Goal: Contribute content: Add original content to the website for others to see

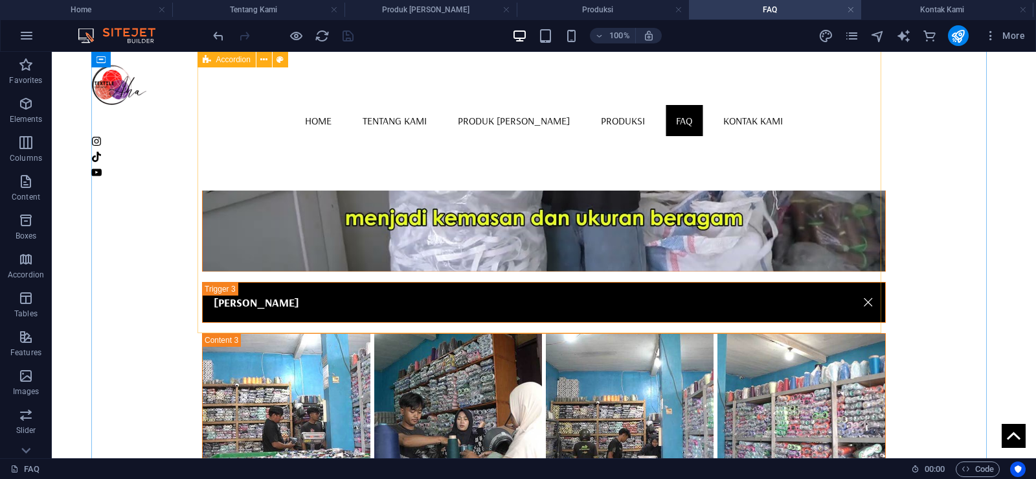
scroll to position [1062, 0]
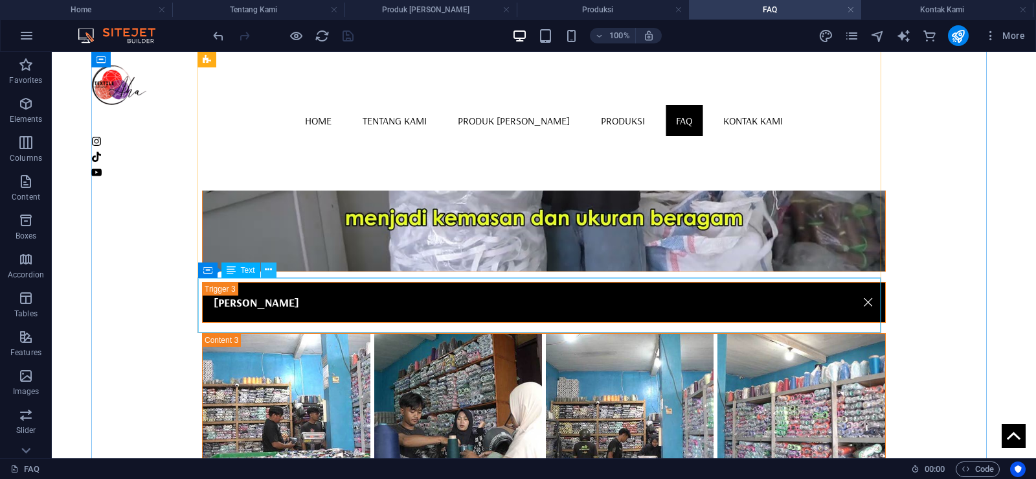
click at [271, 275] on icon at bounding box center [268, 270] width 7 height 14
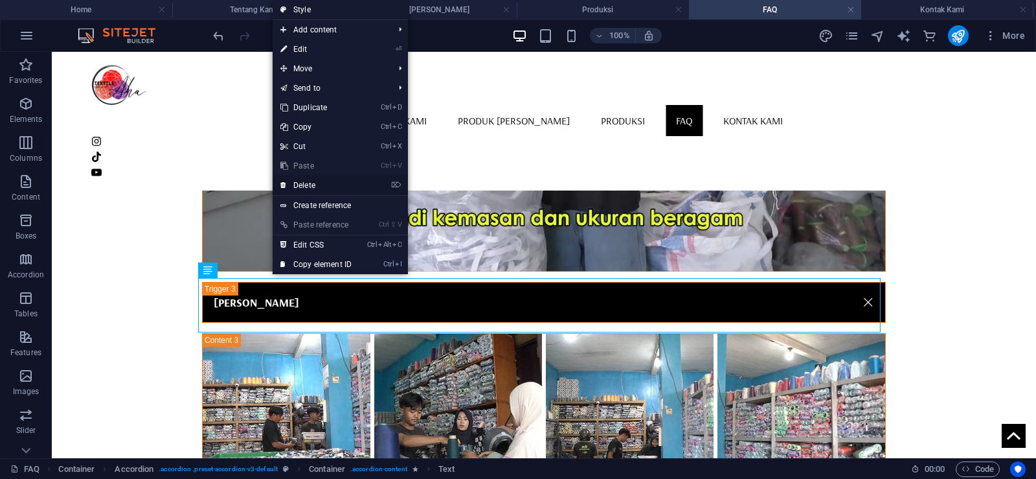
click at [326, 181] on link "⌦ Delete" at bounding box center [316, 184] width 87 height 19
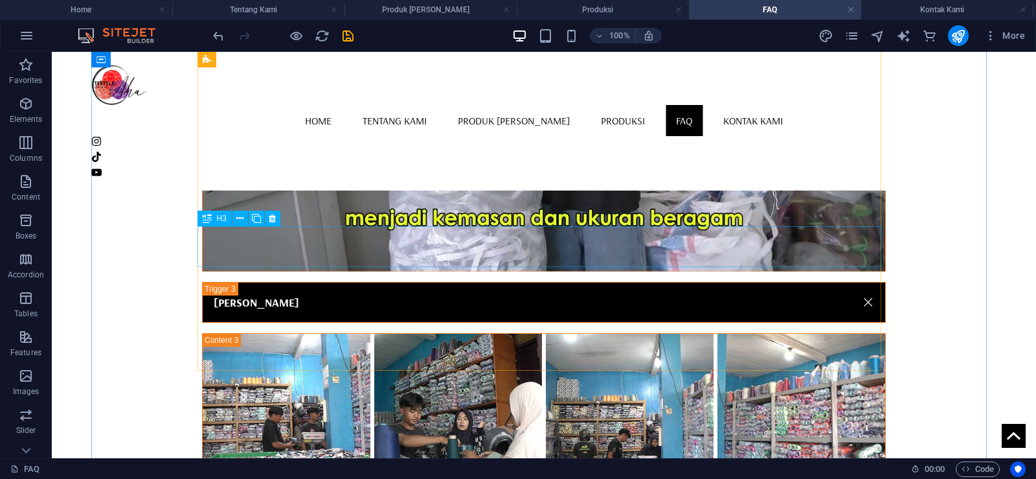
click at [207, 218] on icon at bounding box center [207, 218] width 9 height 16
click at [277, 222] on button at bounding box center [273, 218] width 16 height 16
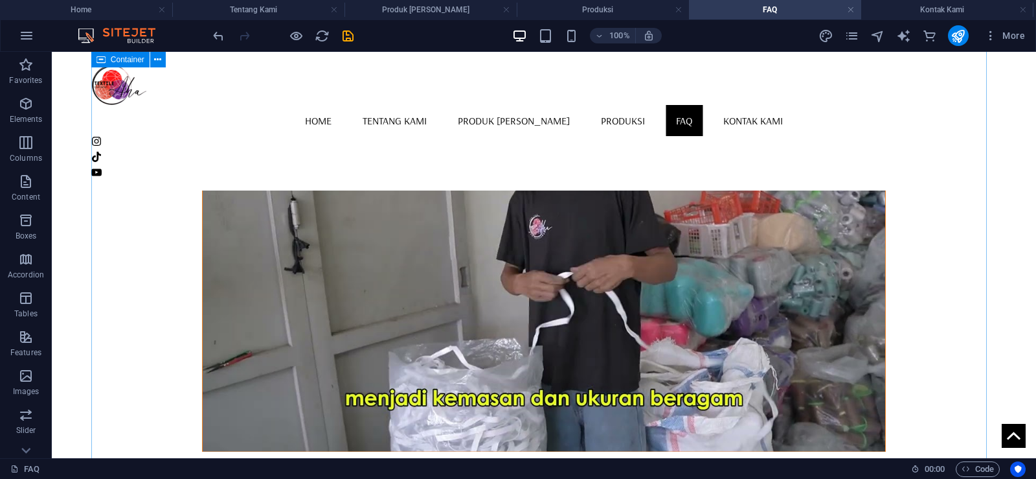
scroll to position [777, 0]
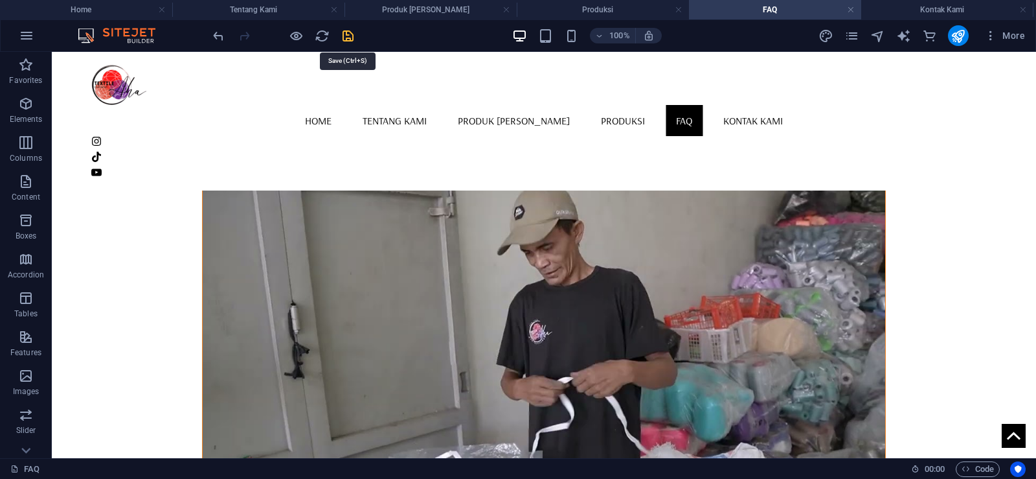
click at [352, 33] on icon "save" at bounding box center [348, 35] width 15 height 15
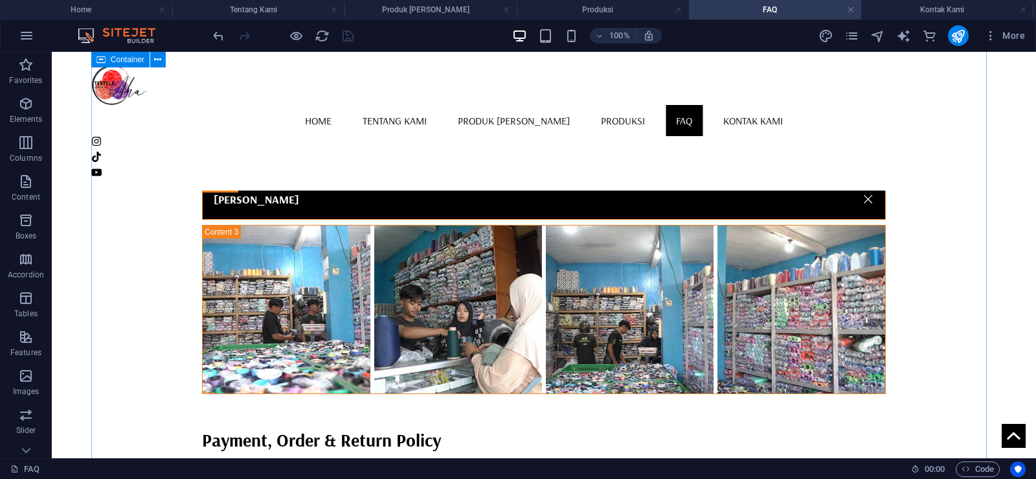
scroll to position [1166, 0]
click at [319, 425] on div "Payment, Order & Return Policy" at bounding box center [544, 438] width 684 height 27
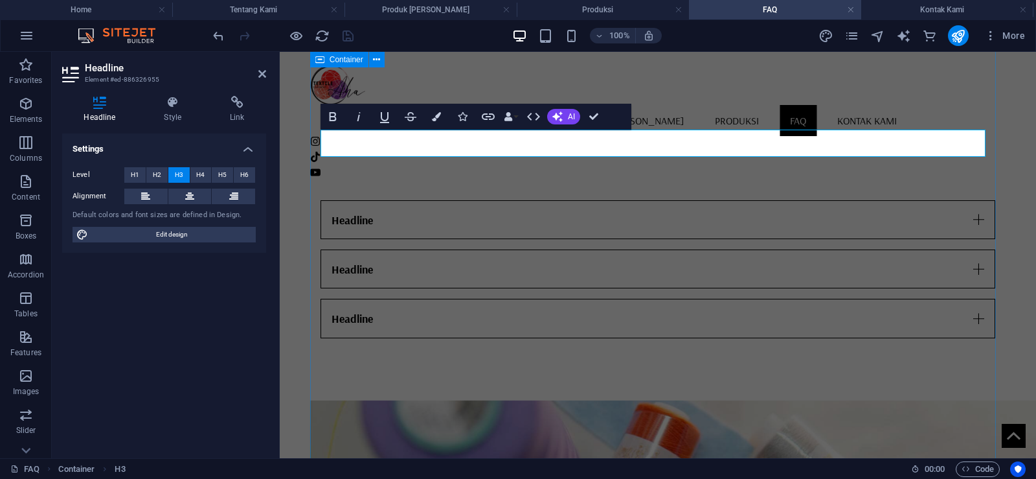
scroll to position [489, 0]
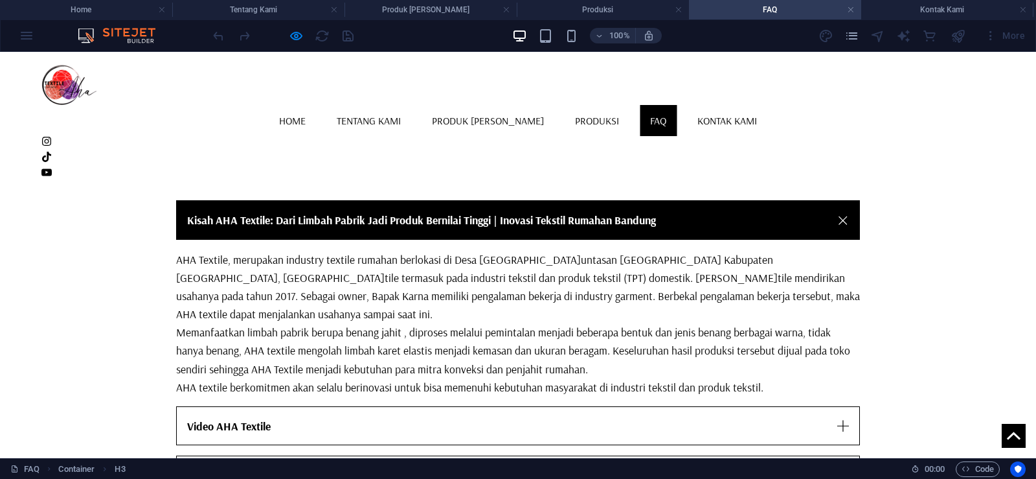
click at [20, 32] on div "100% More" at bounding box center [518, 35] width 1035 height 31
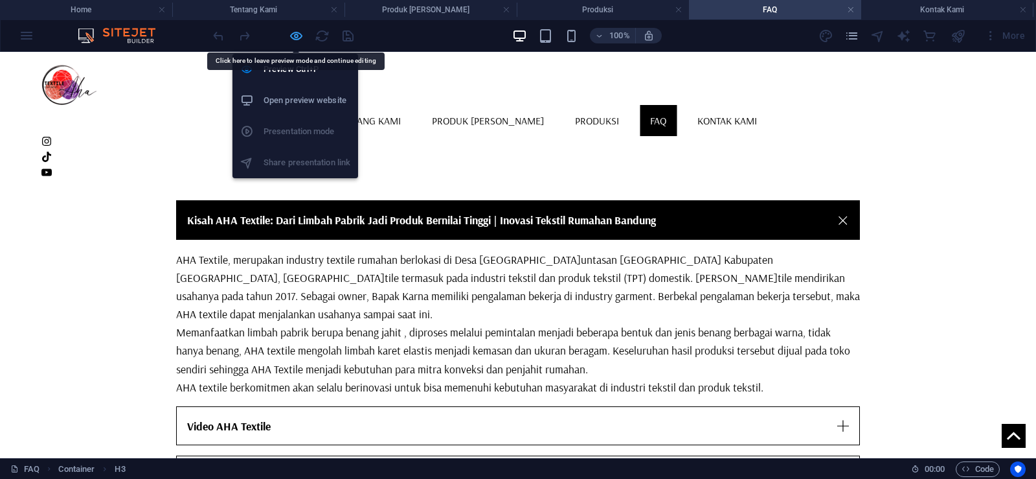
click at [299, 41] on icon "button" at bounding box center [296, 35] width 15 height 15
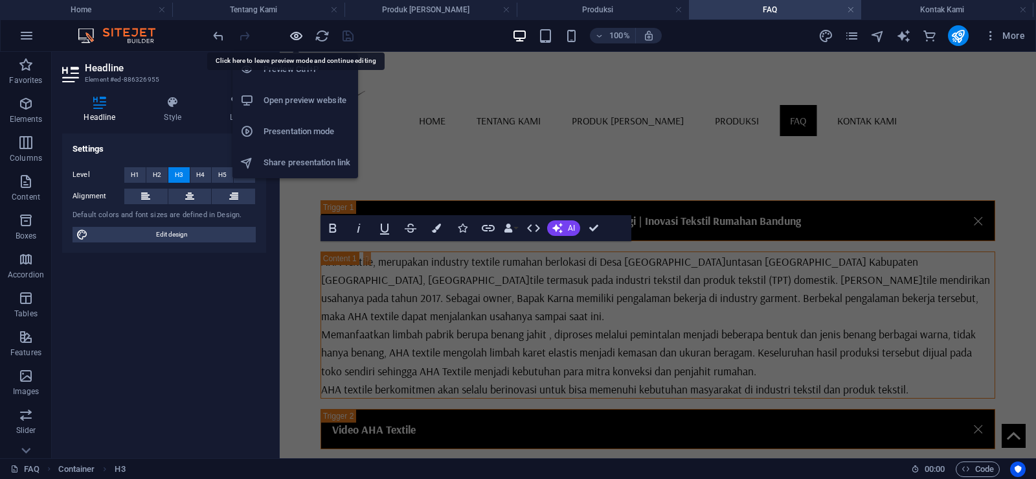
scroll to position [1054, 0]
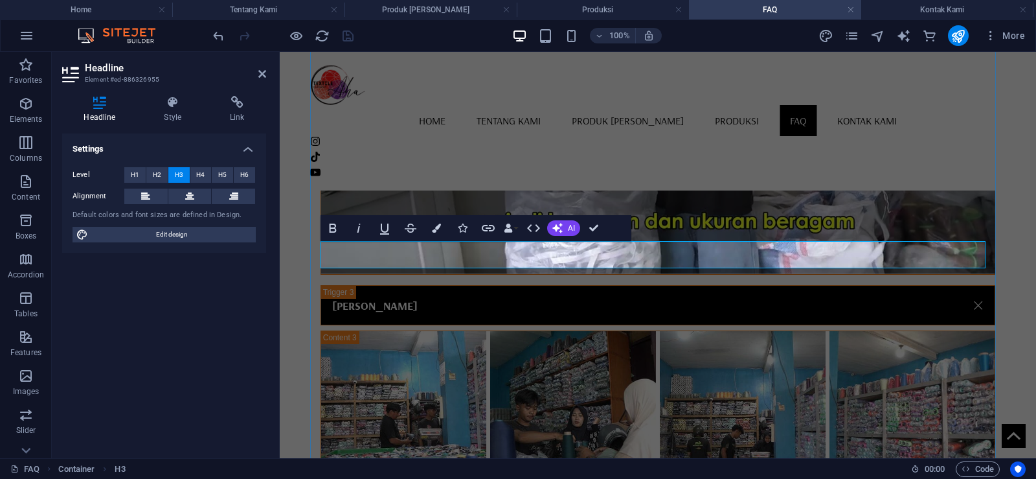
drag, startPoint x: 569, startPoint y: 256, endPoint x: 317, endPoint y: 249, distance: 251.4
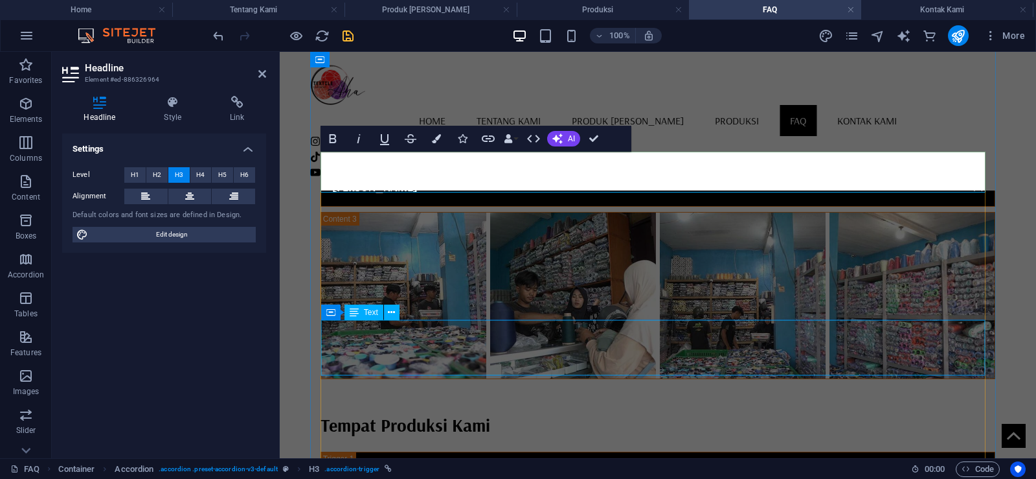
scroll to position [1184, 0]
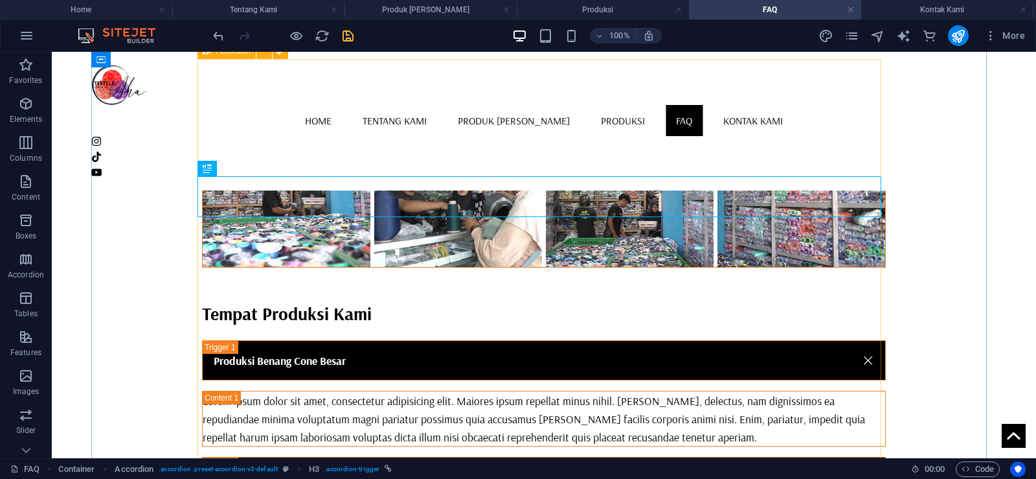
scroll to position [1309, 0]
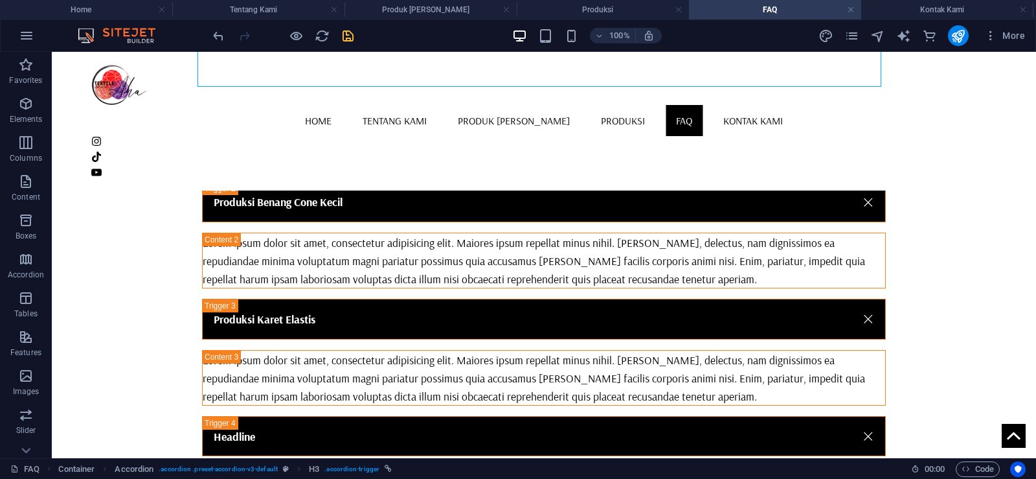
scroll to position [1568, 0]
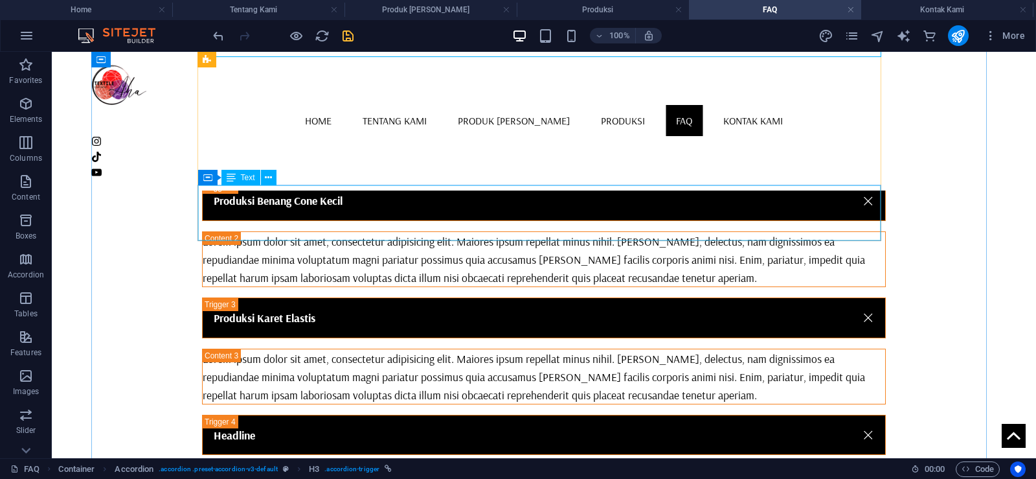
click at [457, 460] on div "Lorem ipsum dolor sit amet, consectetur adipisicing elit. Maiores ipsum repella…" at bounding box center [544, 487] width 683 height 54
click at [269, 179] on icon at bounding box center [268, 178] width 7 height 14
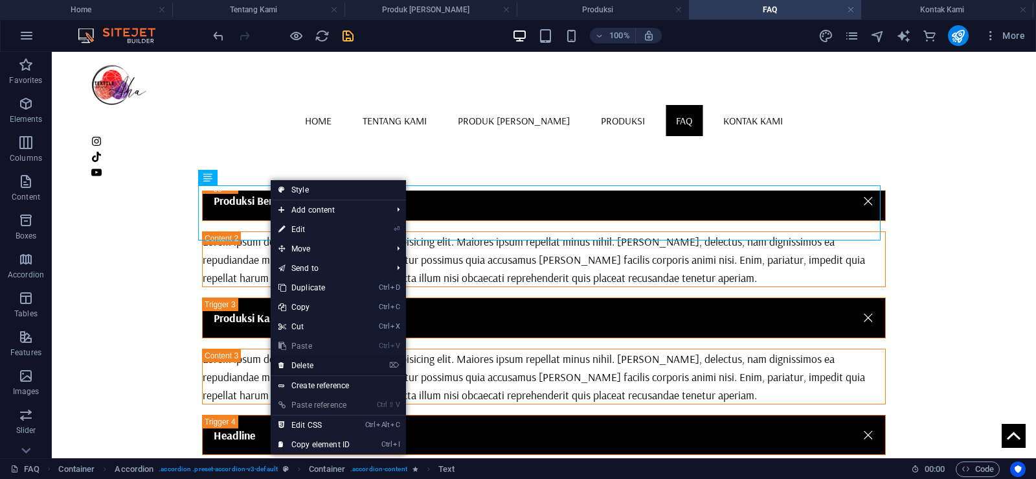
click at [325, 365] on link "⌦ Delete" at bounding box center [314, 365] width 87 height 19
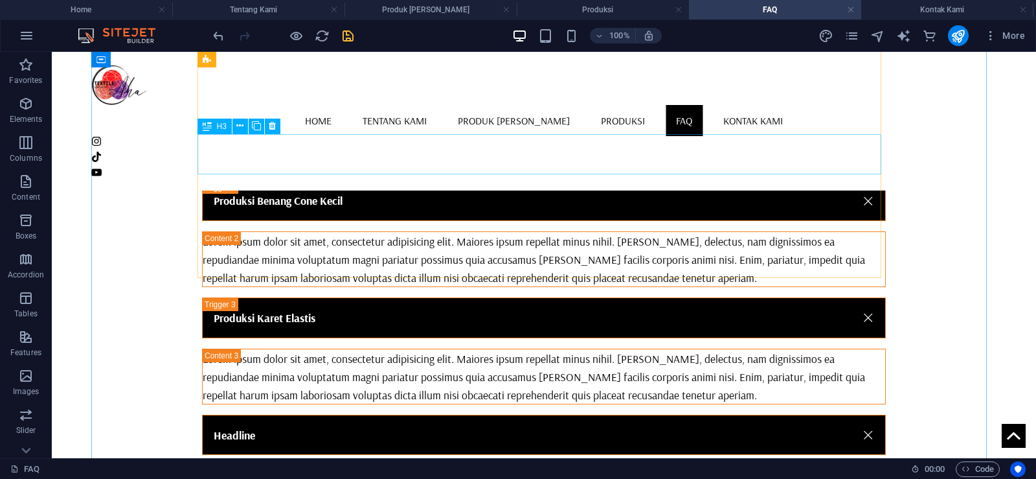
click at [262, 414] on div "Headline" at bounding box center [544, 434] width 684 height 40
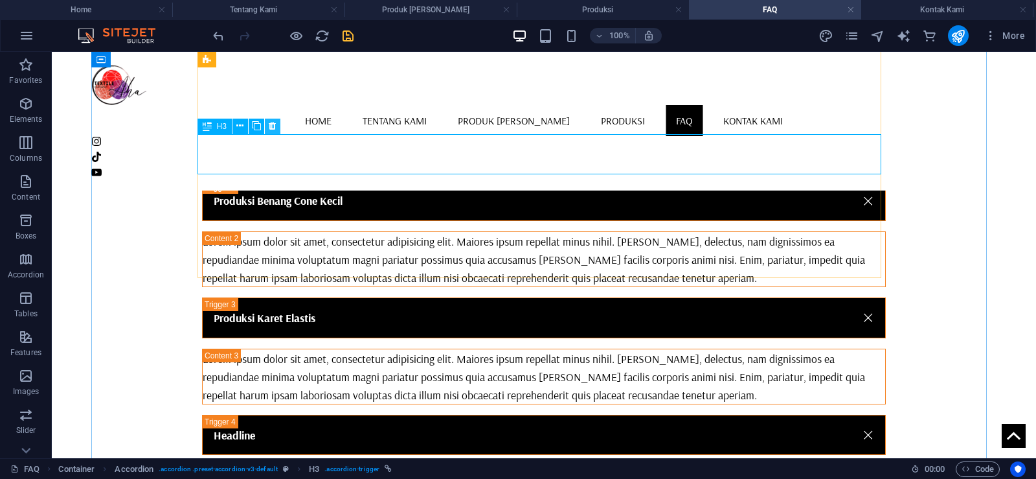
click at [271, 128] on icon at bounding box center [272, 126] width 7 height 14
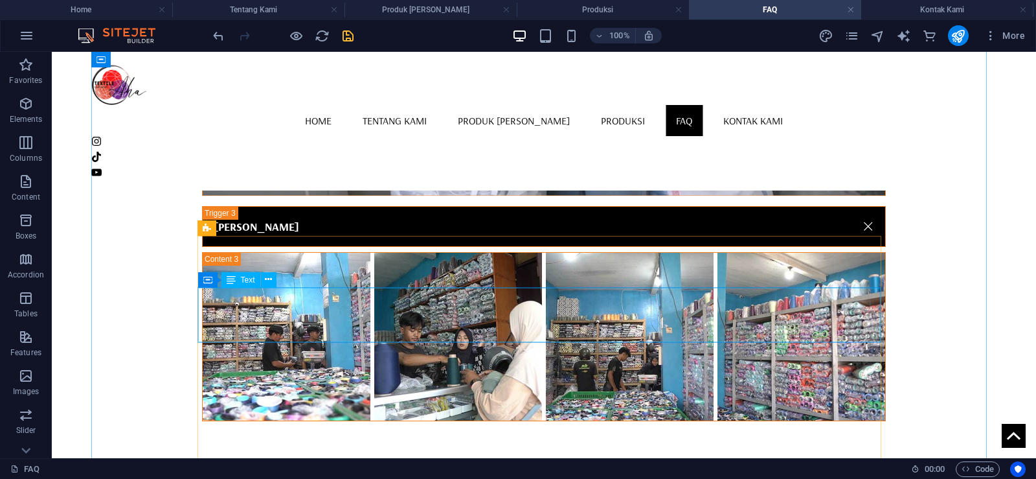
scroll to position [1114, 0]
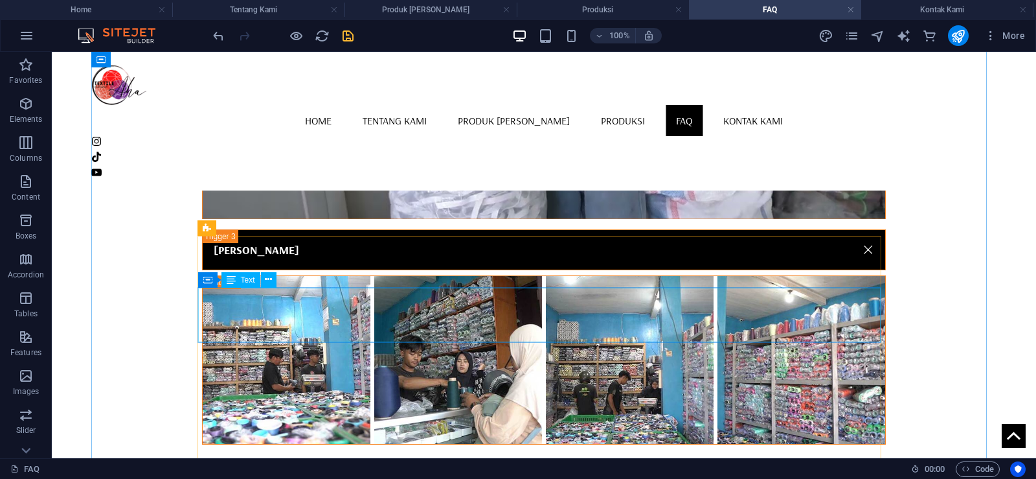
click at [271, 284] on icon at bounding box center [268, 280] width 7 height 14
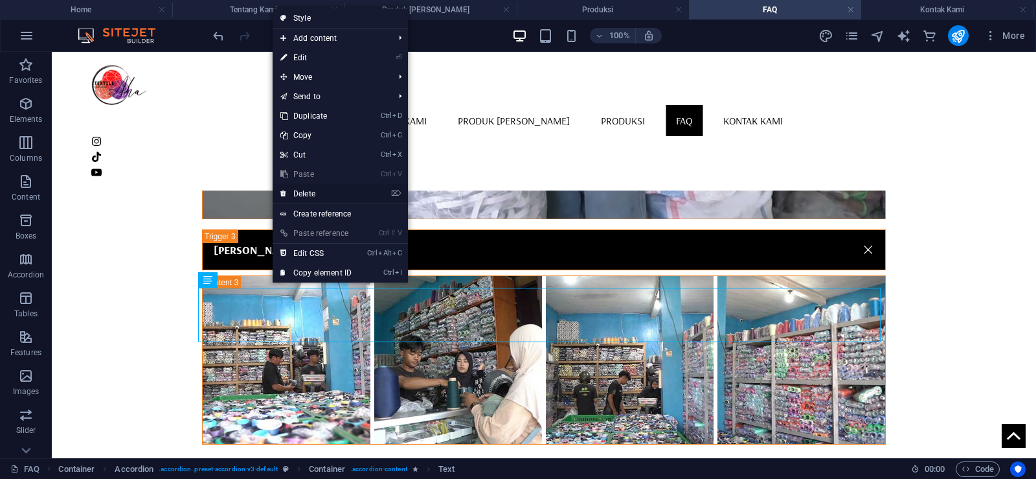
click at [316, 198] on link "⌦ Delete" at bounding box center [316, 193] width 87 height 19
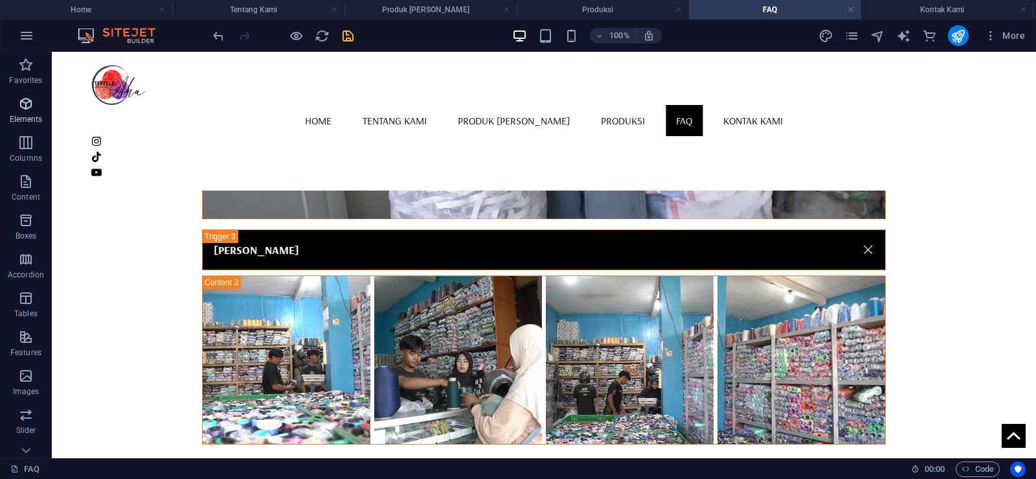
click at [28, 102] on icon "button" at bounding box center [26, 104] width 16 height 16
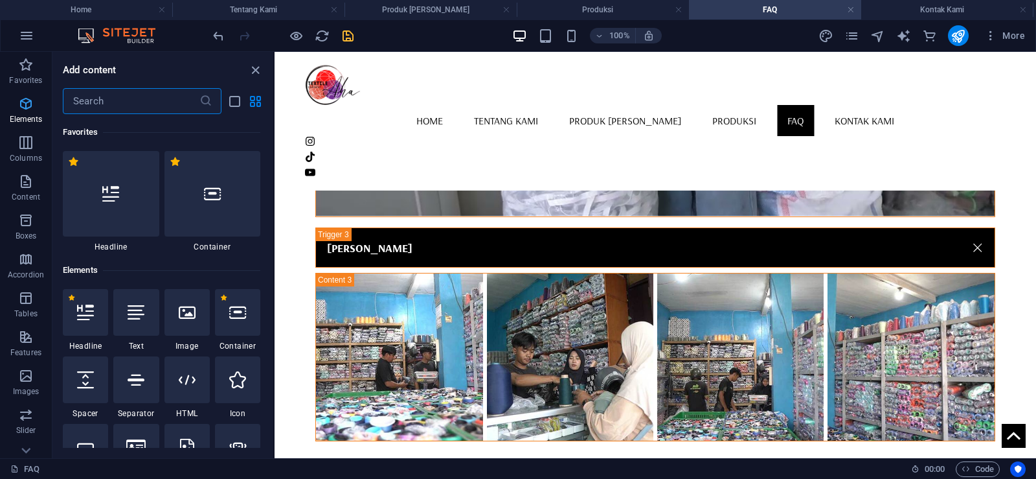
scroll to position [138, 0]
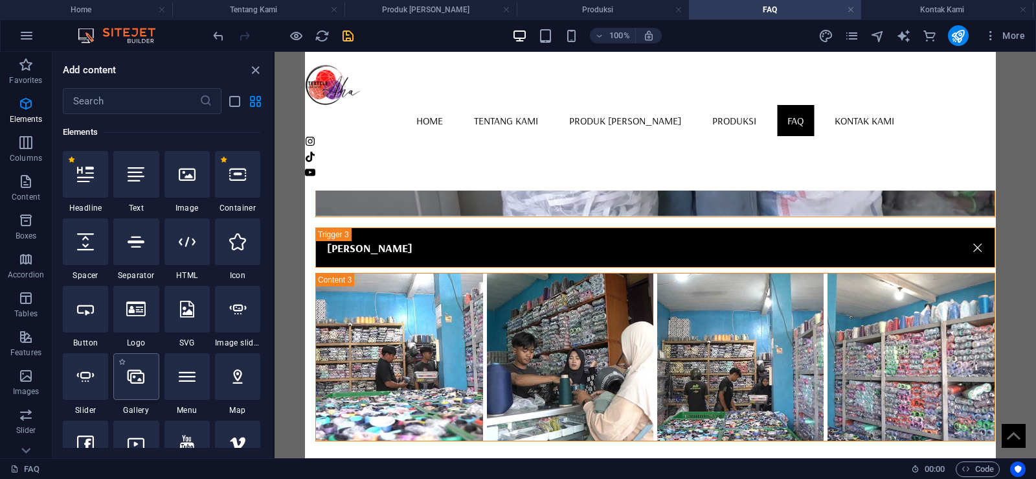
select select "4"
select select "%"
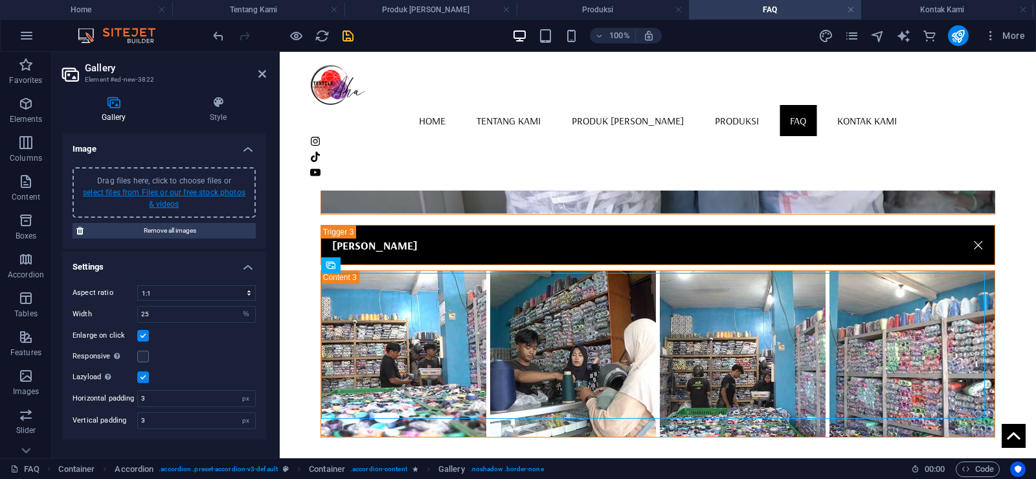
click at [212, 193] on link "select files from Files or our free stock photos & videos" at bounding box center [164, 198] width 163 height 21
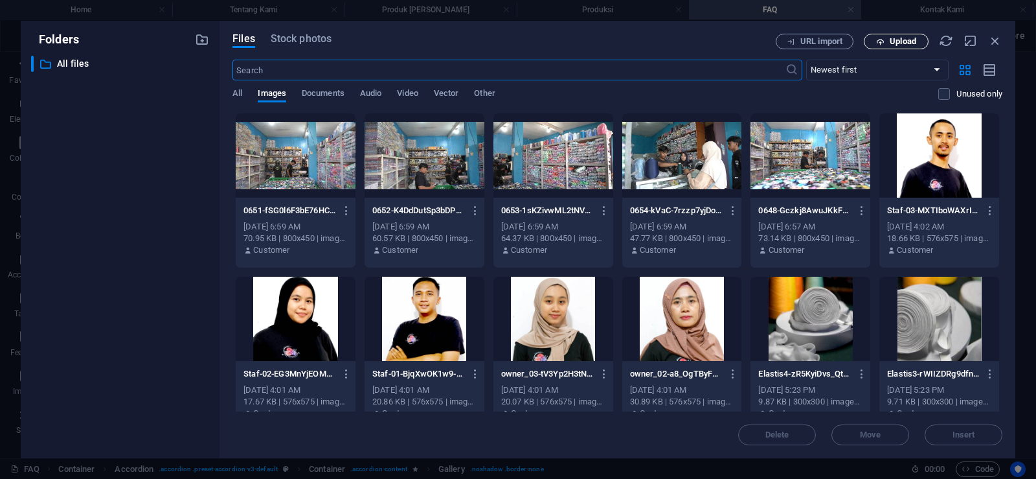
click at [883, 36] on button "Upload" at bounding box center [896, 42] width 65 height 16
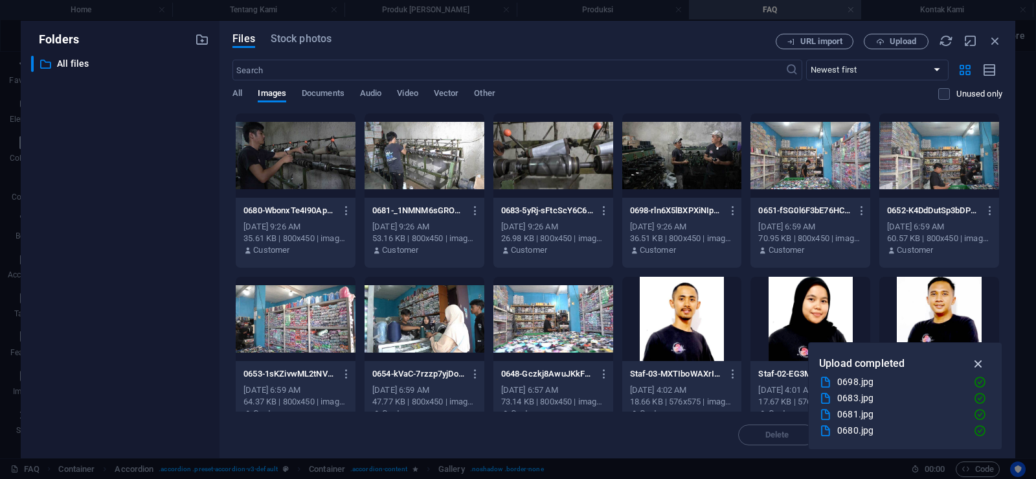
click at [978, 359] on icon "button" at bounding box center [978, 363] width 15 height 14
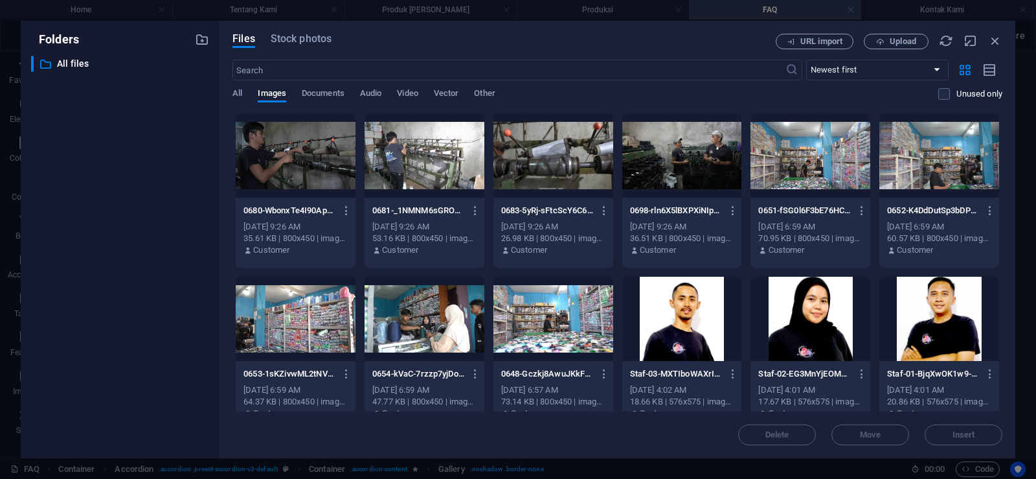
click at [681, 161] on div at bounding box center [682, 155] width 120 height 84
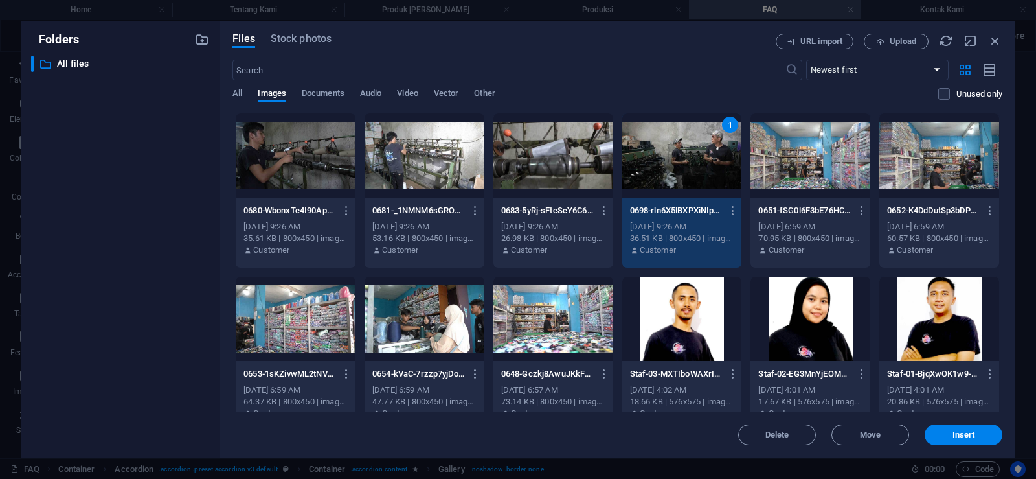
click at [583, 160] on div at bounding box center [553, 155] width 120 height 84
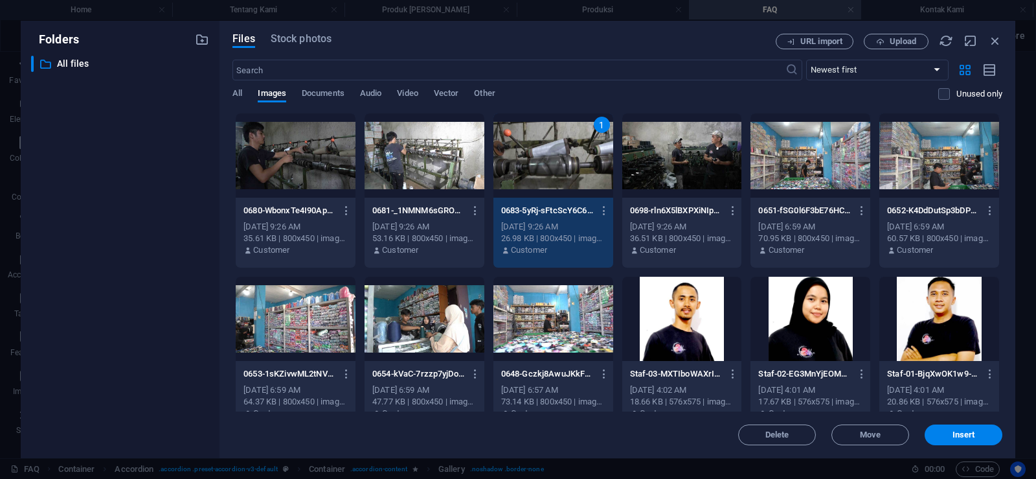
click at [683, 172] on div at bounding box center [682, 155] width 120 height 84
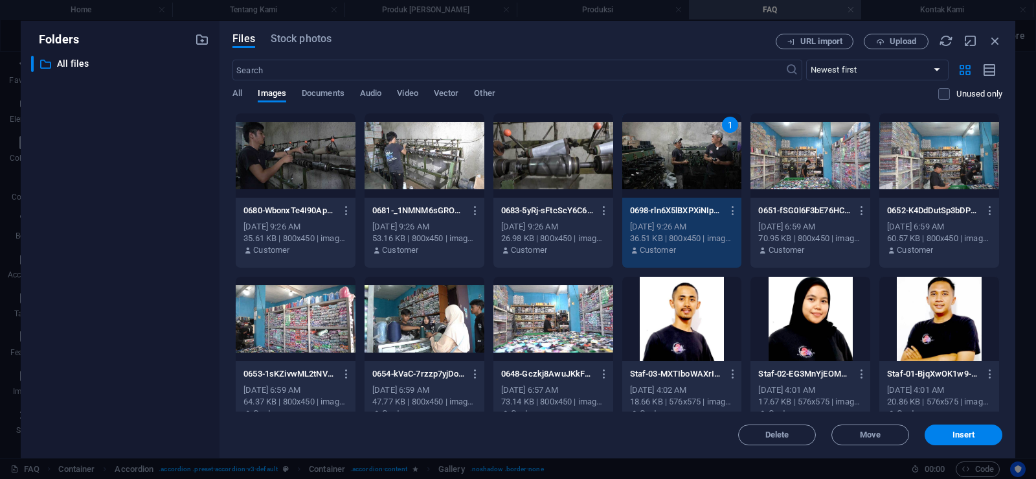
click at [575, 169] on div at bounding box center [553, 155] width 120 height 84
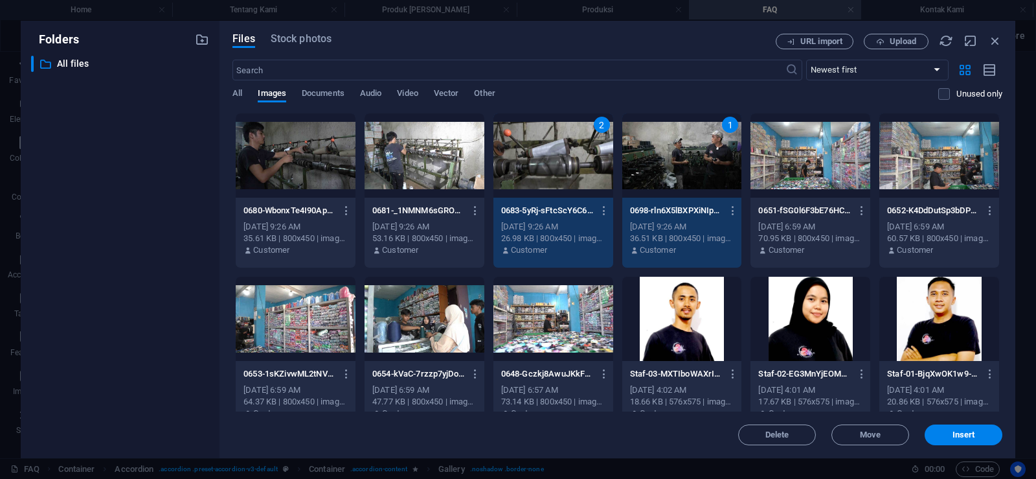
click at [446, 168] on div at bounding box center [425, 155] width 120 height 84
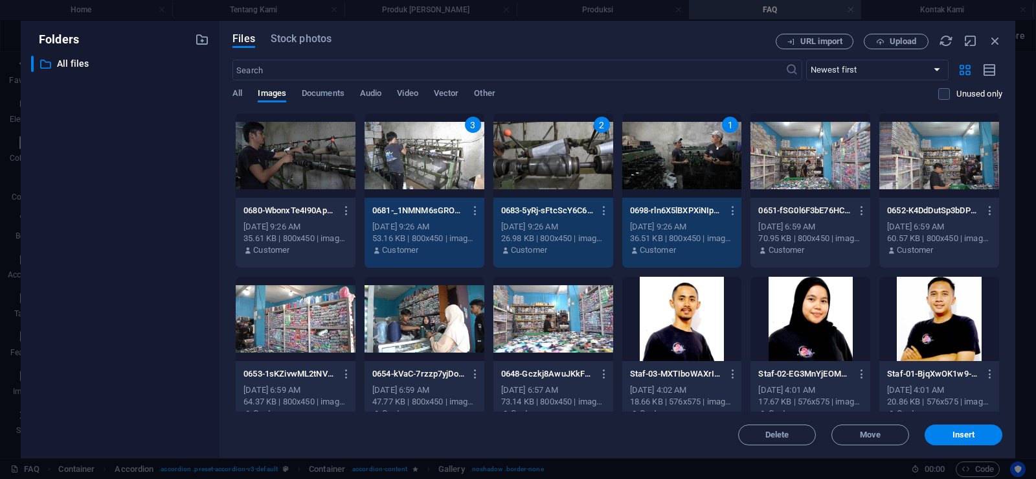
click at [304, 168] on div at bounding box center [296, 155] width 120 height 84
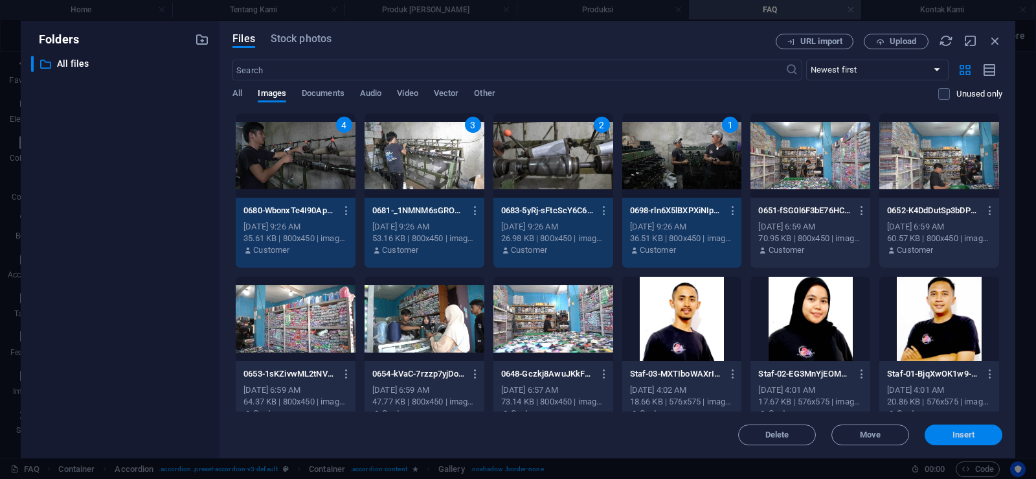
drag, startPoint x: 958, startPoint y: 435, endPoint x: 673, endPoint y: 381, distance: 290.0
click at [958, 435] on span "Insert" at bounding box center [964, 435] width 23 height 8
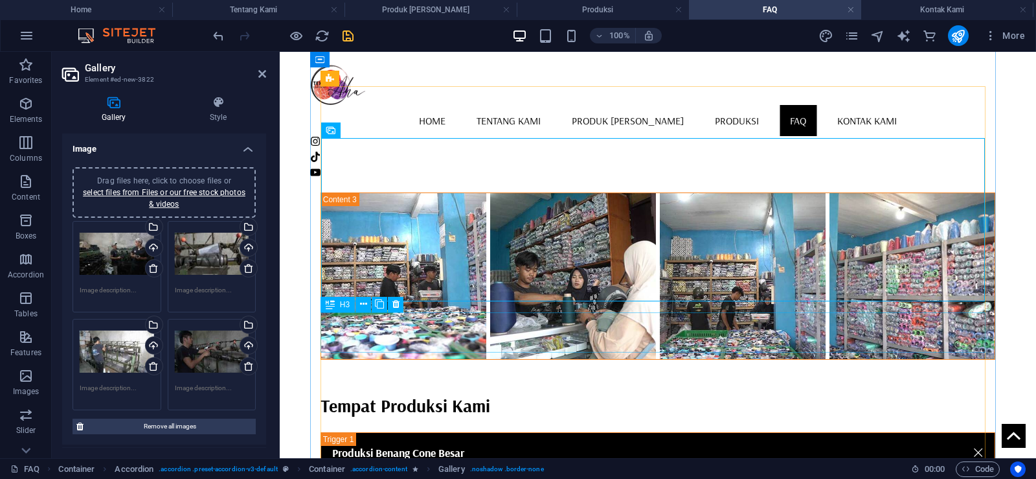
scroll to position [1120, 0]
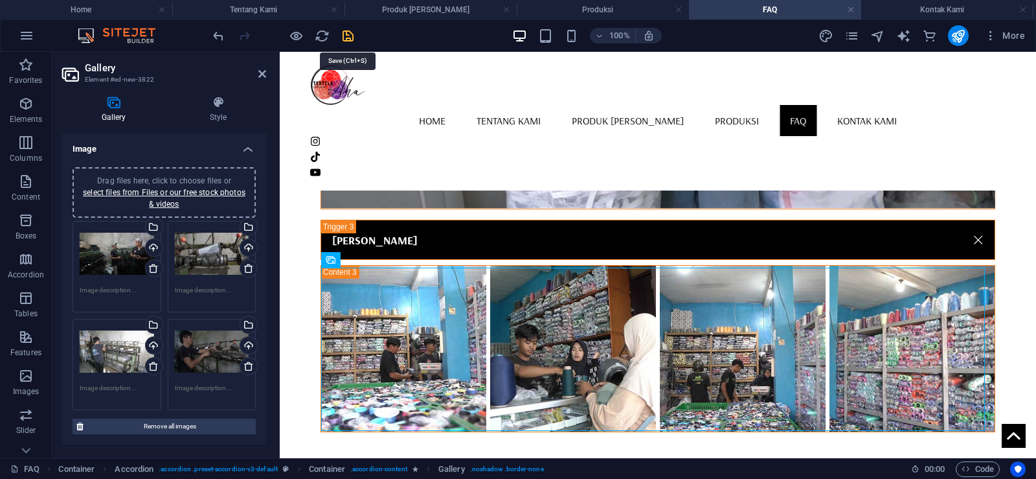
click at [346, 38] on icon "save" at bounding box center [348, 35] width 15 height 15
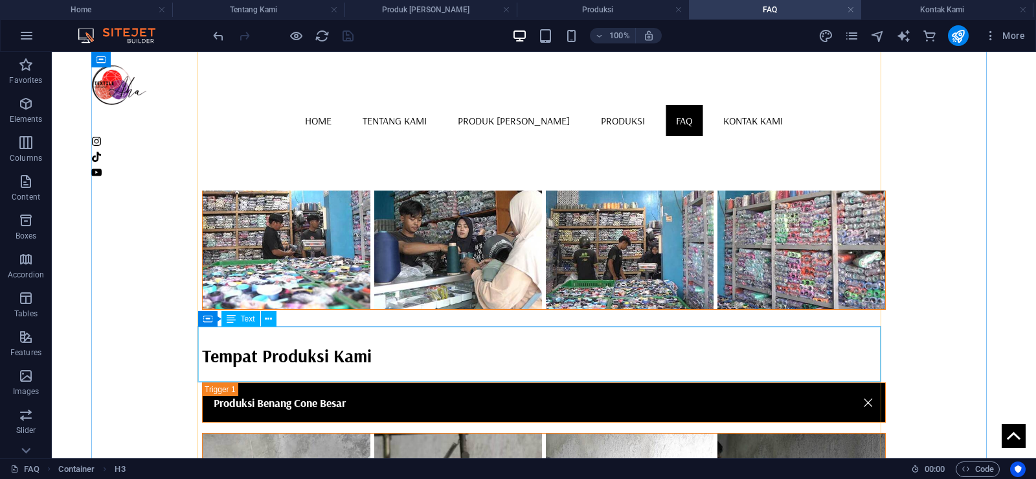
scroll to position [1314, 0]
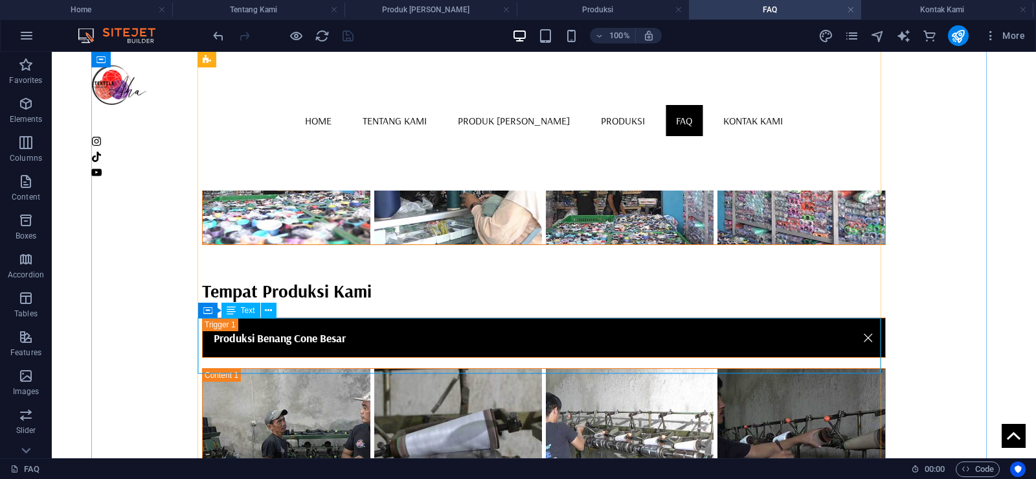
click at [267, 311] on icon at bounding box center [268, 311] width 7 height 14
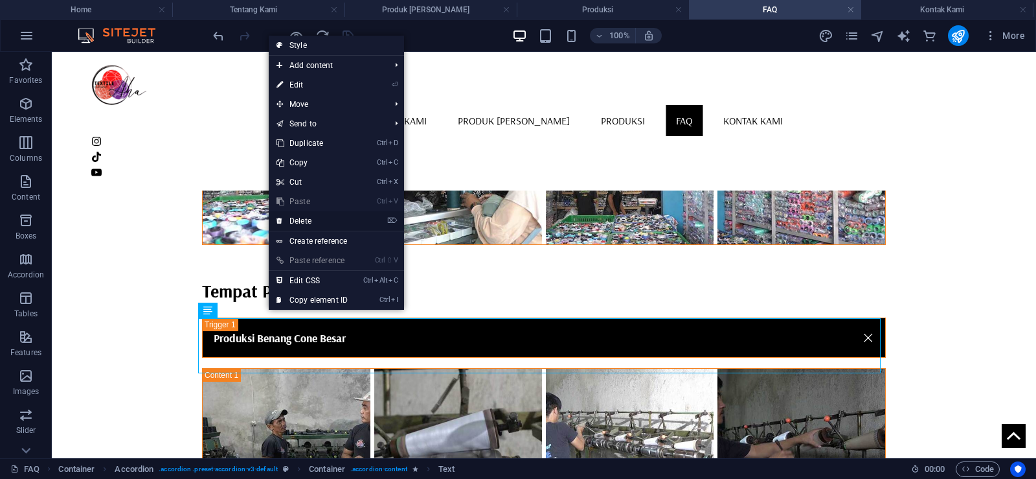
click at [329, 218] on link "⌦ Delete" at bounding box center [312, 220] width 87 height 19
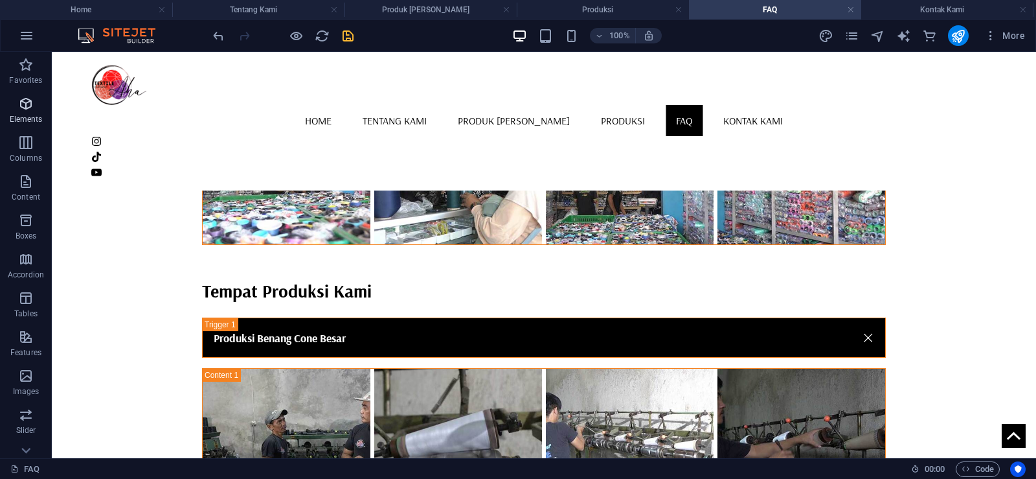
click at [19, 106] on icon "button" at bounding box center [26, 104] width 16 height 16
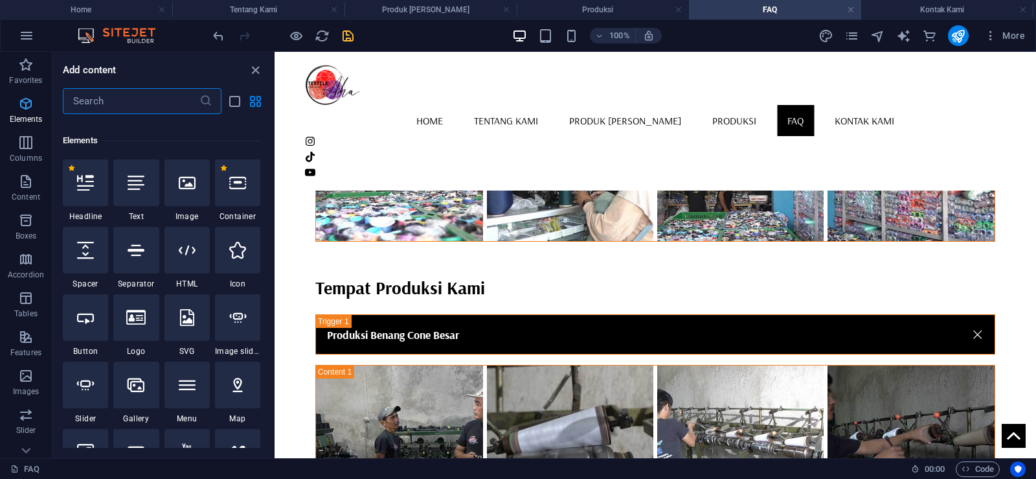
scroll to position [138, 0]
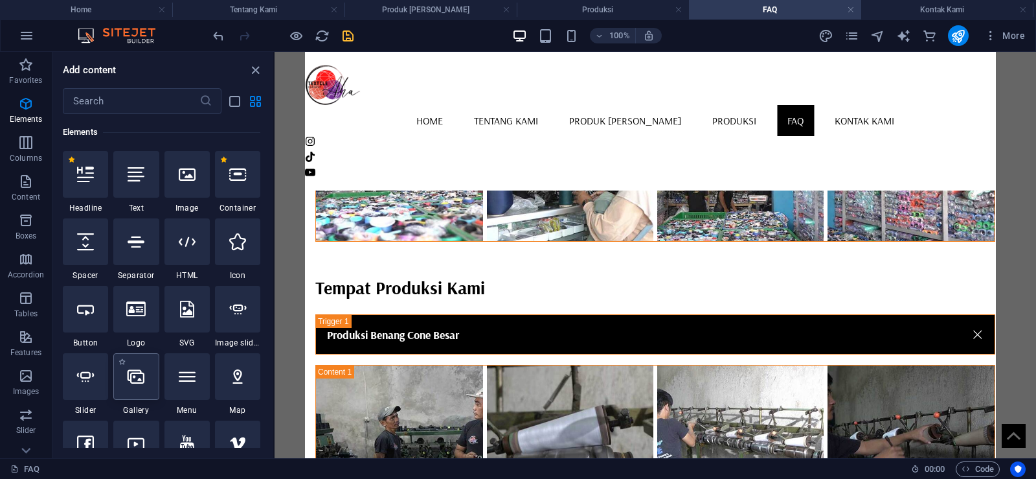
select select "4"
select select "%"
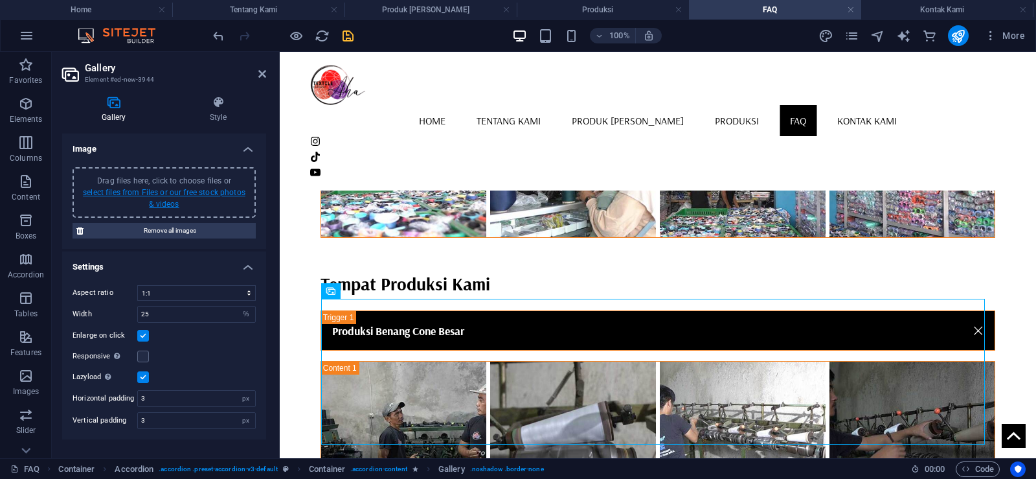
click at [198, 191] on link "select files from Files or our free stock photos & videos" at bounding box center [164, 198] width 163 height 21
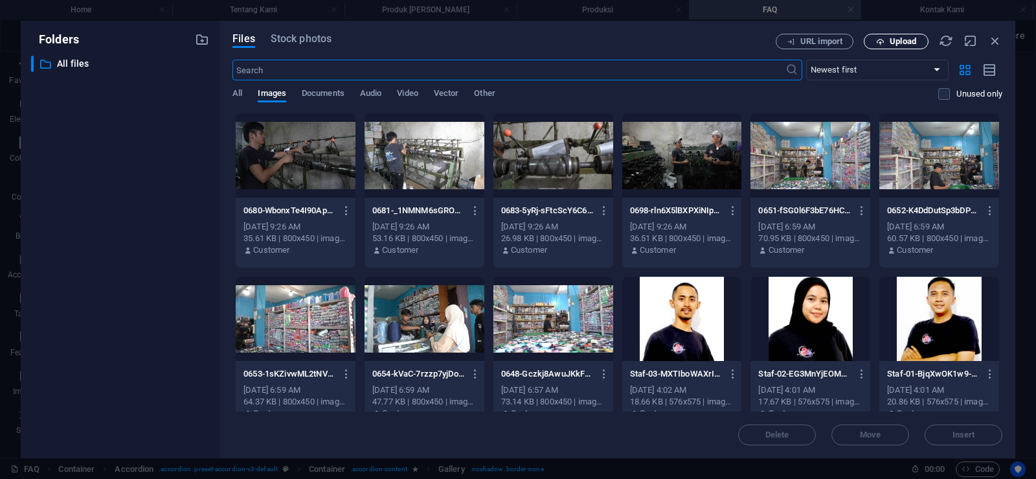
click at [887, 36] on button "Upload" at bounding box center [896, 42] width 65 height 16
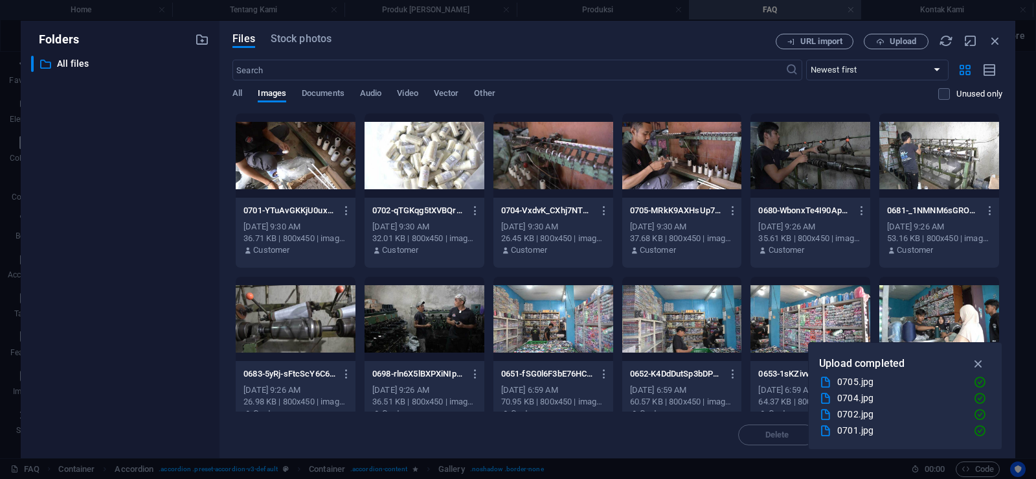
click at [678, 153] on div at bounding box center [682, 155] width 120 height 84
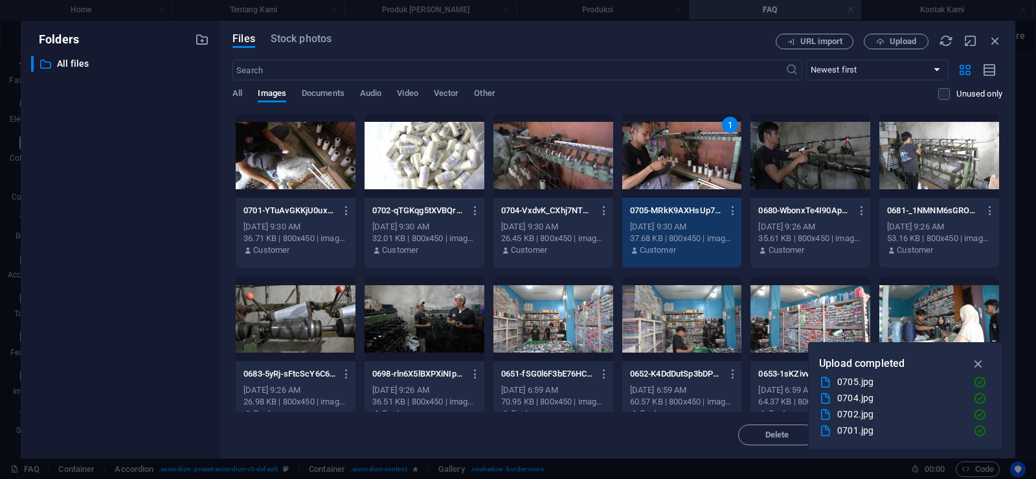
click at [567, 163] on div at bounding box center [553, 155] width 120 height 84
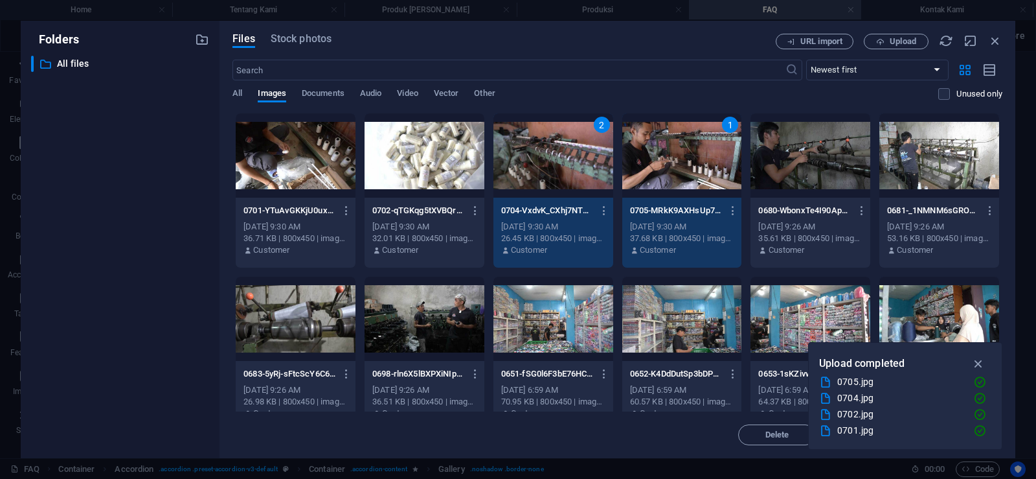
click at [452, 155] on div at bounding box center [425, 155] width 120 height 84
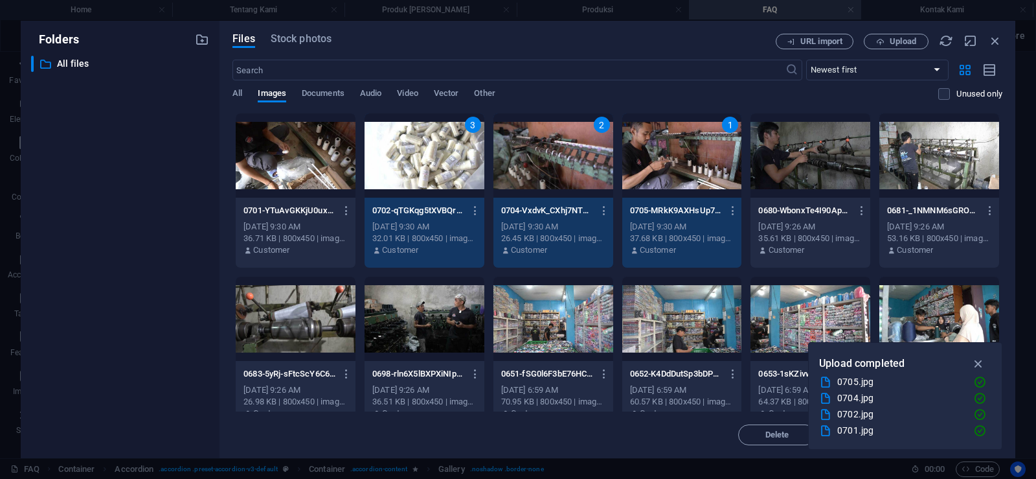
click at [277, 155] on div at bounding box center [296, 155] width 120 height 84
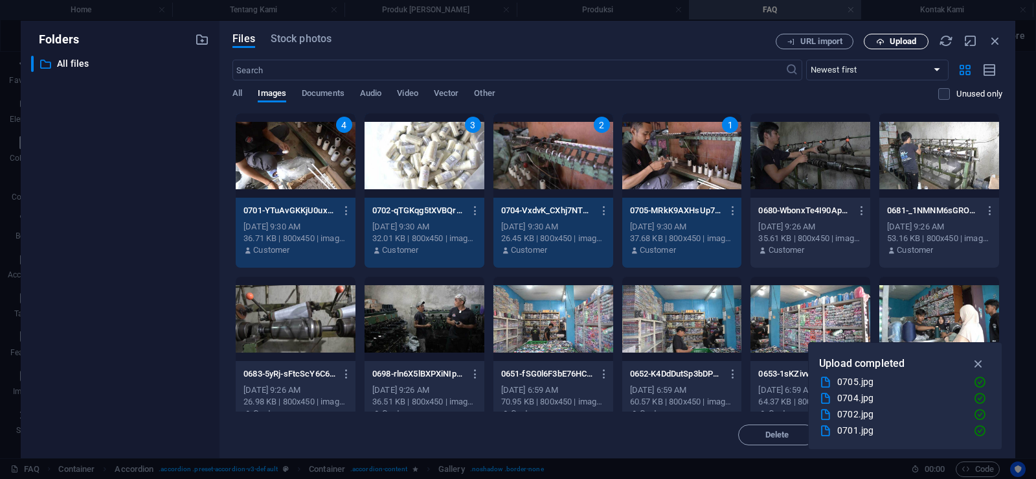
click at [898, 35] on button "Upload" at bounding box center [896, 42] width 65 height 16
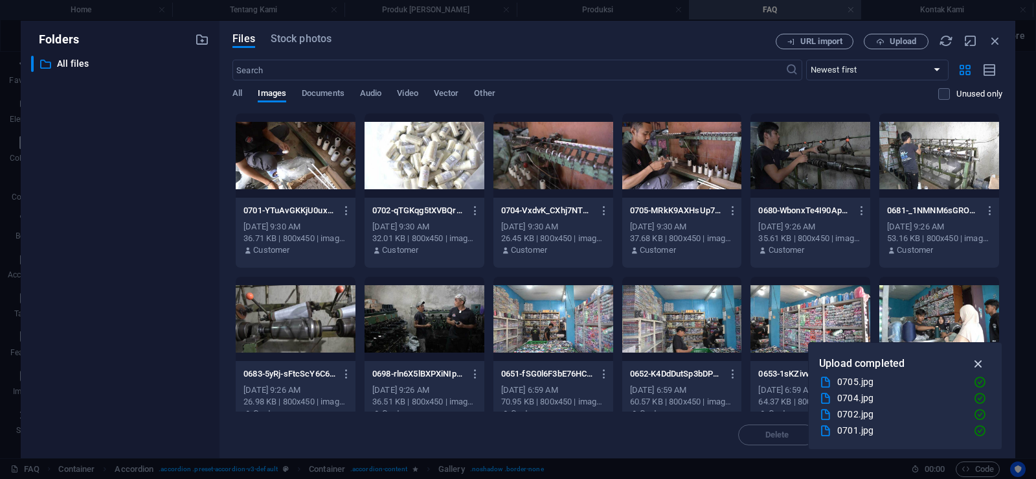
click at [975, 359] on icon "button" at bounding box center [978, 363] width 15 height 14
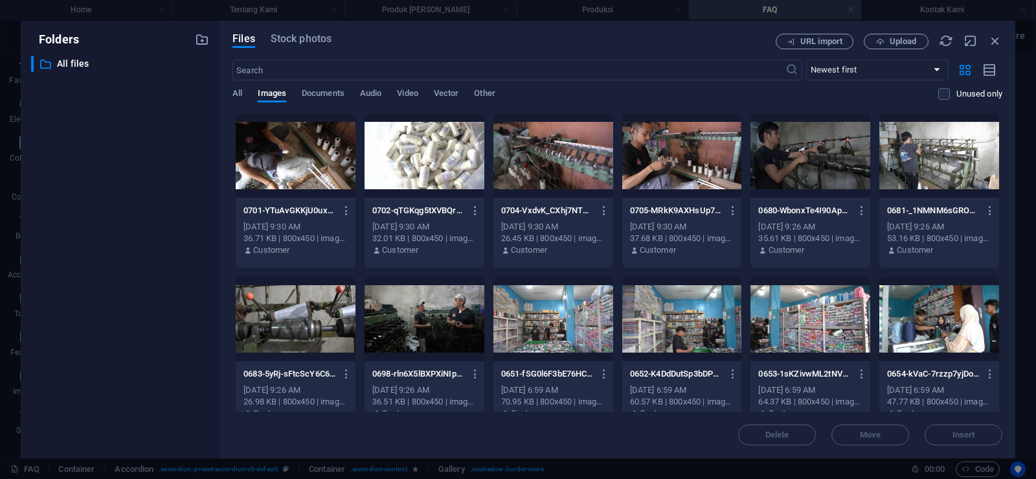
click at [673, 157] on div at bounding box center [682, 155] width 120 height 84
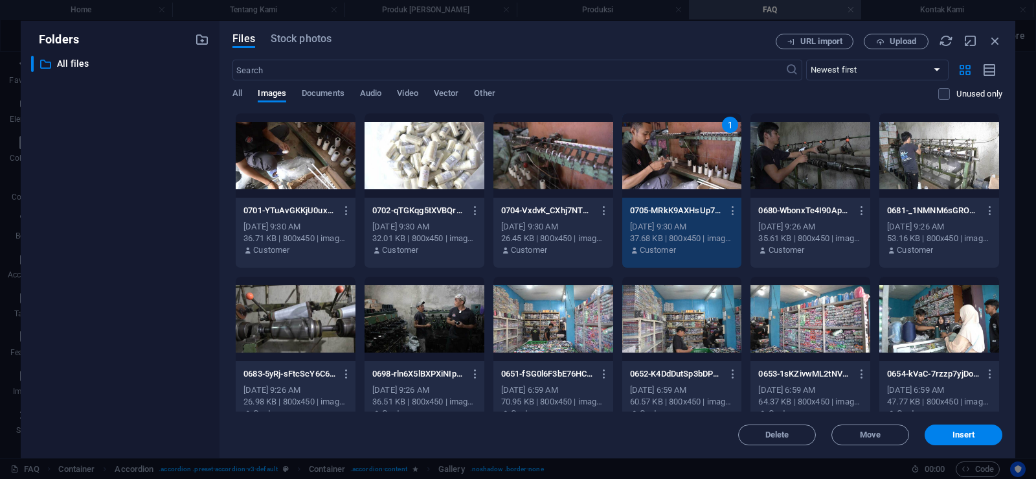
click at [547, 161] on div at bounding box center [553, 155] width 120 height 84
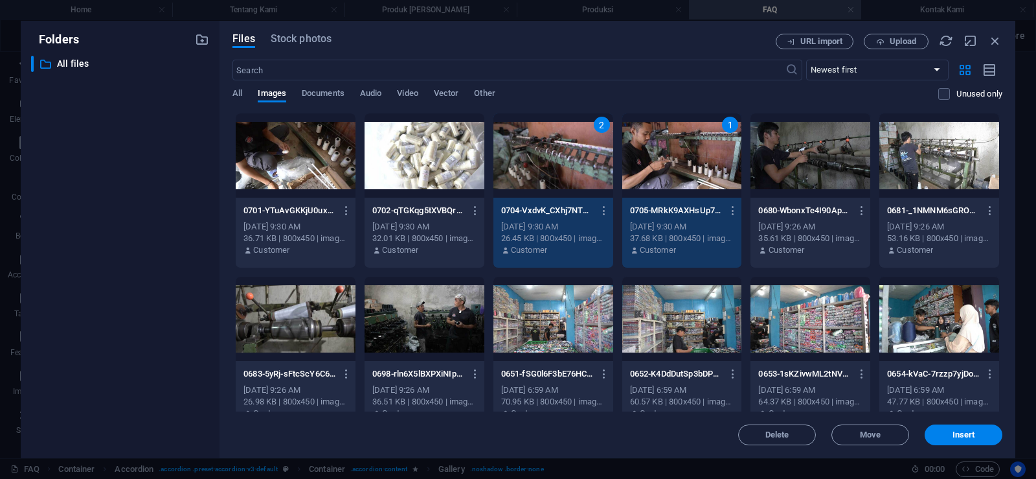
click at [442, 158] on div at bounding box center [425, 155] width 120 height 84
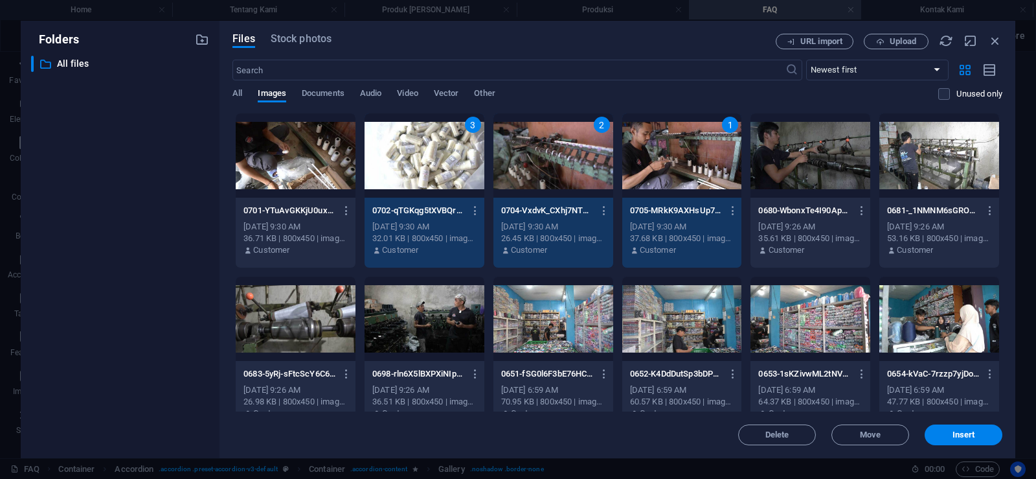
click at [341, 158] on div at bounding box center [296, 155] width 120 height 84
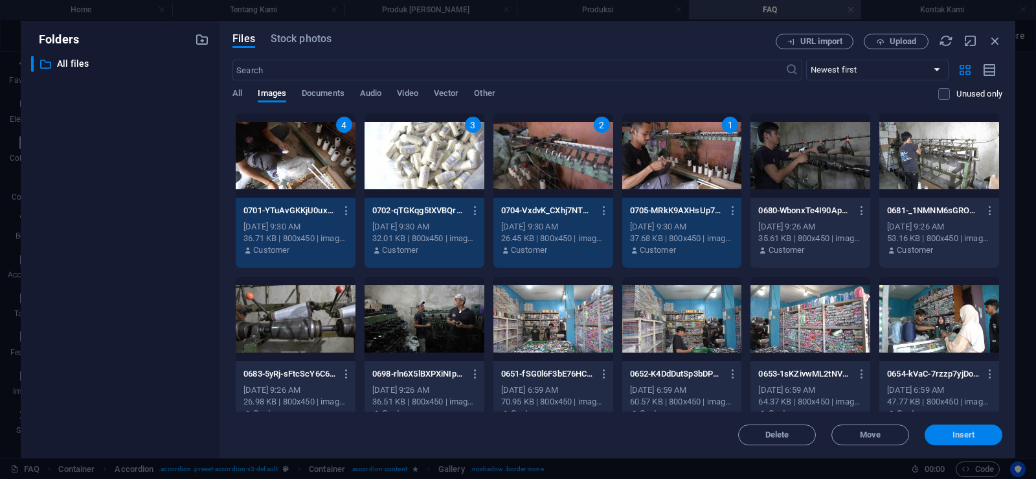
drag, startPoint x: 960, startPoint y: 429, endPoint x: 598, endPoint y: 283, distance: 390.5
click at [960, 431] on span "Insert" at bounding box center [964, 435] width 23 height 8
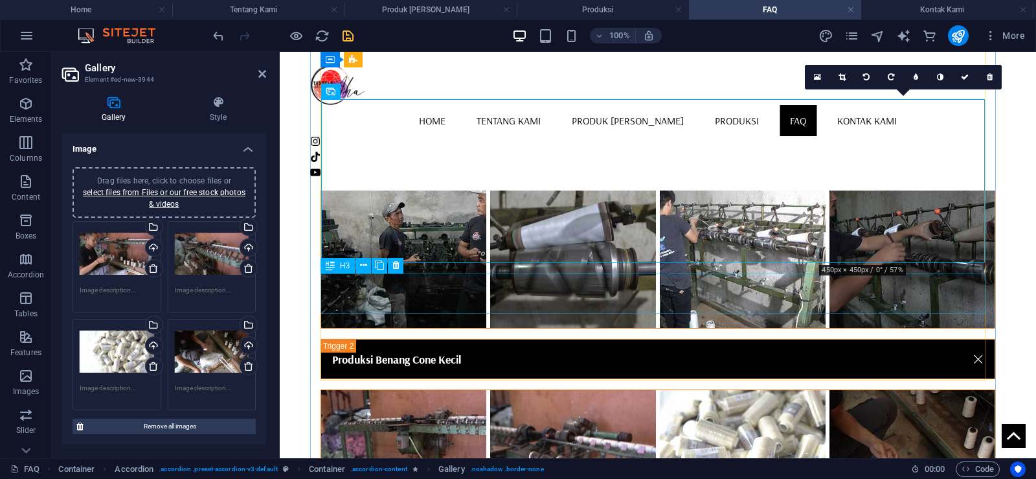
scroll to position [1578, 0]
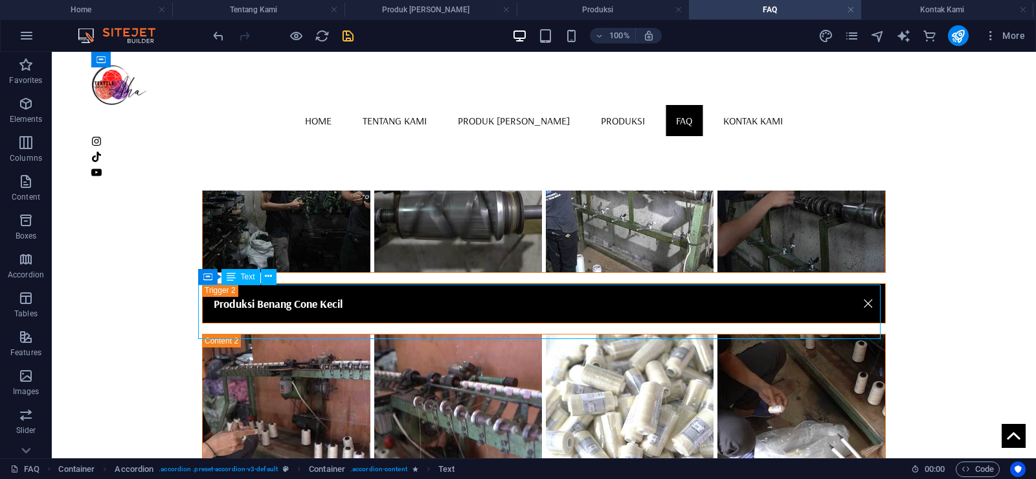
click at [272, 276] on icon at bounding box center [268, 276] width 7 height 14
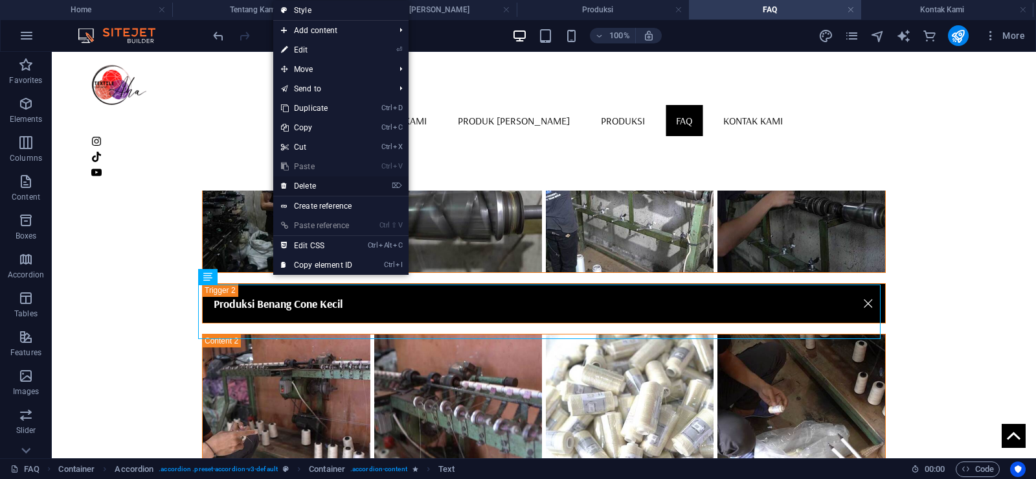
click at [329, 183] on link "⌦ Delete" at bounding box center [316, 185] width 87 height 19
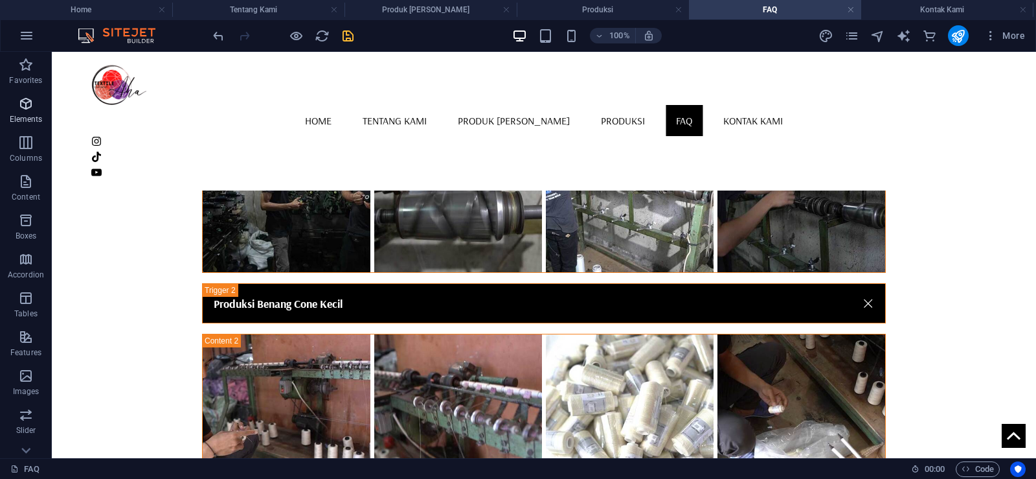
click at [27, 98] on icon "button" at bounding box center [26, 104] width 16 height 16
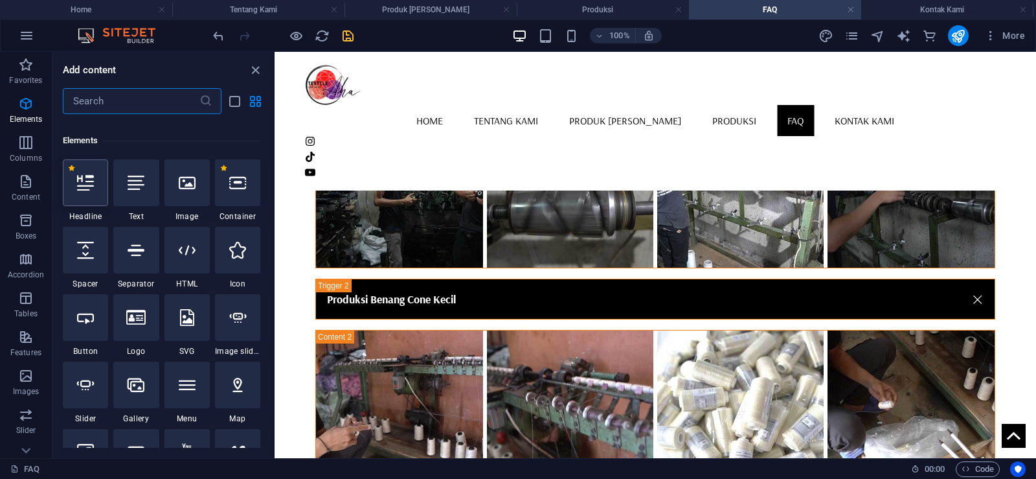
scroll to position [138, 0]
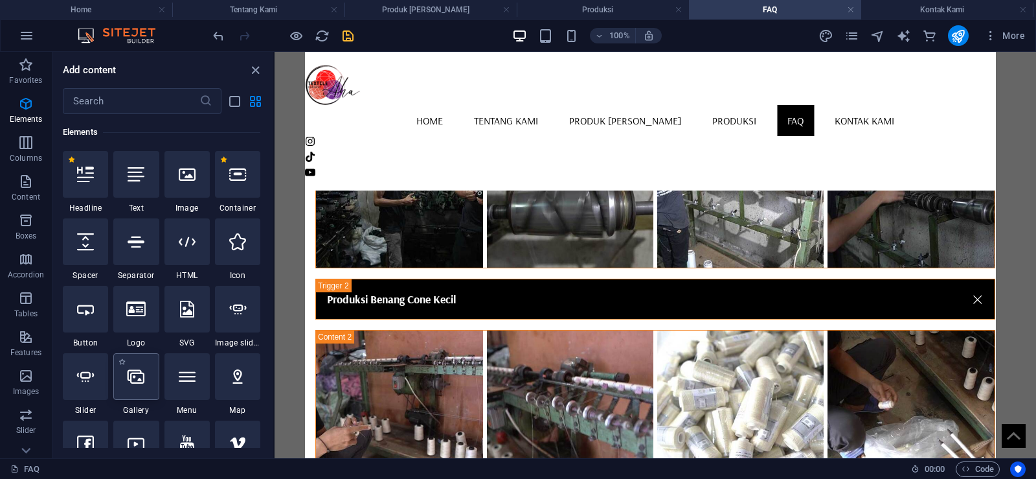
select select "4"
select select "%"
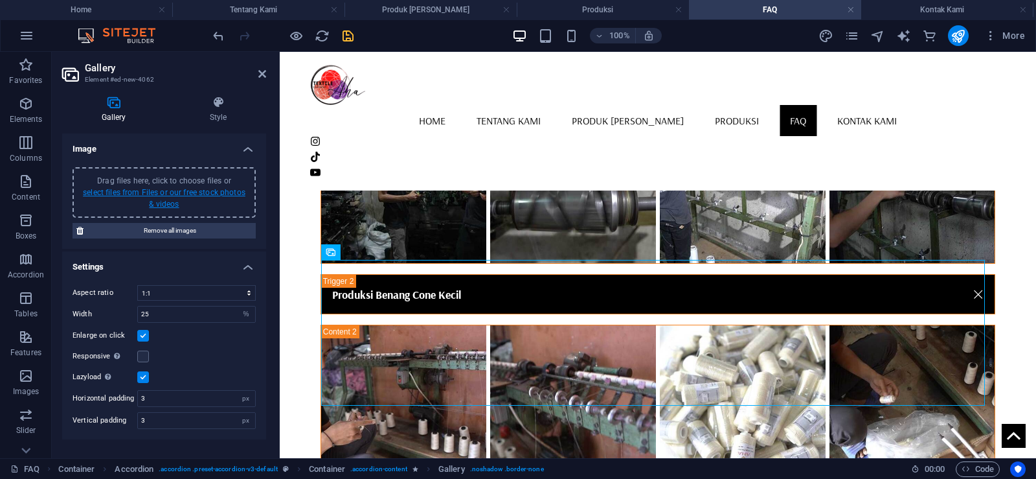
click at [198, 196] on link "select files from Files or our free stock photos & videos" at bounding box center [164, 198] width 163 height 21
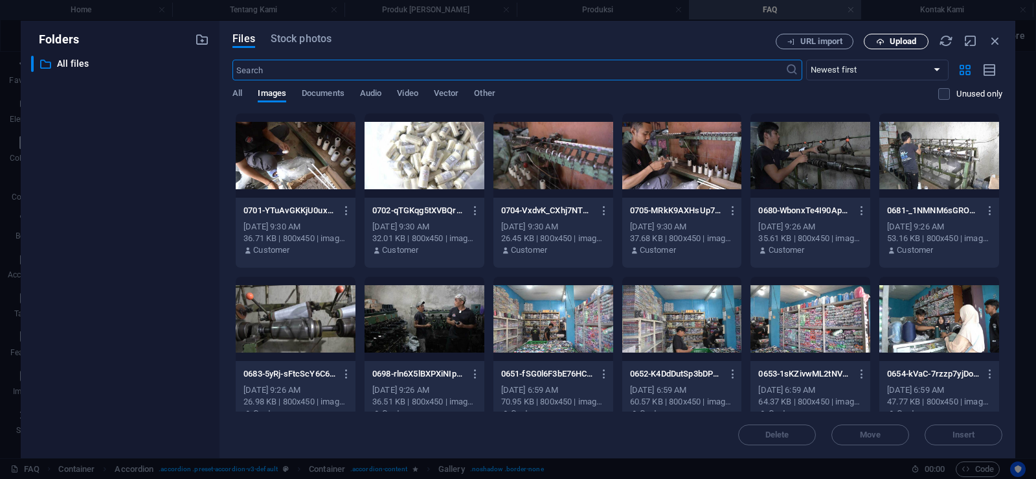
click at [892, 38] on span "Upload" at bounding box center [903, 42] width 27 height 8
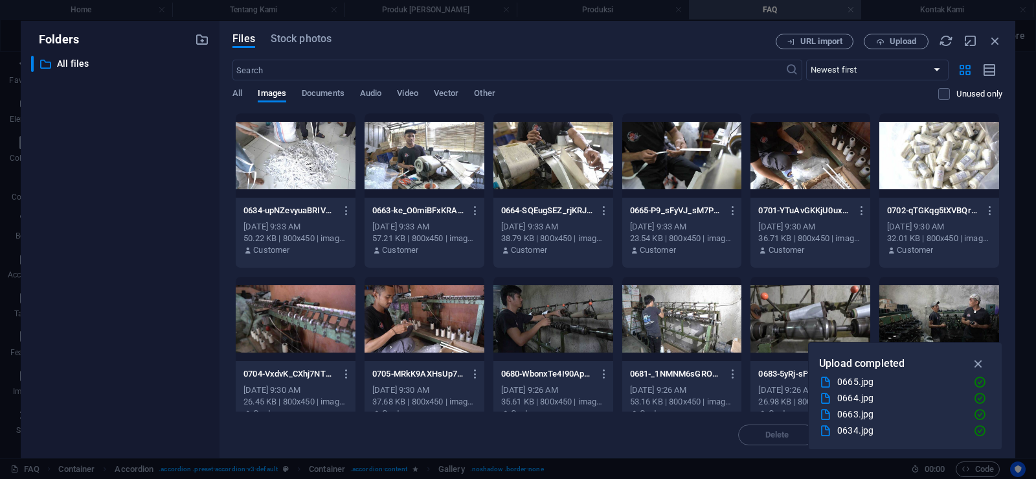
click at [428, 155] on div at bounding box center [425, 155] width 120 height 84
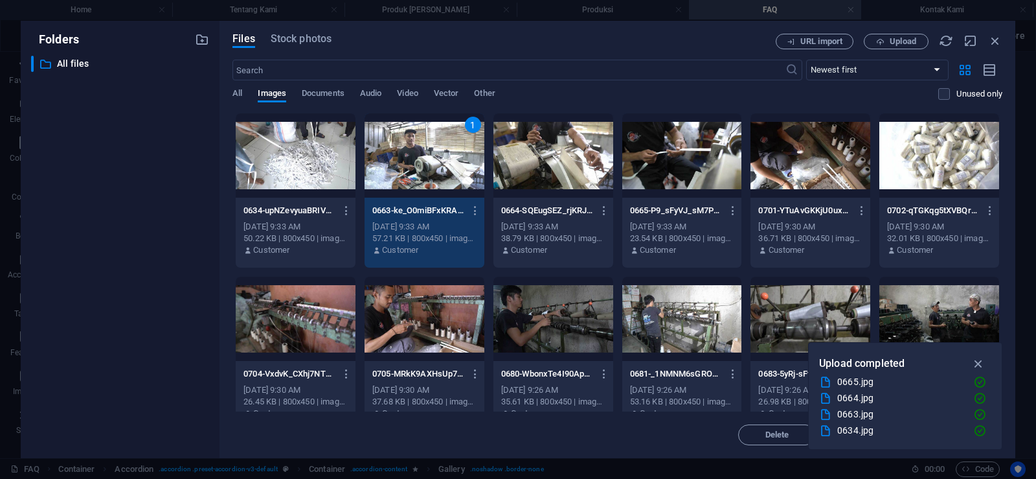
click at [574, 153] on div at bounding box center [553, 155] width 120 height 84
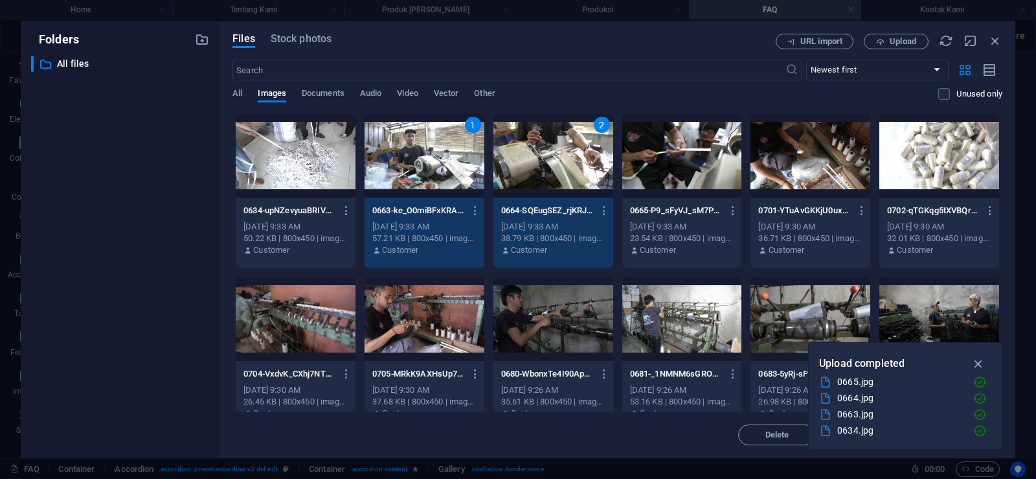
click at [681, 152] on div at bounding box center [682, 155] width 120 height 84
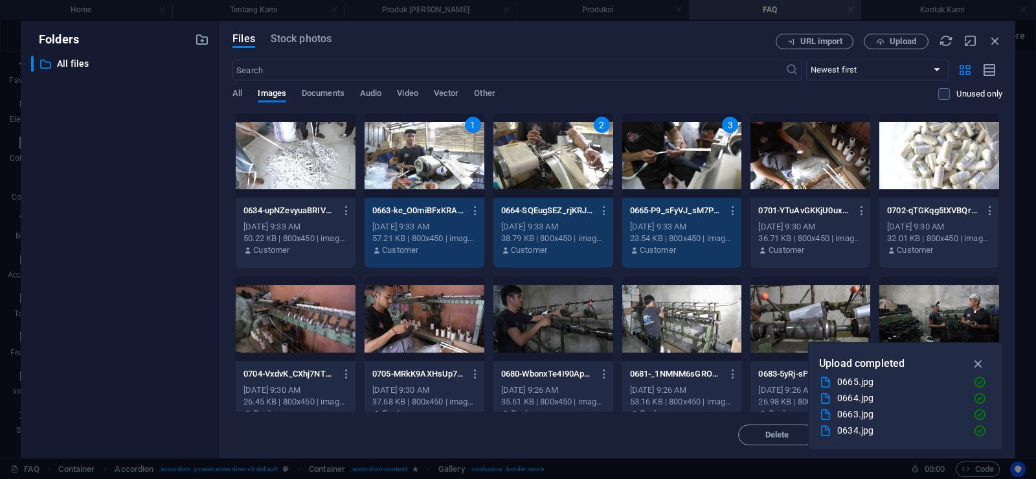
click at [275, 161] on div at bounding box center [296, 155] width 120 height 84
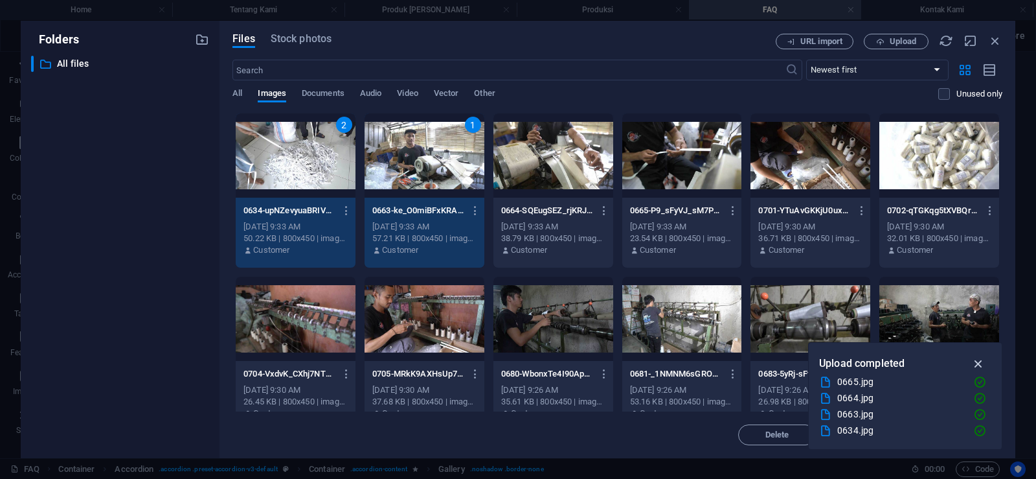
click at [981, 364] on icon "button" at bounding box center [978, 363] width 15 height 14
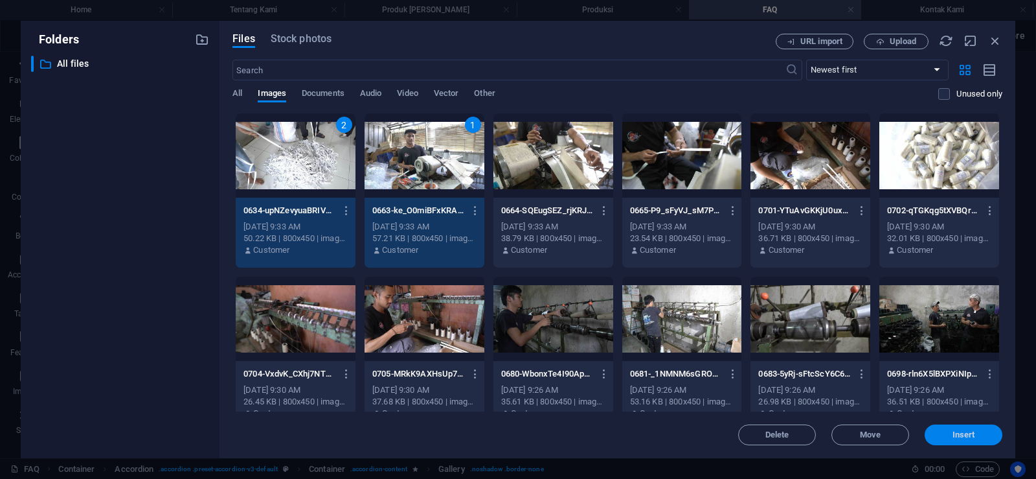
drag, startPoint x: 975, startPoint y: 435, endPoint x: 696, endPoint y: 383, distance: 284.0
click at [975, 435] on span "Insert" at bounding box center [964, 435] width 23 height 8
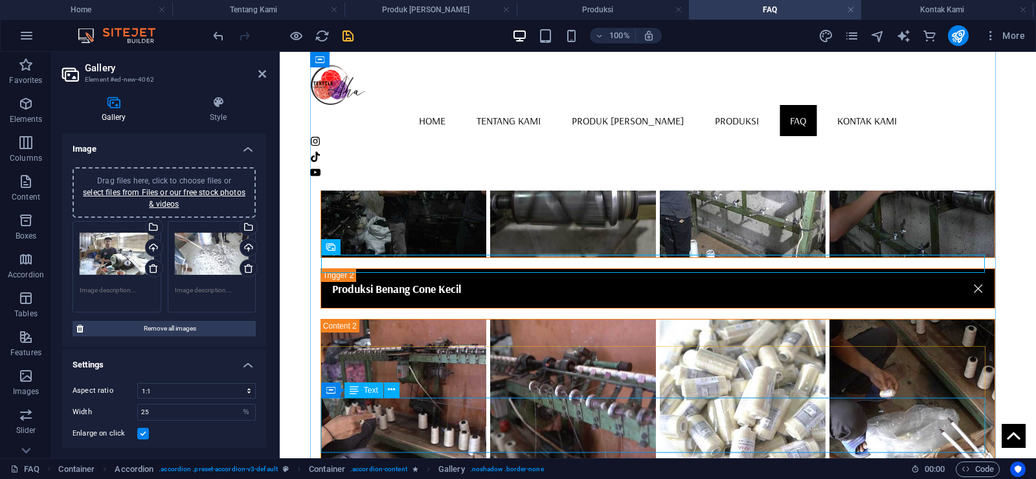
scroll to position [1583, 0]
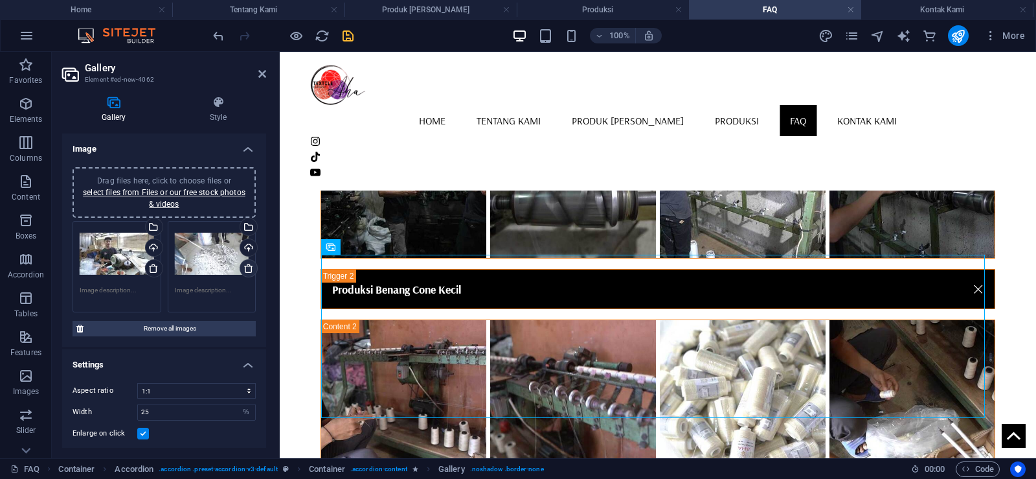
click at [246, 266] on icon at bounding box center [248, 268] width 10 height 10
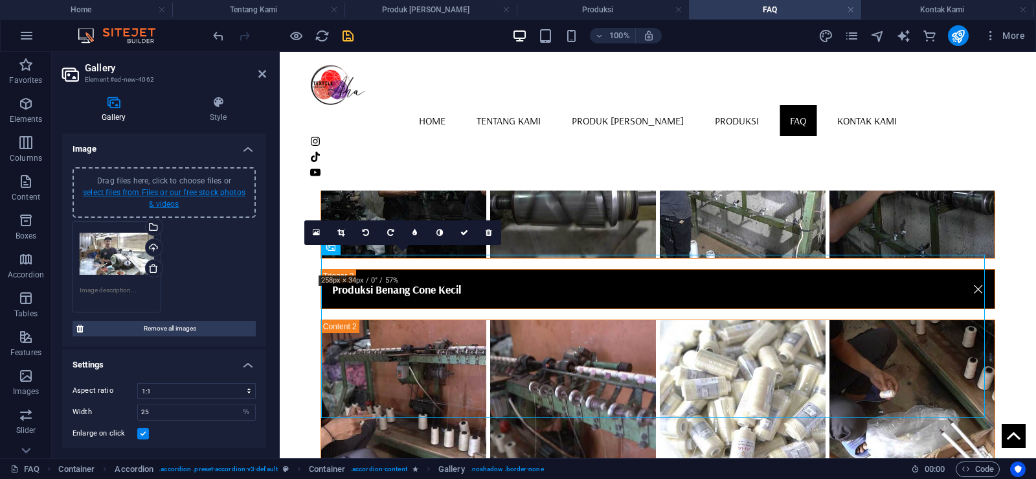
click at [195, 188] on link "select files from Files or our free stock photos & videos" at bounding box center [164, 198] width 163 height 21
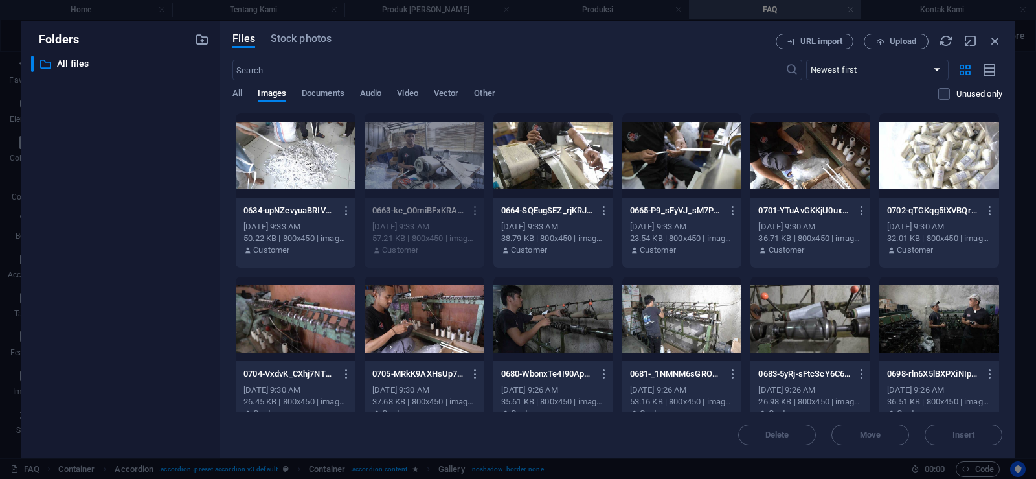
click at [577, 169] on div at bounding box center [553, 155] width 120 height 84
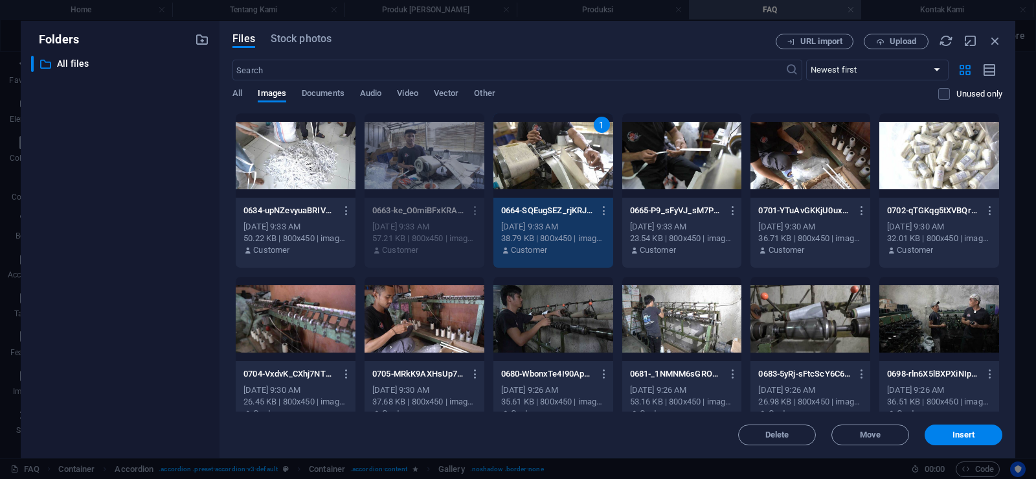
click at [681, 157] on div at bounding box center [682, 155] width 120 height 84
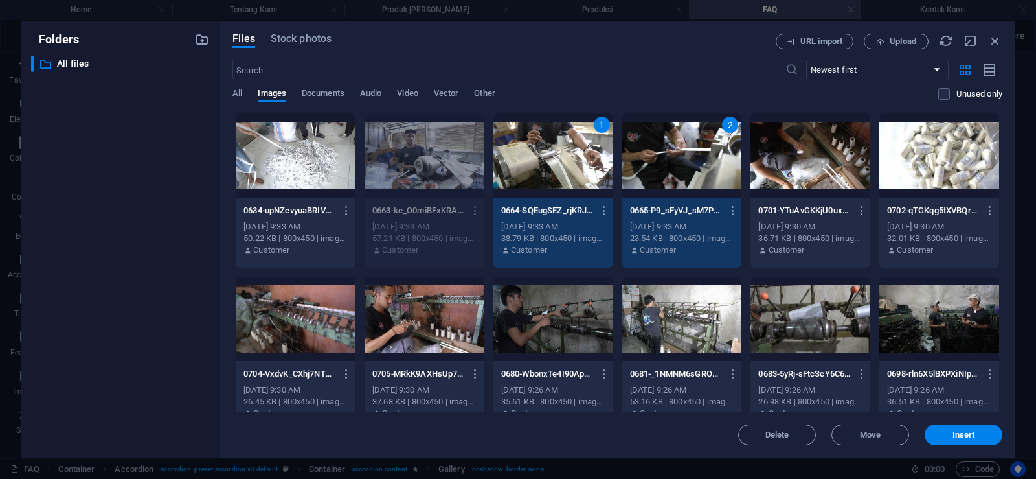
click at [302, 164] on div at bounding box center [296, 155] width 120 height 84
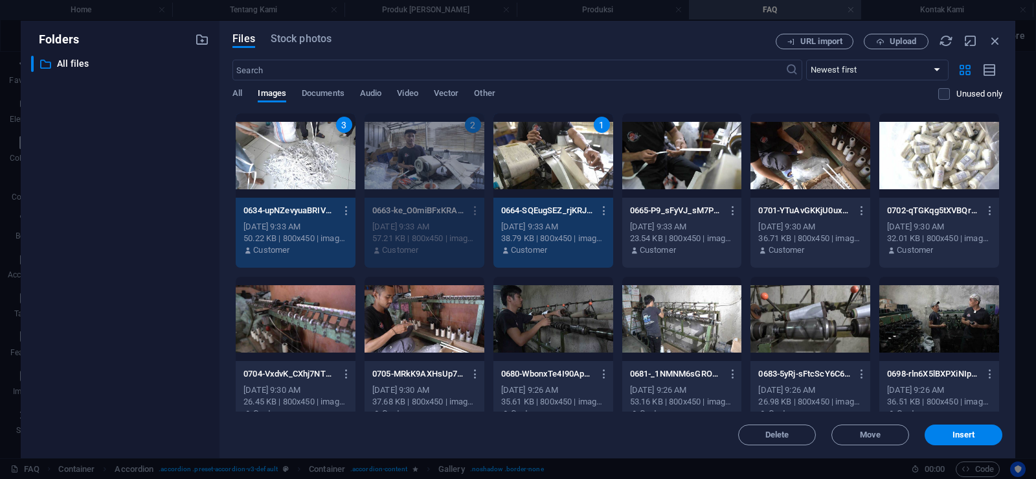
click at [457, 208] on p "0663-ke_O0miBFxKRAU8AiHXEPg.jpg" at bounding box center [418, 211] width 92 height 12
click at [469, 142] on div "2" at bounding box center [425, 155] width 120 height 84
click at [674, 138] on div at bounding box center [682, 155] width 120 height 84
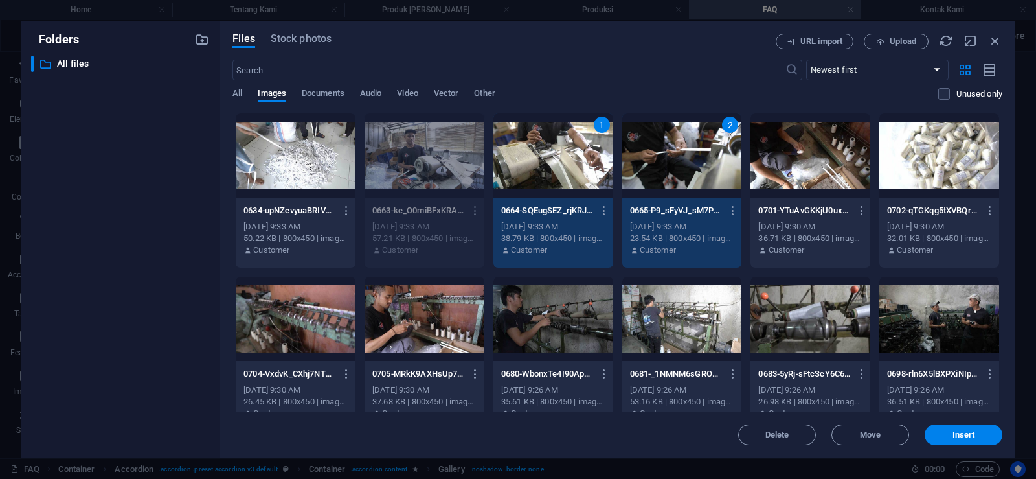
click at [286, 150] on div at bounding box center [296, 155] width 120 height 84
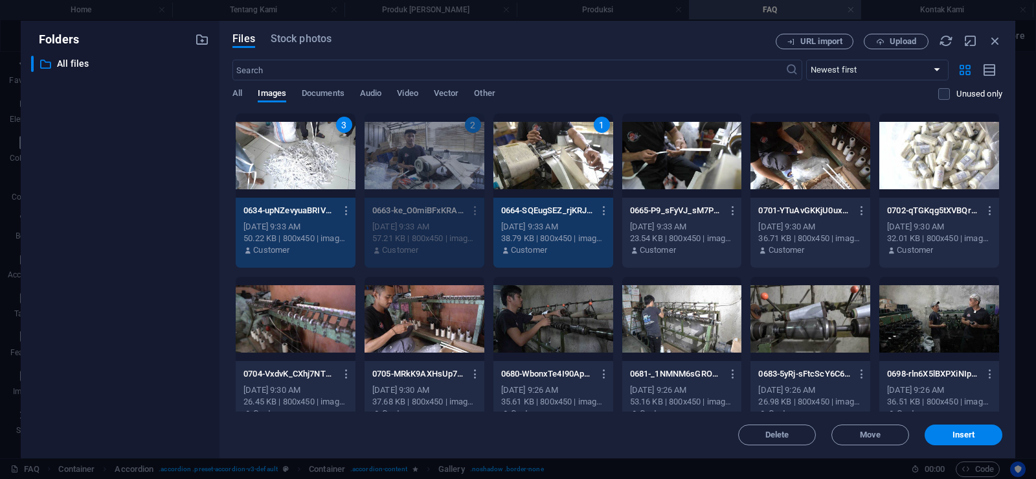
click at [668, 147] on div at bounding box center [682, 155] width 120 height 84
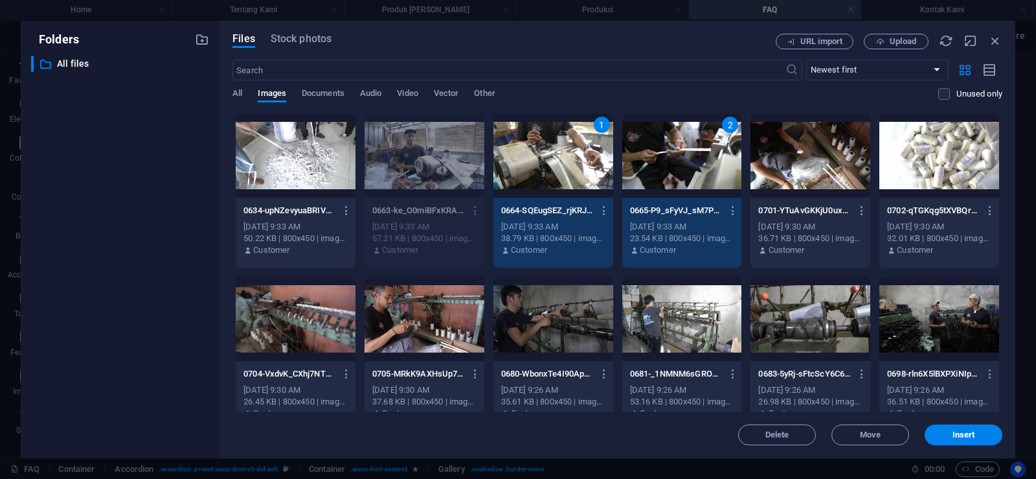
click at [293, 167] on div at bounding box center [296, 155] width 120 height 84
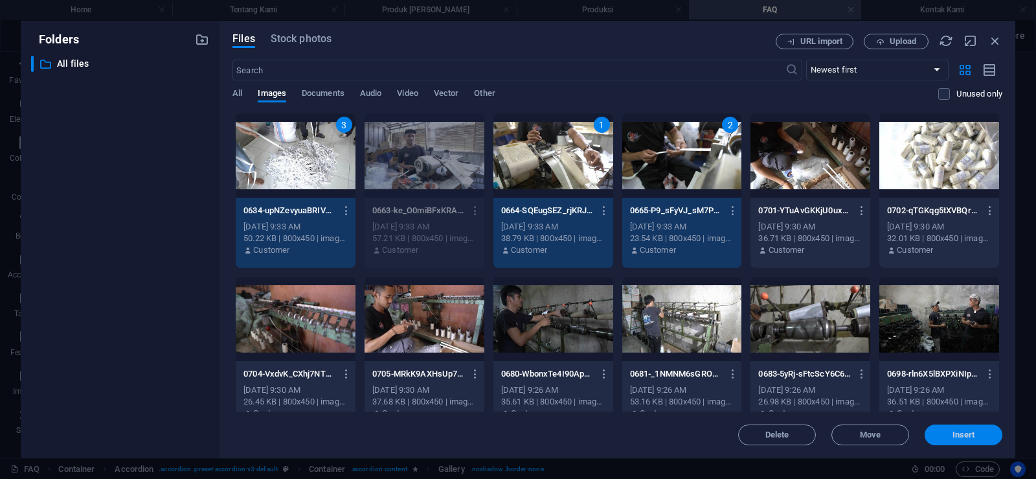
drag, startPoint x: 964, startPoint y: 434, endPoint x: 672, endPoint y: 379, distance: 297.2
click at [964, 434] on span "Insert" at bounding box center [964, 435] width 23 height 8
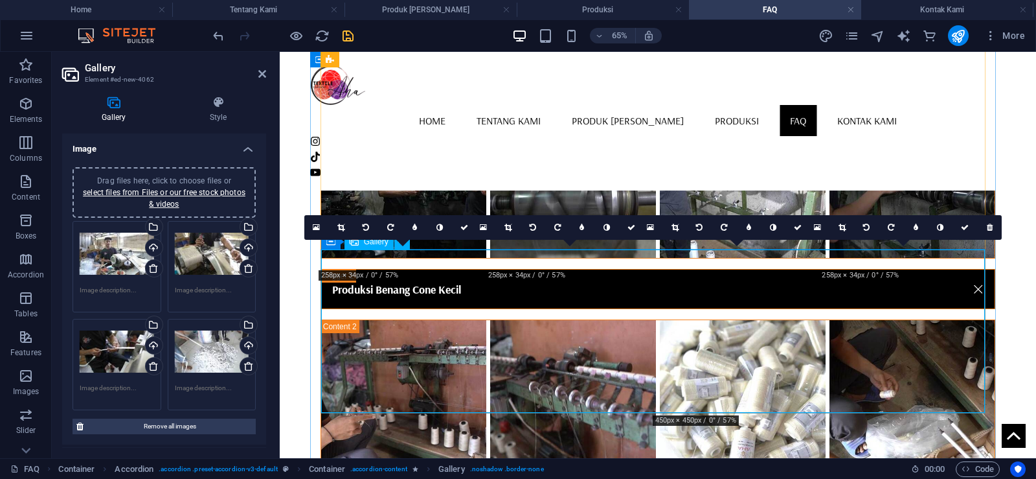
scroll to position [1589, 0]
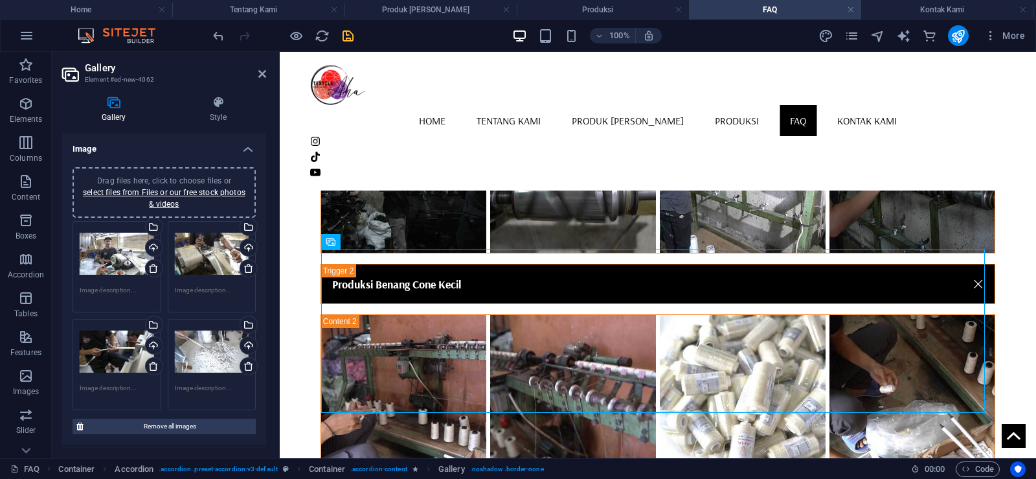
click at [348, 34] on icon "save" at bounding box center [348, 35] width 15 height 15
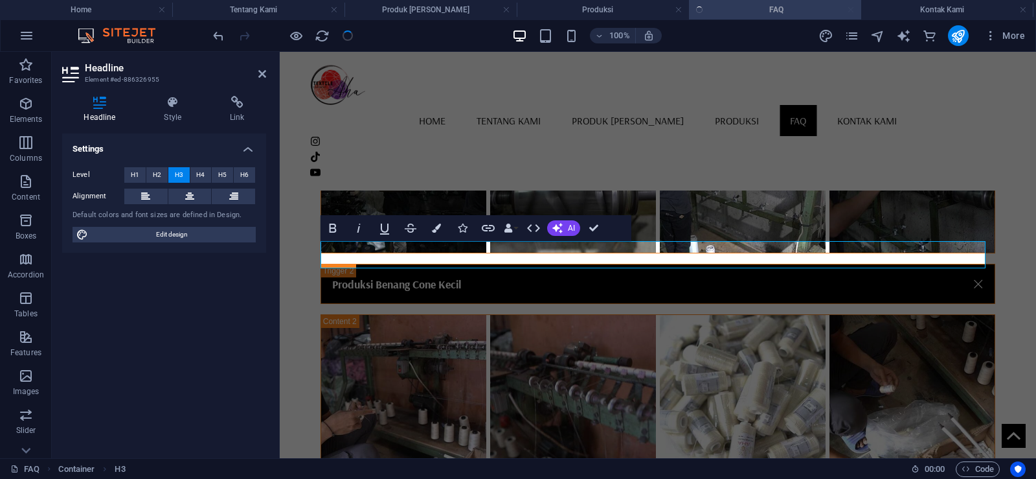
scroll to position [1054, 0]
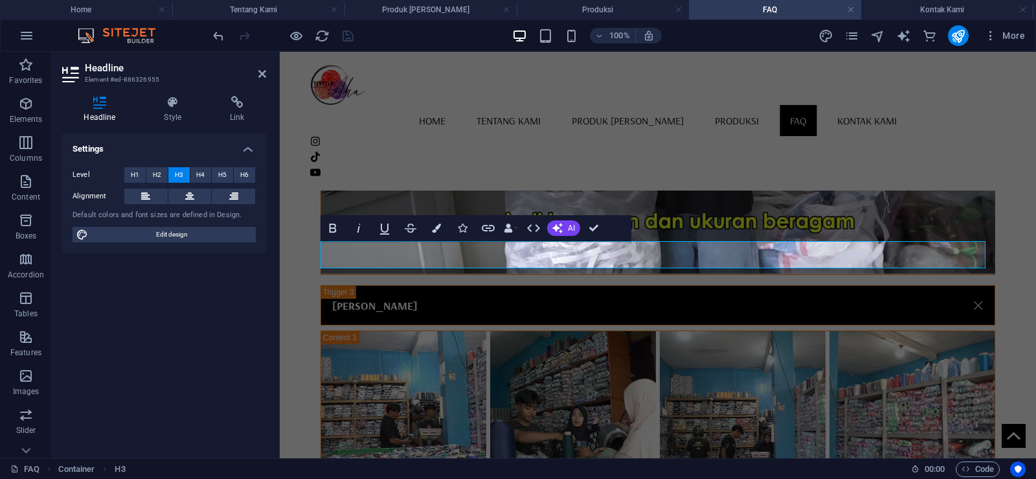
drag, startPoint x: 595, startPoint y: 229, endPoint x: 549, endPoint y: 177, distance: 69.2
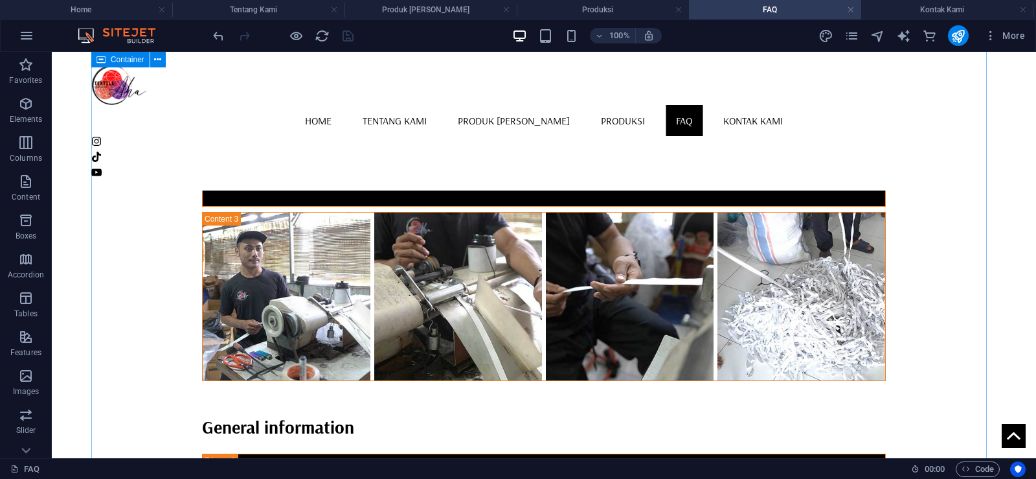
scroll to position [1896, 0]
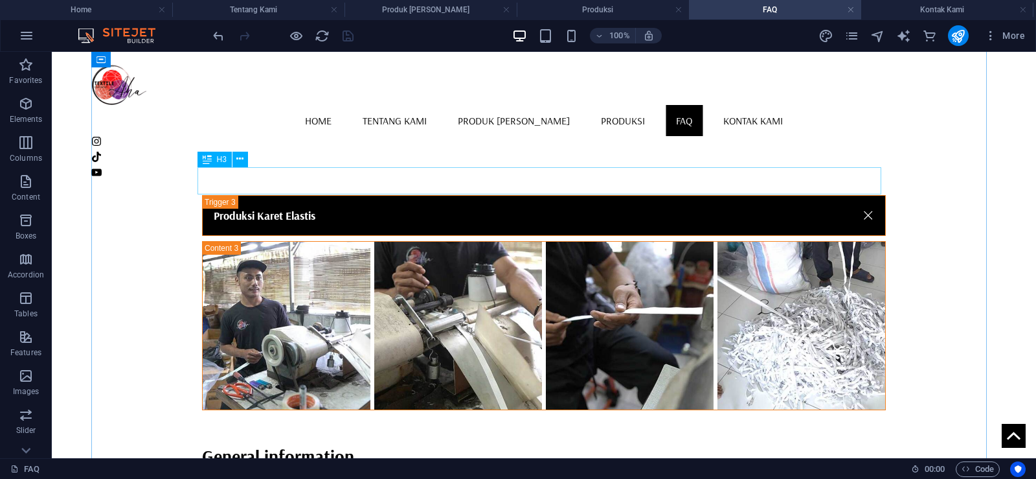
click at [346, 442] on div "General information" at bounding box center [544, 455] width 684 height 27
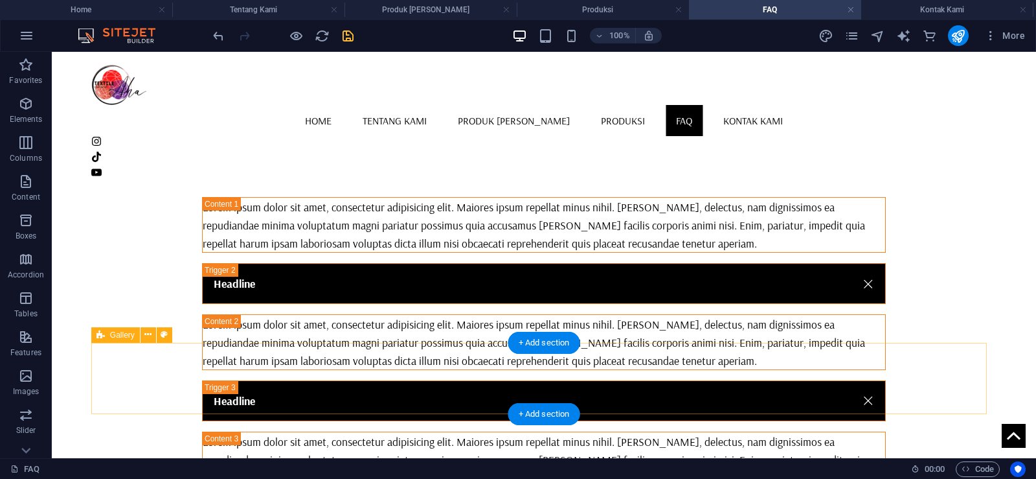
scroll to position [2155, 0]
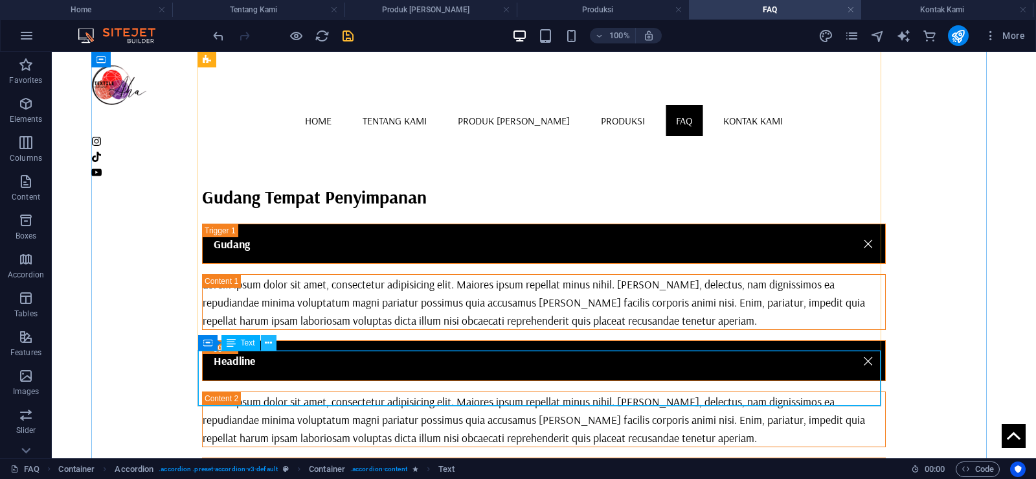
click at [270, 342] on icon at bounding box center [268, 343] width 7 height 14
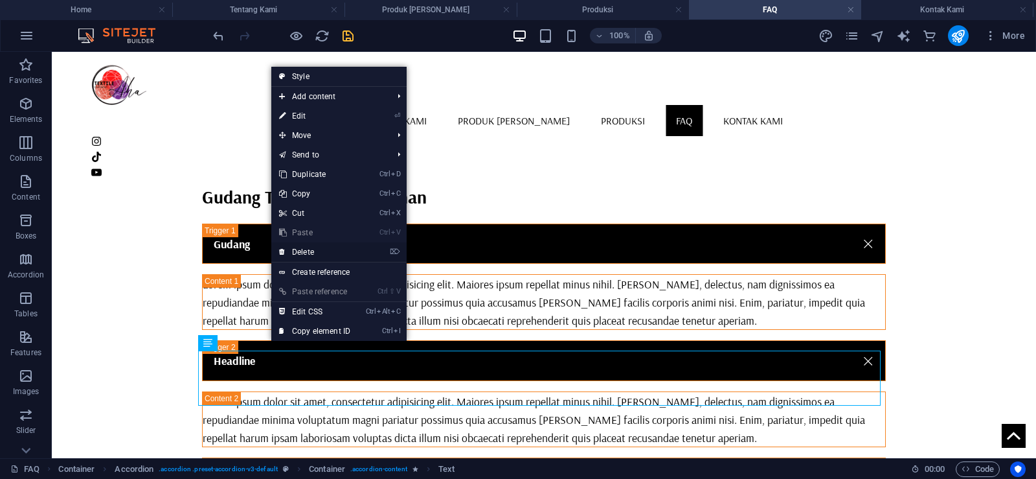
click at [339, 254] on link "⌦ Delete" at bounding box center [314, 251] width 87 height 19
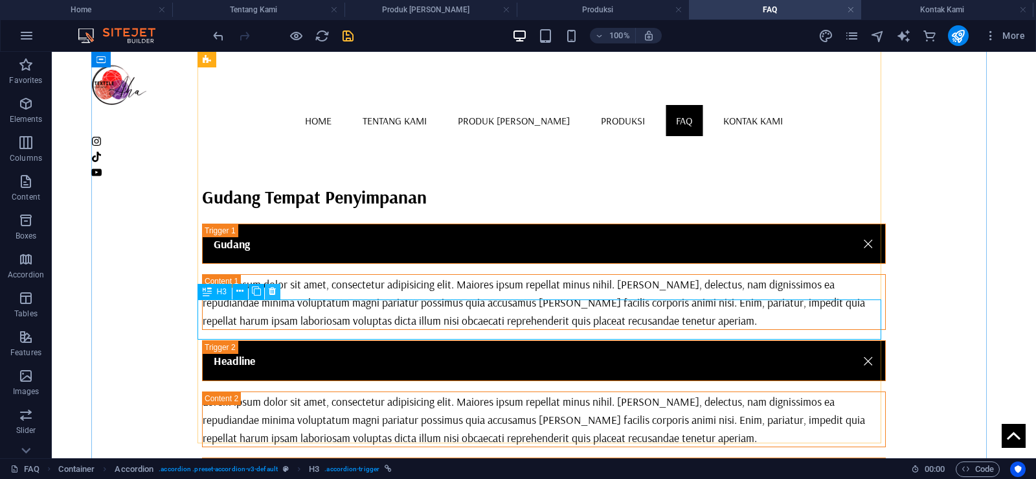
click at [271, 290] on icon at bounding box center [272, 291] width 7 height 14
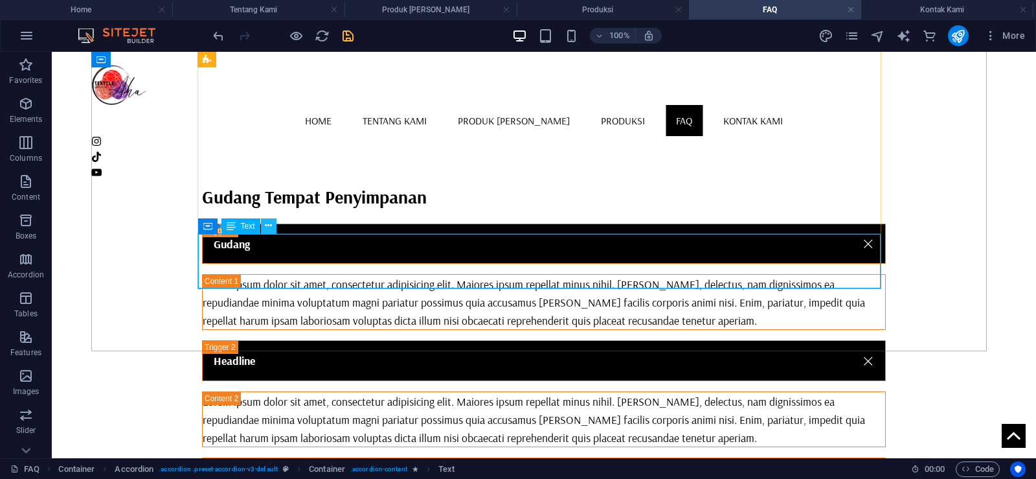
click at [275, 228] on button at bounding box center [269, 226] width 16 height 16
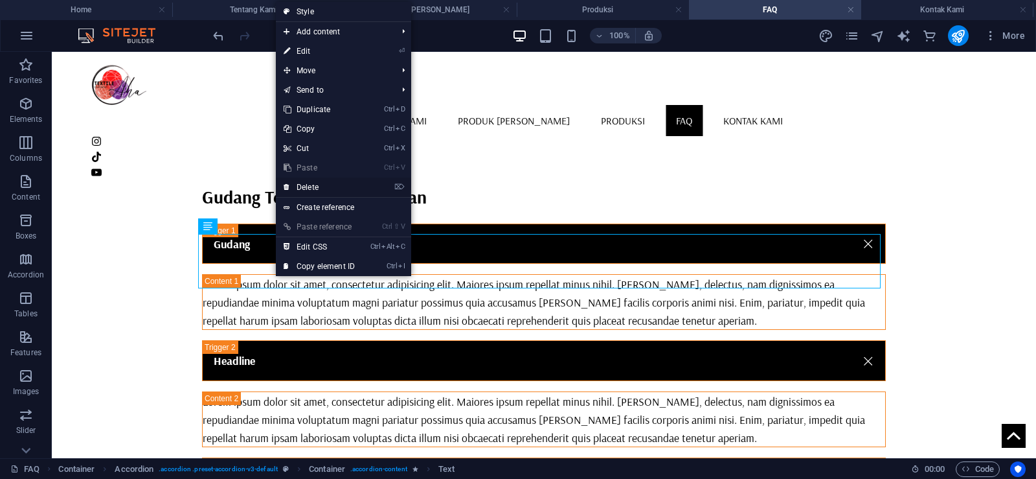
click at [312, 185] on link "⌦ Delete" at bounding box center [319, 186] width 87 height 19
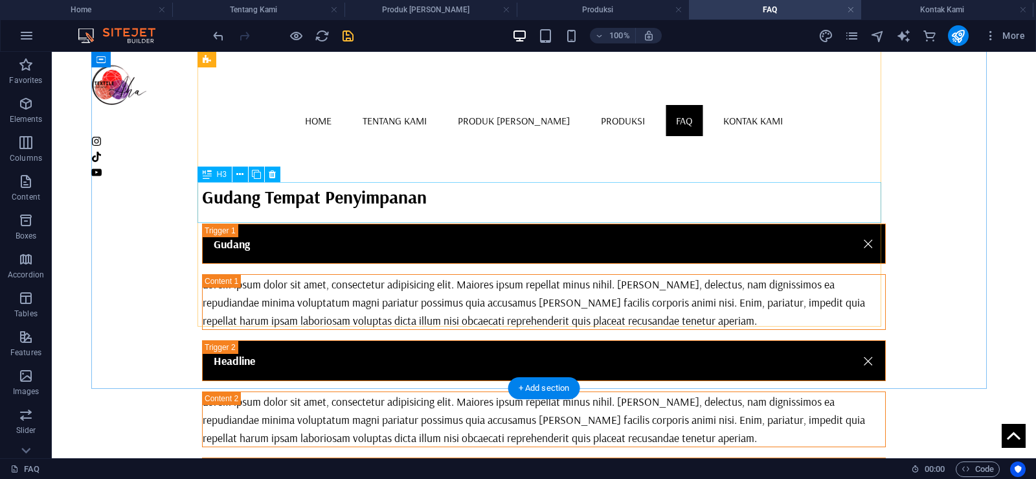
click at [256, 457] on div "Headline" at bounding box center [544, 477] width 684 height 40
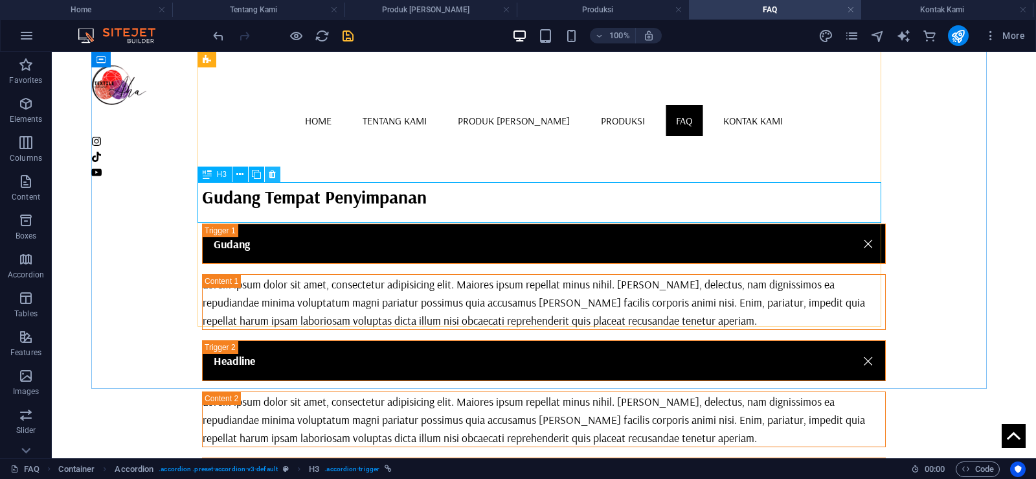
click at [274, 174] on icon at bounding box center [272, 175] width 7 height 14
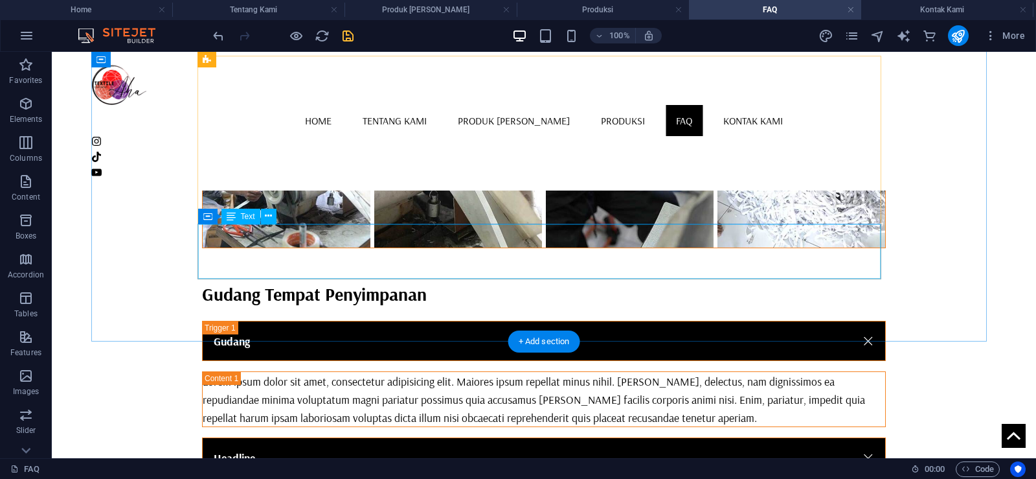
scroll to position [2026, 0]
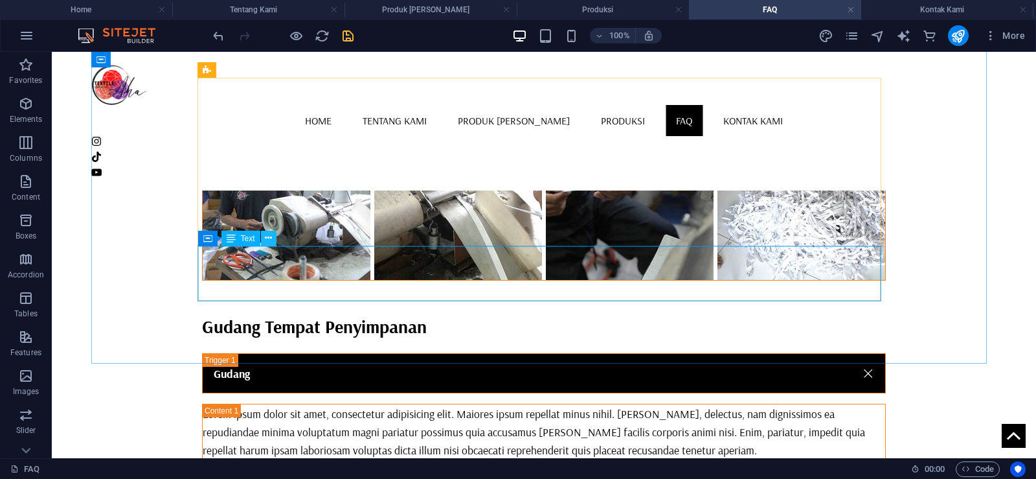
click at [271, 239] on icon at bounding box center [268, 238] width 7 height 14
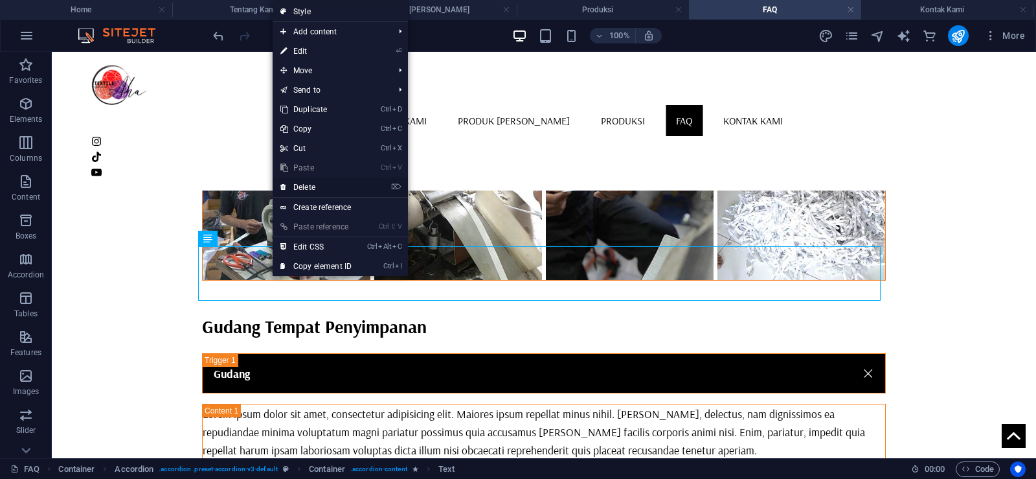
click at [311, 186] on link "⌦ Delete" at bounding box center [316, 186] width 87 height 19
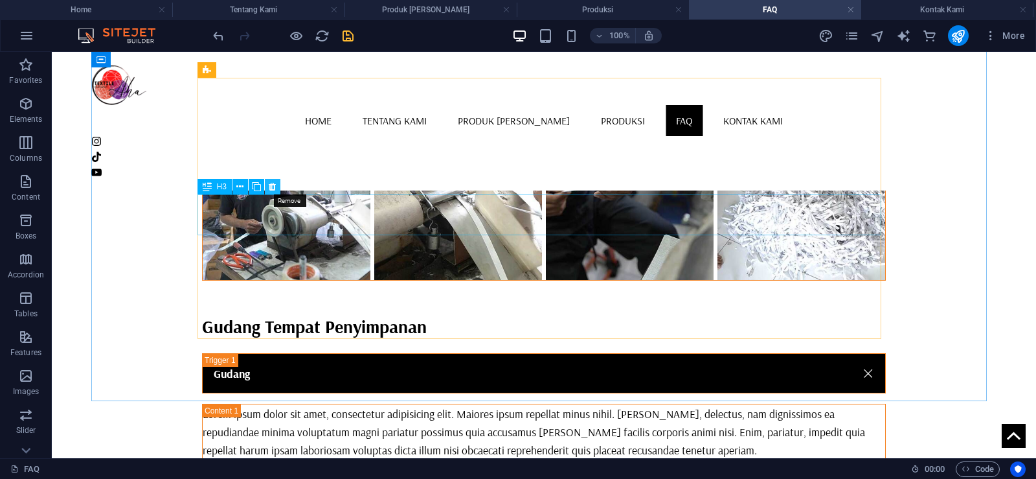
click at [271, 190] on icon at bounding box center [272, 187] width 7 height 14
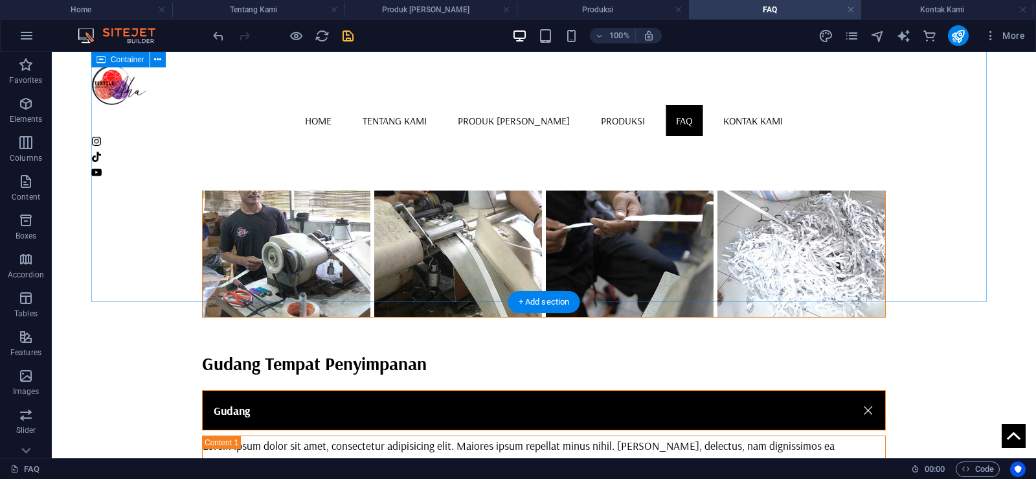
scroll to position [1831, 0]
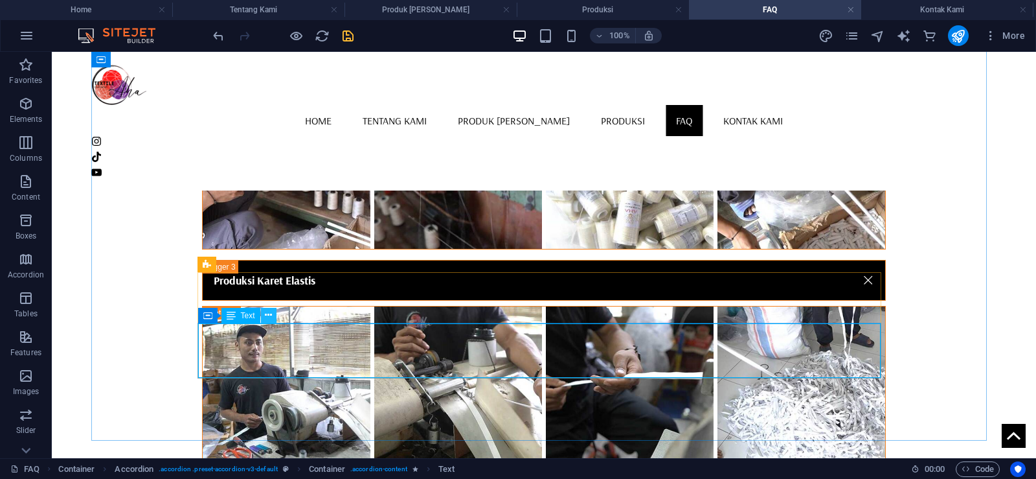
click at [270, 315] on icon at bounding box center [268, 315] width 7 height 14
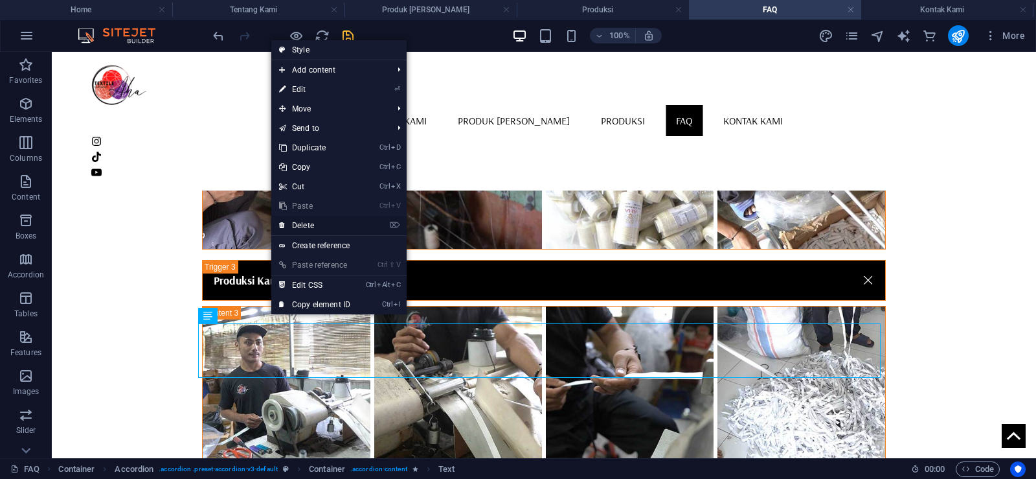
click at [310, 225] on link "⌦ Delete" at bounding box center [314, 225] width 87 height 19
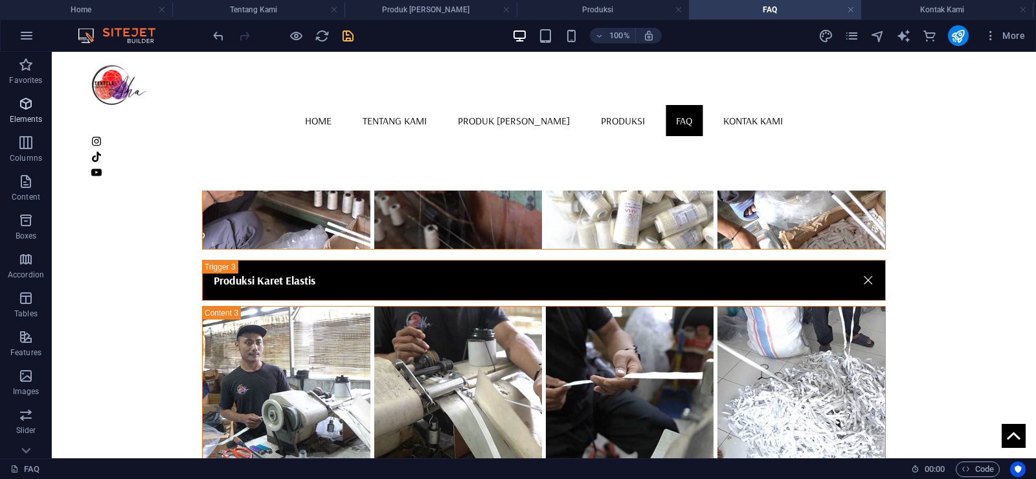
click at [25, 105] on icon "button" at bounding box center [26, 104] width 16 height 16
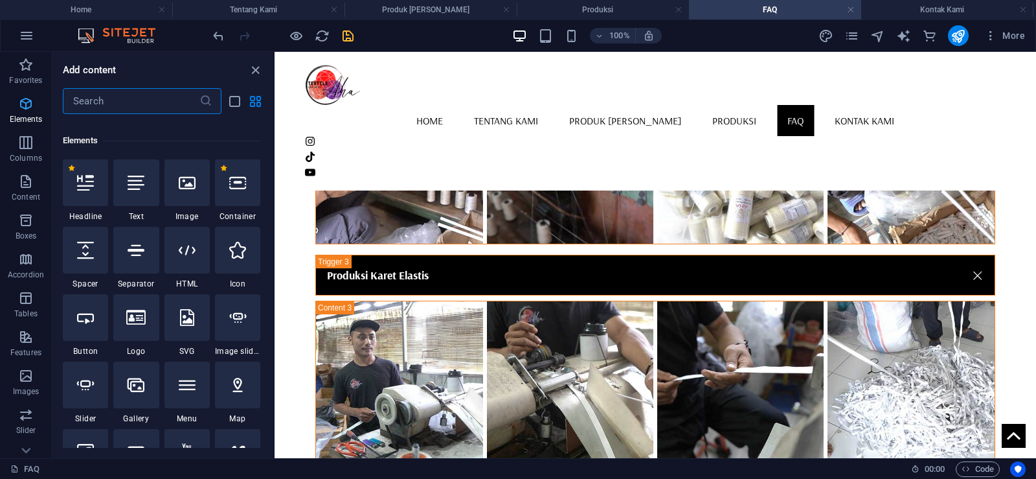
scroll to position [138, 0]
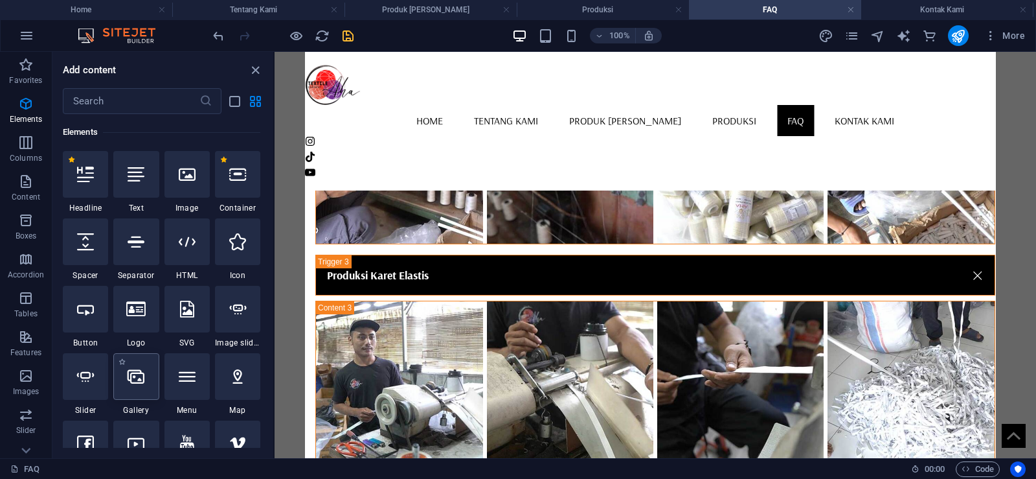
select select "4"
select select "%"
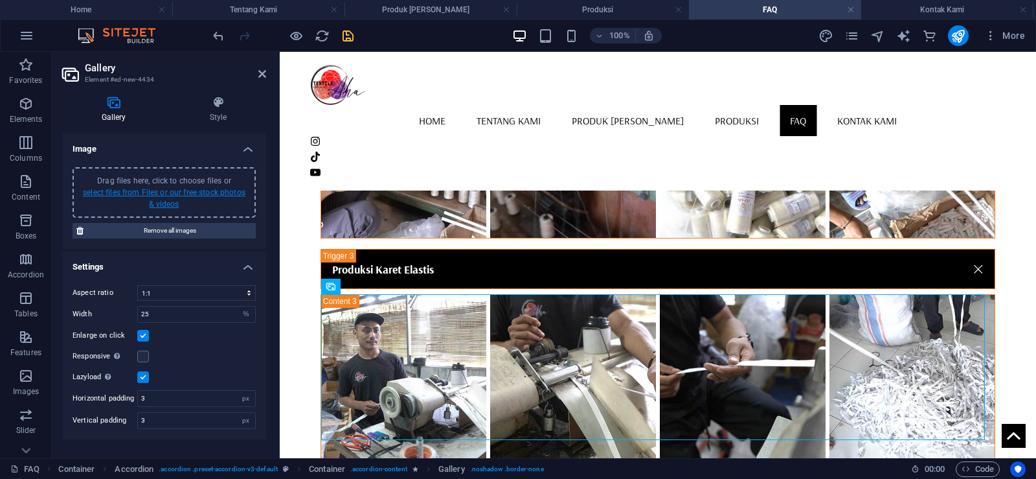
click at [192, 193] on link "select files from Files or our free stock photos & videos" at bounding box center [164, 198] width 163 height 21
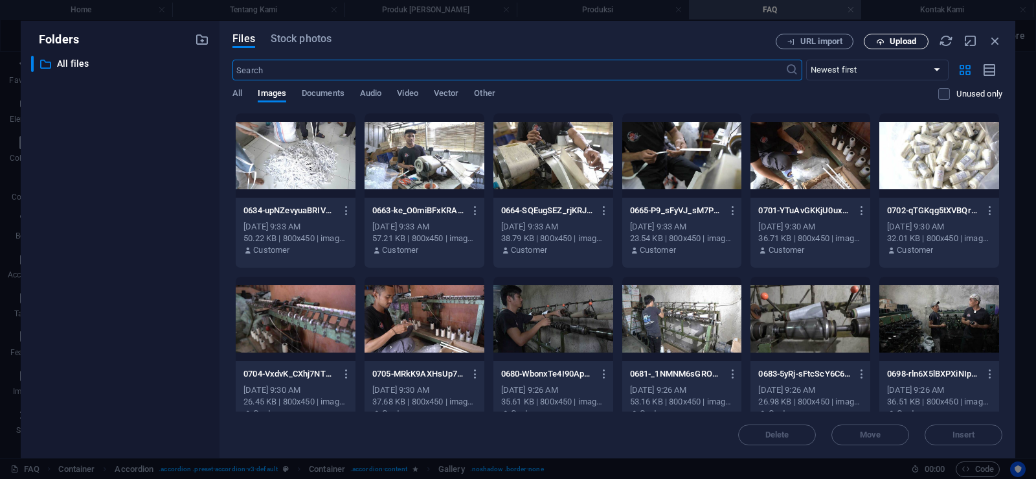
click at [885, 38] on span "Upload" at bounding box center [896, 42] width 53 height 8
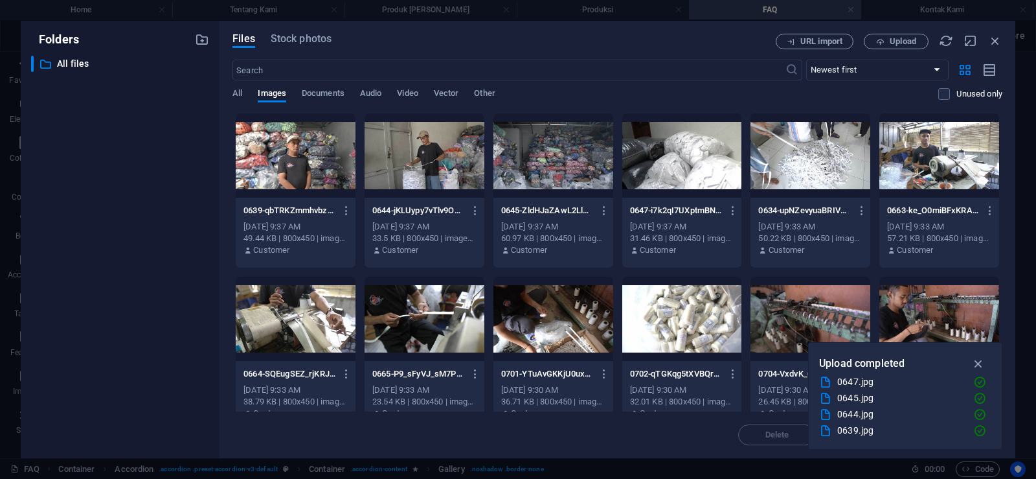
click at [308, 161] on div at bounding box center [296, 155] width 120 height 84
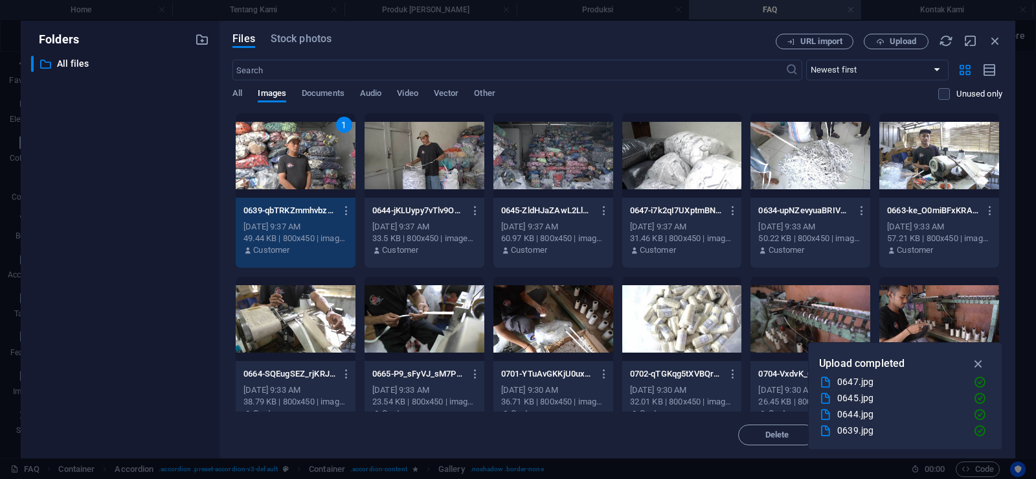
click at [550, 152] on div at bounding box center [553, 155] width 120 height 84
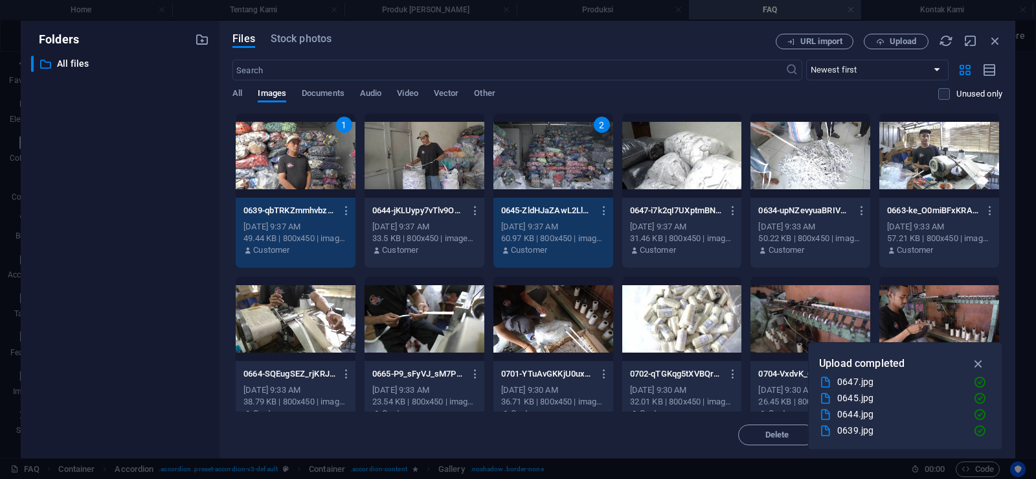
click at [422, 156] on div at bounding box center [425, 155] width 120 height 84
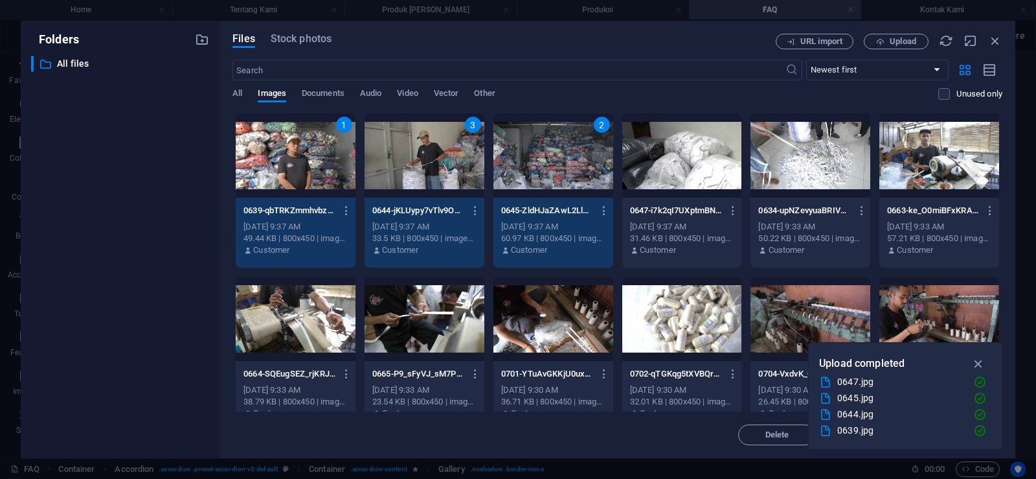
click at [666, 156] on div at bounding box center [682, 155] width 120 height 84
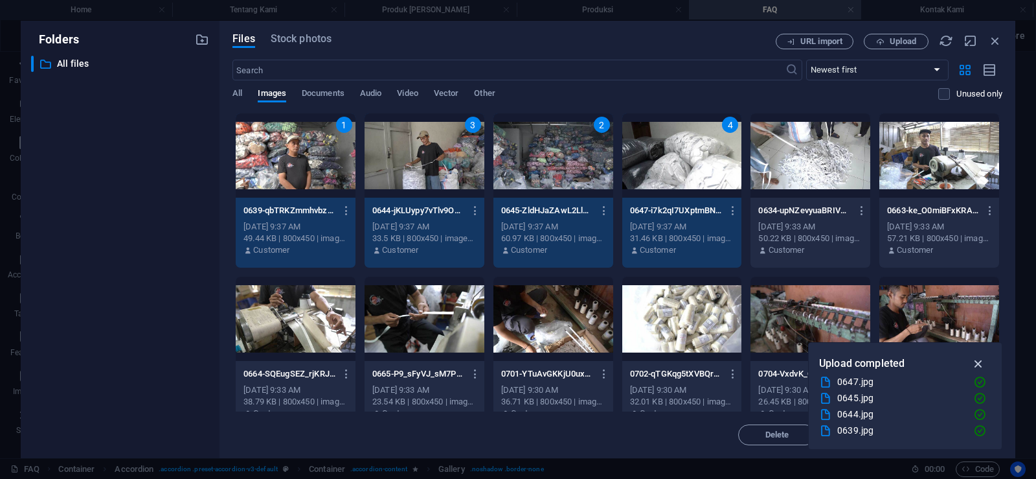
click at [980, 357] on icon "button" at bounding box center [978, 363] width 15 height 14
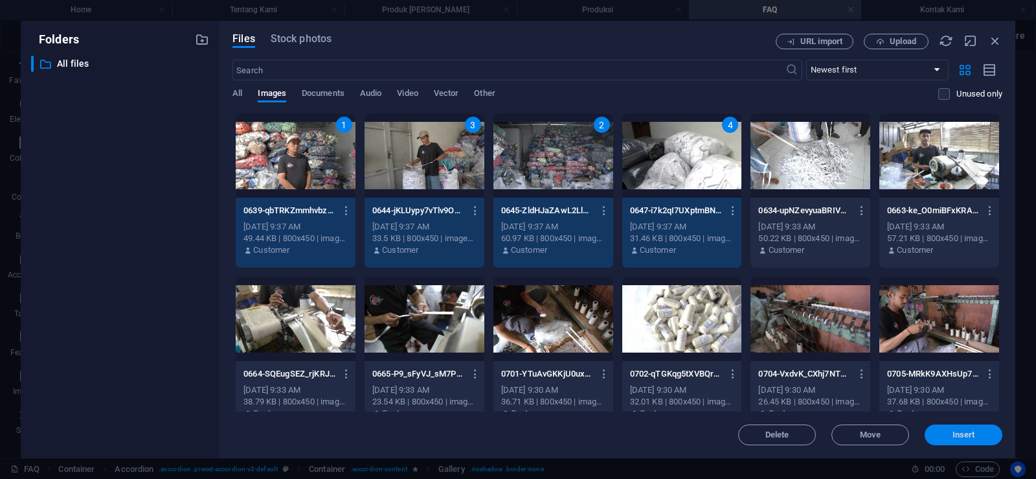
click at [967, 427] on button "Insert" at bounding box center [964, 434] width 78 height 21
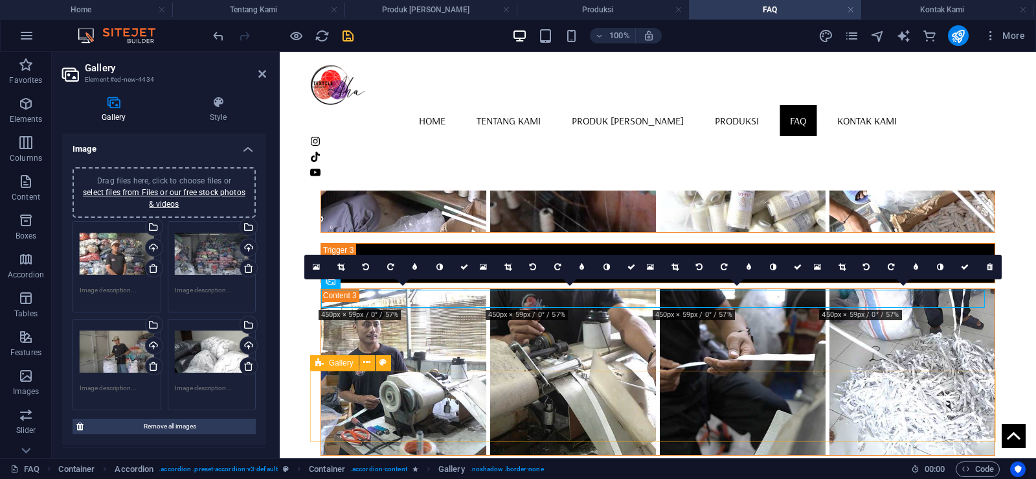
scroll to position [1837, 0]
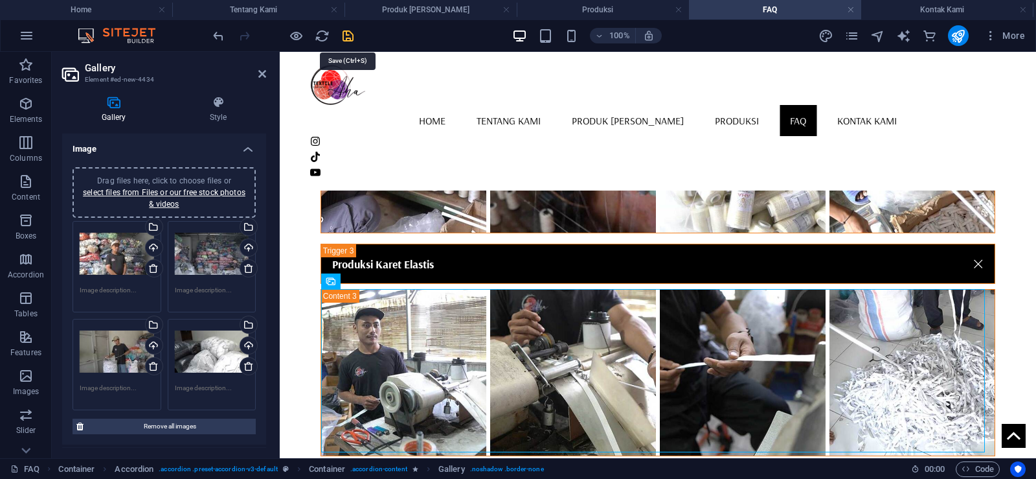
click at [348, 32] on icon "save" at bounding box center [348, 35] width 15 height 15
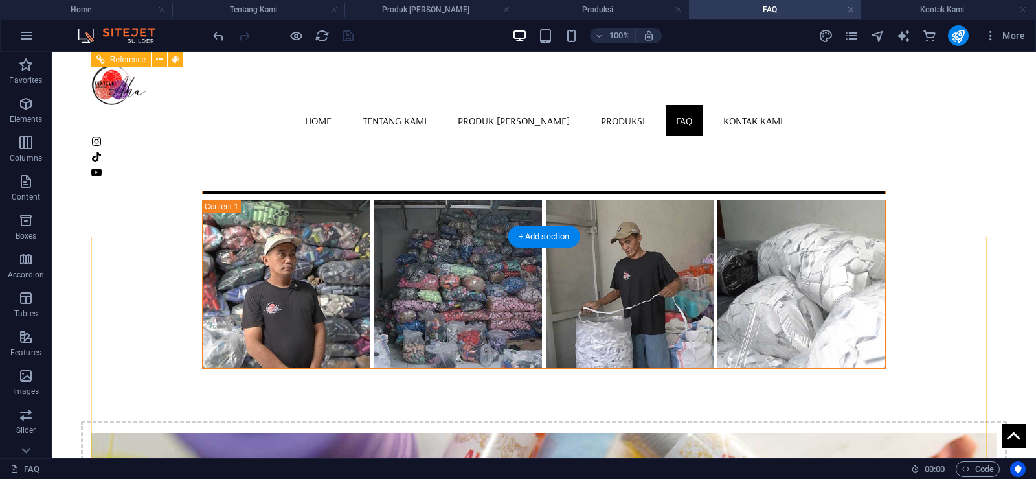
scroll to position [2220, 0]
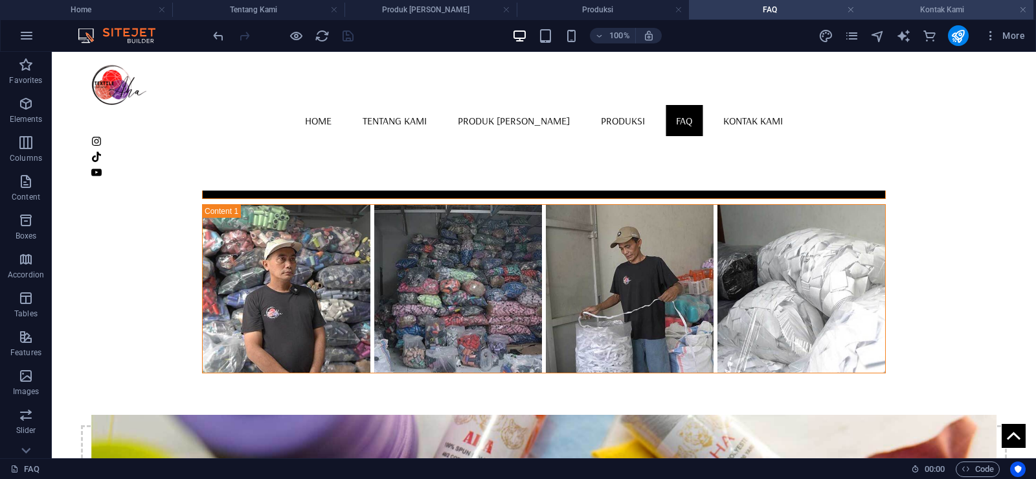
click at [906, 3] on h4 "Kontak Kami" at bounding box center [947, 10] width 172 height 14
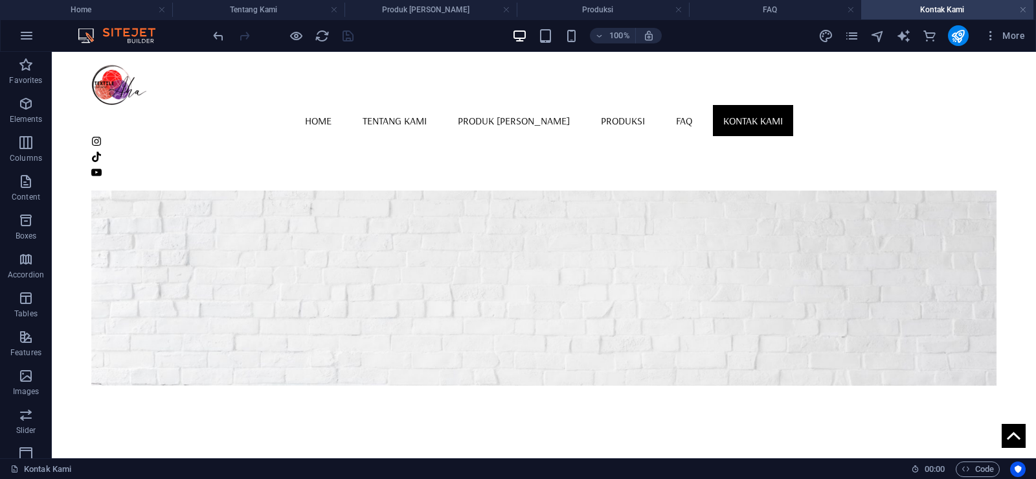
scroll to position [164, 0]
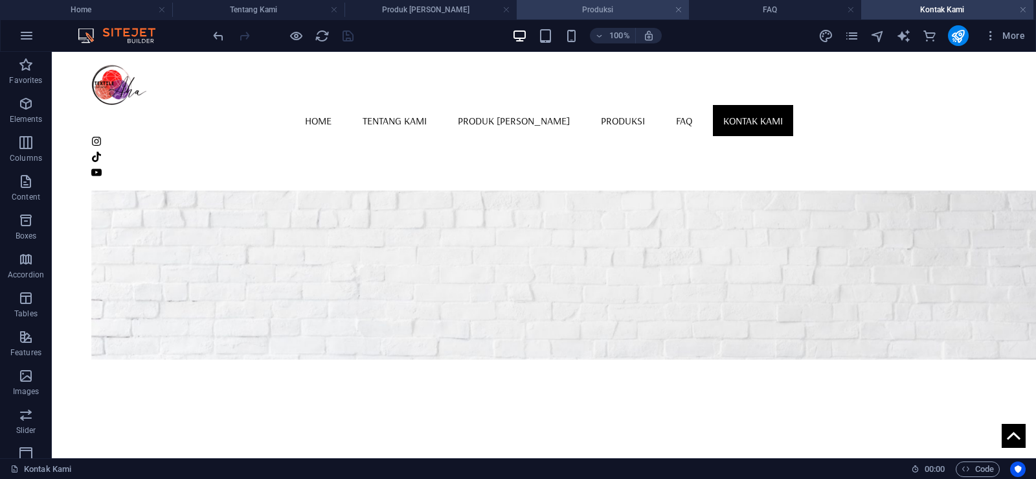
click at [631, 6] on h4 "Produksi" at bounding box center [603, 10] width 172 height 14
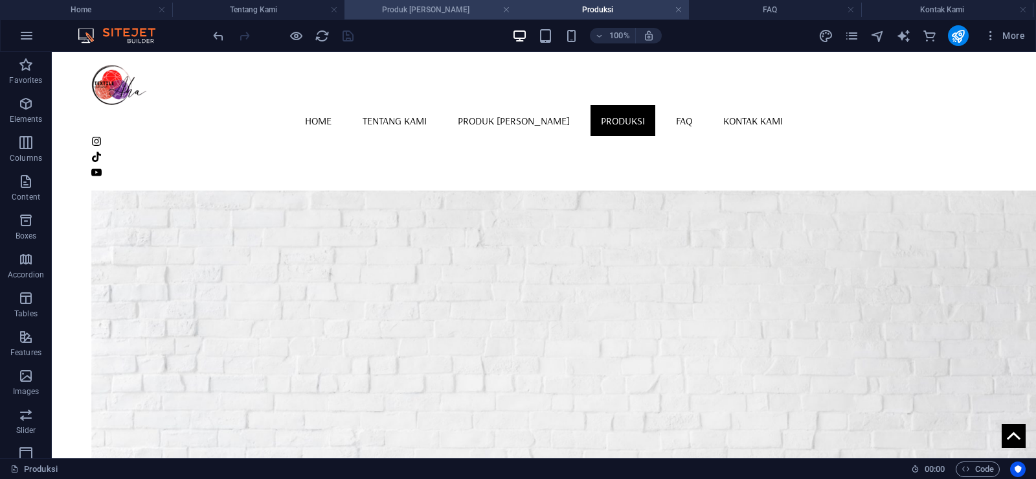
click at [426, 6] on h4 "Produk [PERSON_NAME]" at bounding box center [431, 10] width 172 height 14
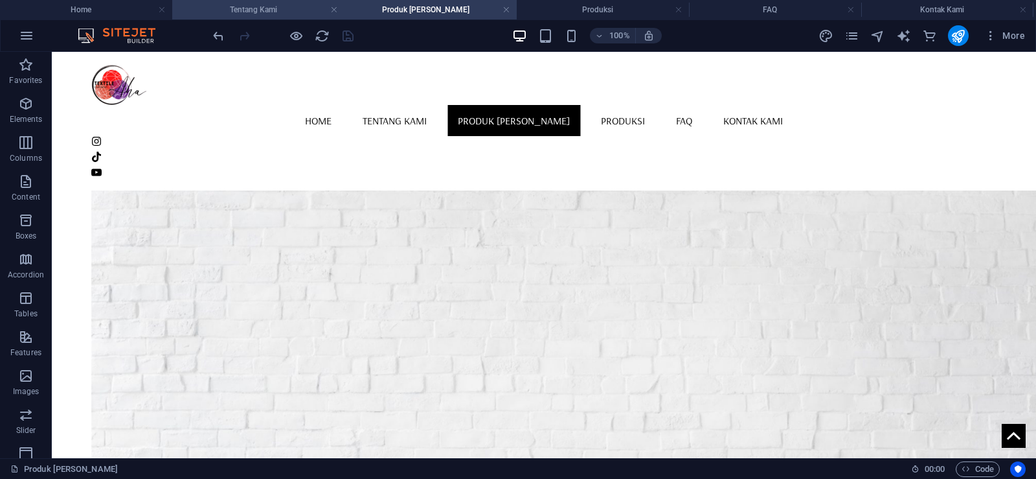
click at [277, 6] on h4 "Tentang Kami" at bounding box center [258, 10] width 172 height 14
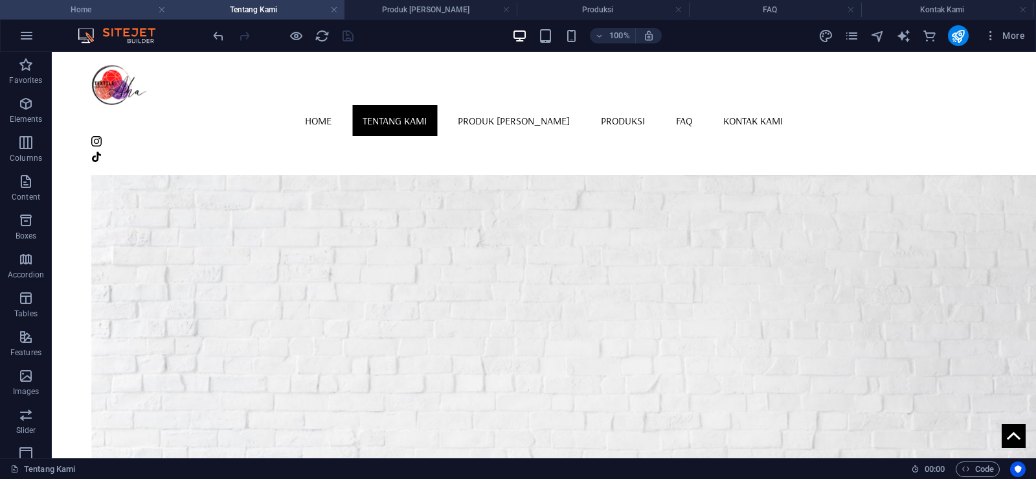
click at [110, 6] on h4 "Home" at bounding box center [86, 10] width 172 height 14
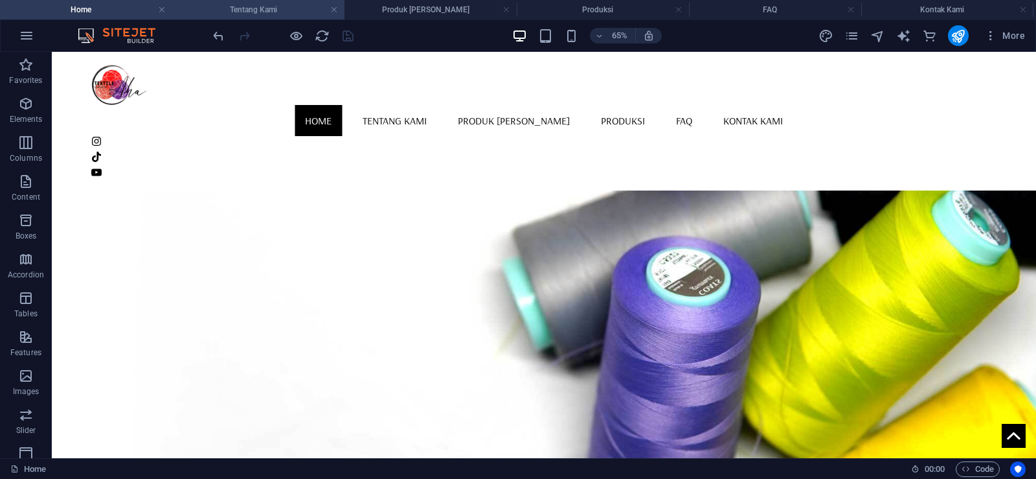
scroll to position [863, 0]
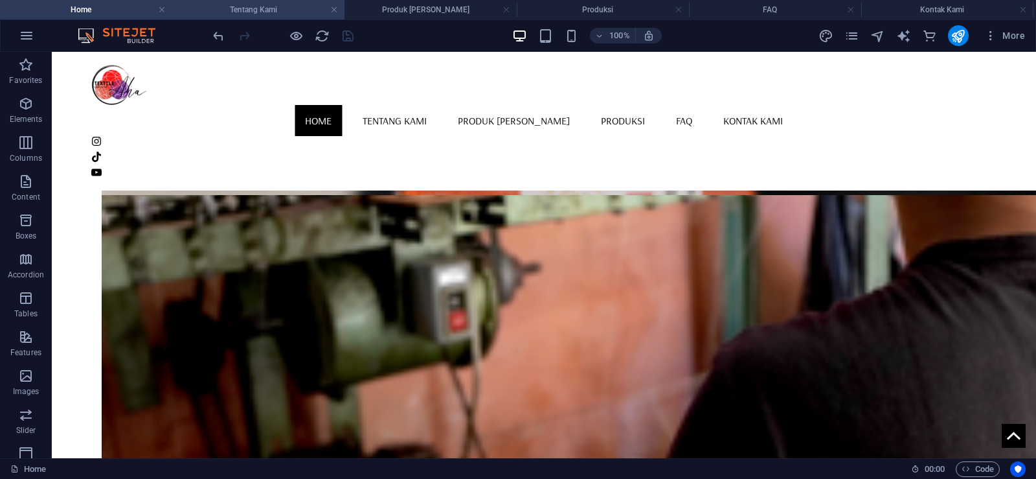
click at [247, 6] on h4 "Tentang Kami" at bounding box center [258, 10] width 172 height 14
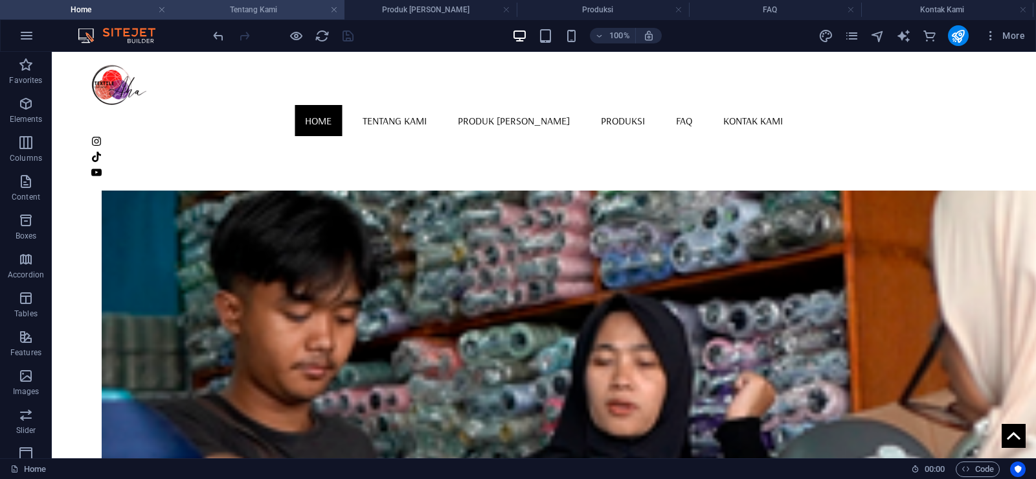
scroll to position [0, 0]
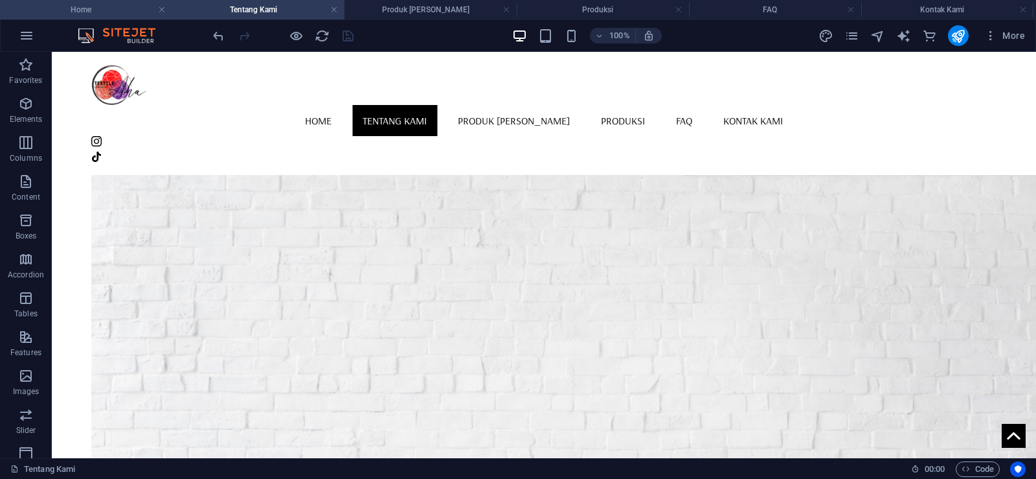
click at [104, 10] on h4 "Home" at bounding box center [86, 10] width 172 height 14
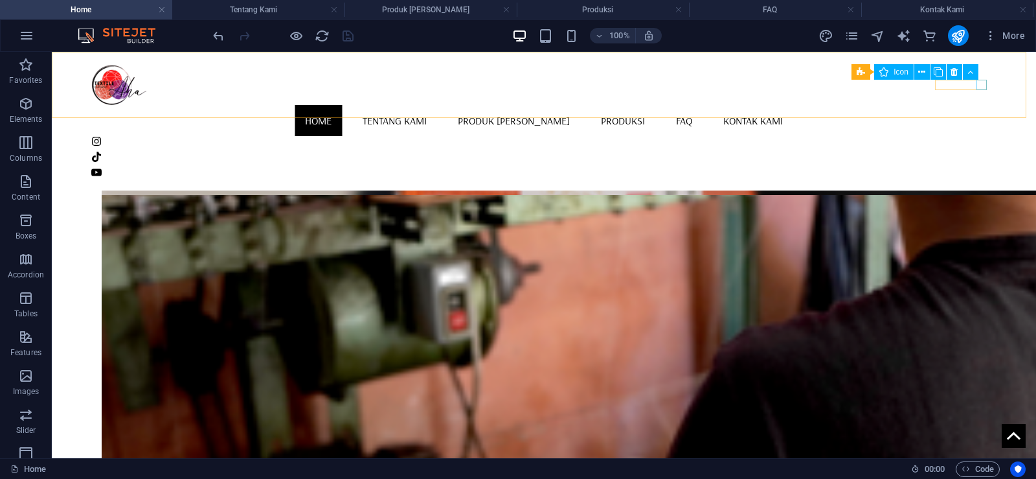
click at [979, 167] on figure at bounding box center [543, 172] width 905 height 10
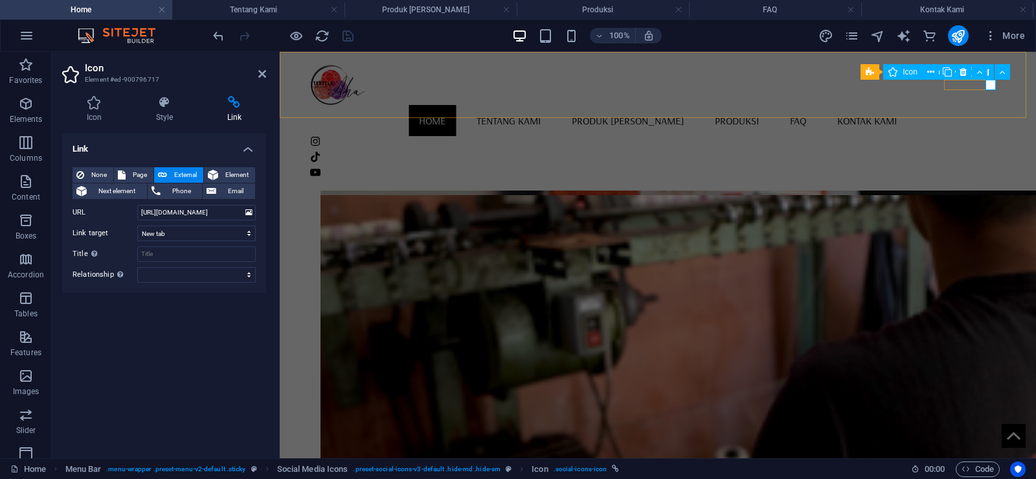
click at [994, 167] on figure at bounding box center [658, 172] width 696 height 10
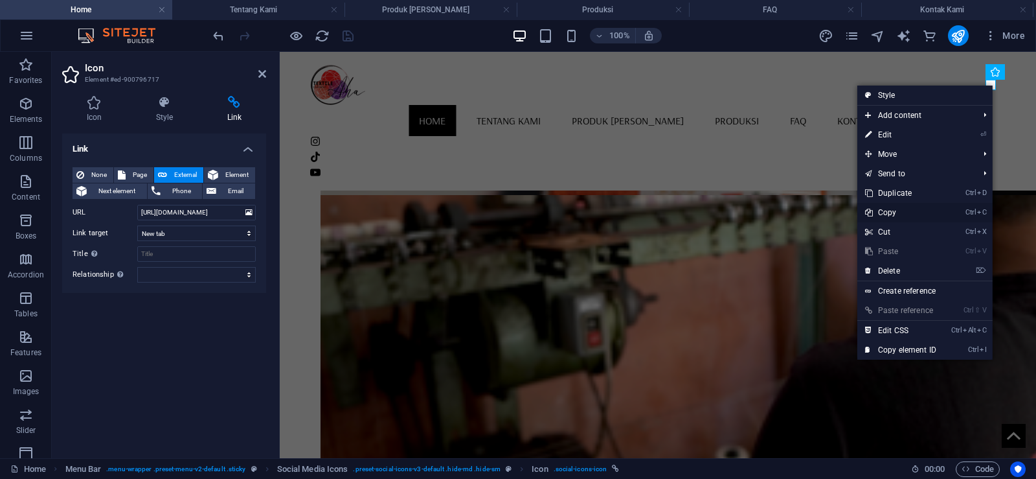
click at [920, 210] on link "Ctrl C Copy" at bounding box center [900, 212] width 87 height 19
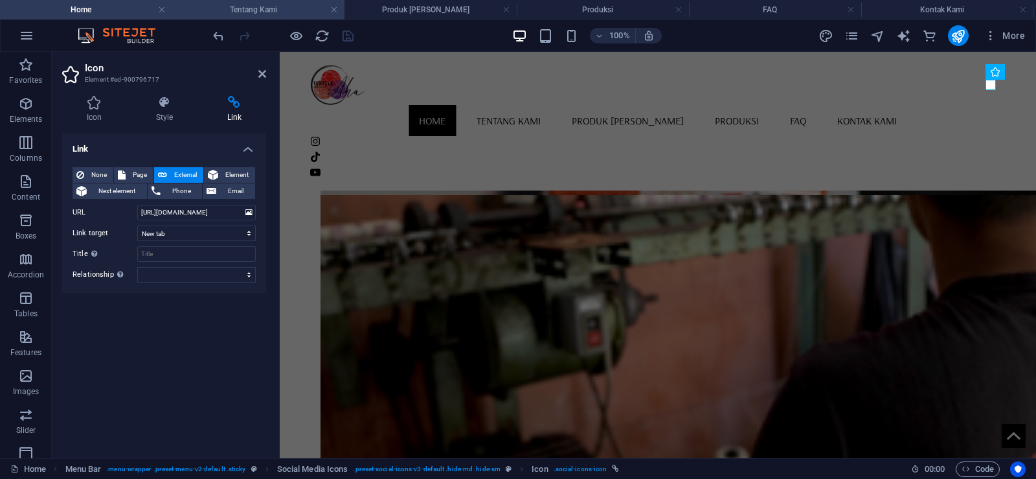
click at [246, 13] on h4 "Tentang Kami" at bounding box center [258, 10] width 172 height 14
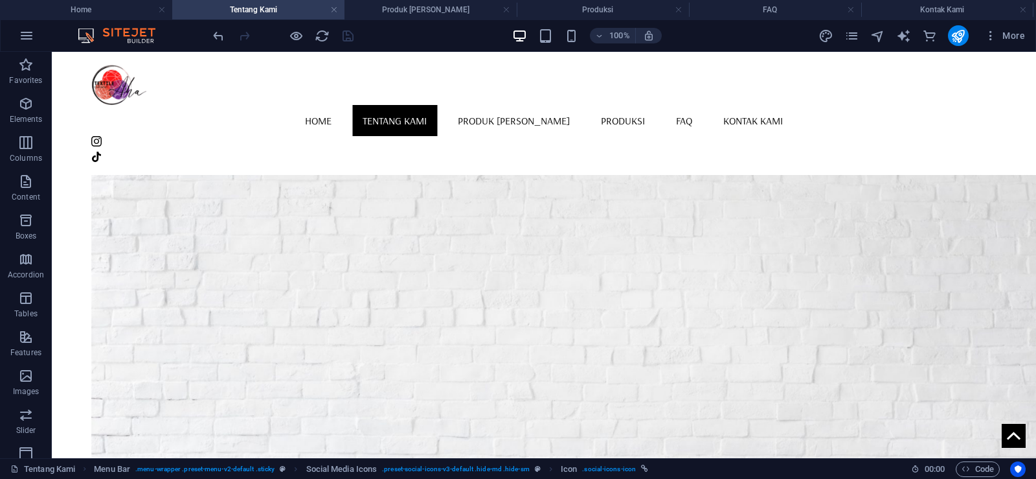
scroll to position [0, 0]
click at [983, 152] on figure at bounding box center [543, 157] width 905 height 10
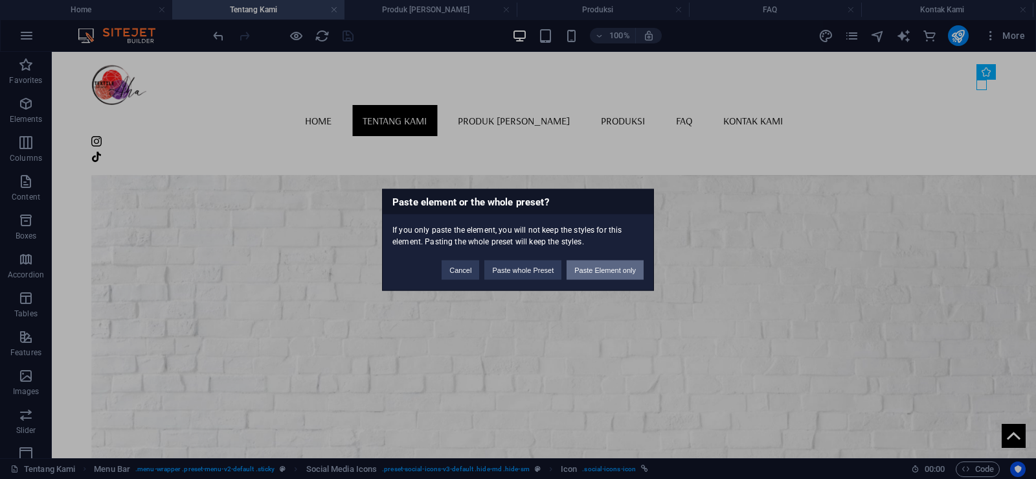
click at [616, 266] on button "Paste Element only" at bounding box center [605, 269] width 77 height 19
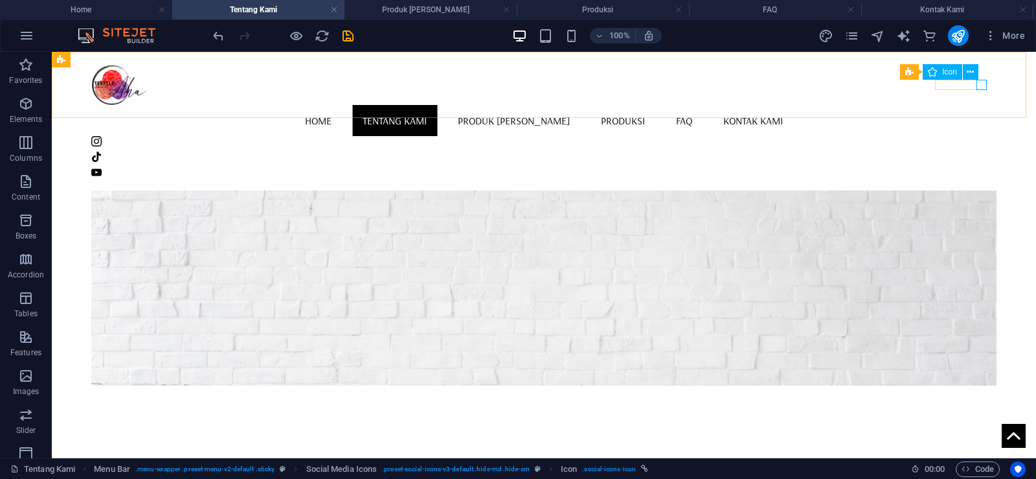
click at [982, 167] on figure at bounding box center [543, 172] width 905 height 10
select select "xMidYMid"
select select "px"
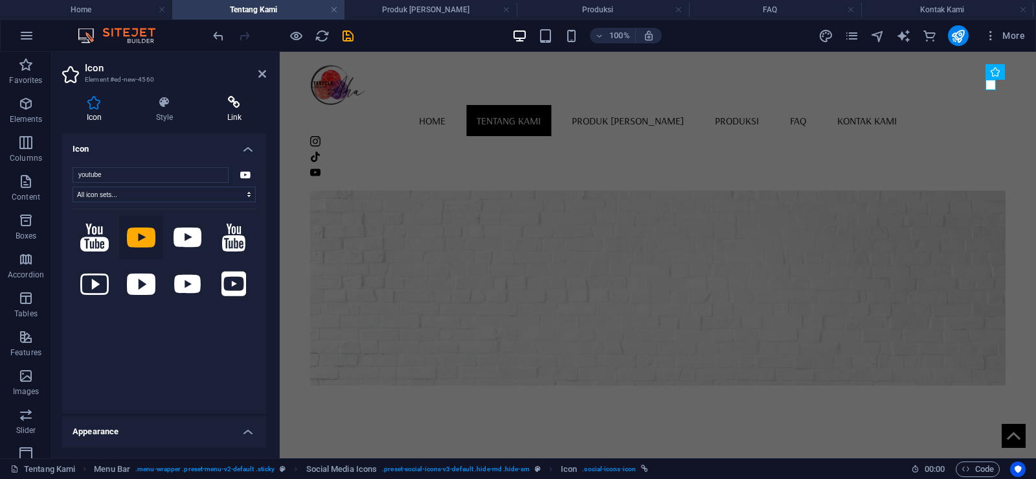
click at [232, 98] on icon at bounding box center [234, 102] width 63 height 13
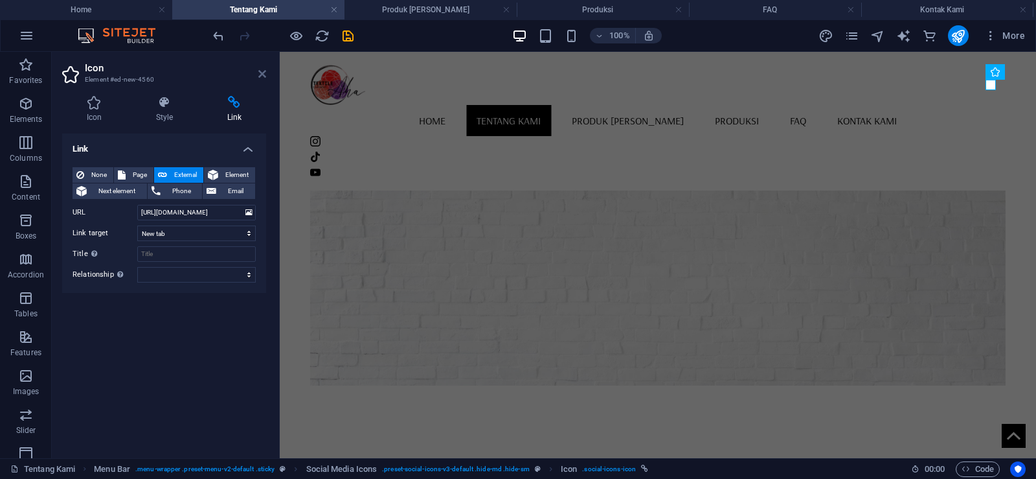
click at [259, 70] on icon at bounding box center [262, 74] width 8 height 10
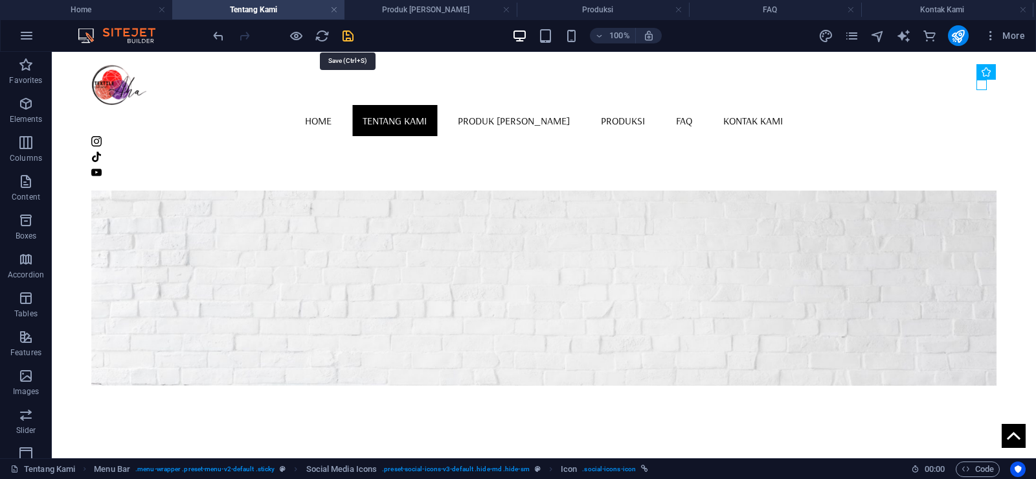
click at [346, 35] on icon "save" at bounding box center [348, 35] width 15 height 15
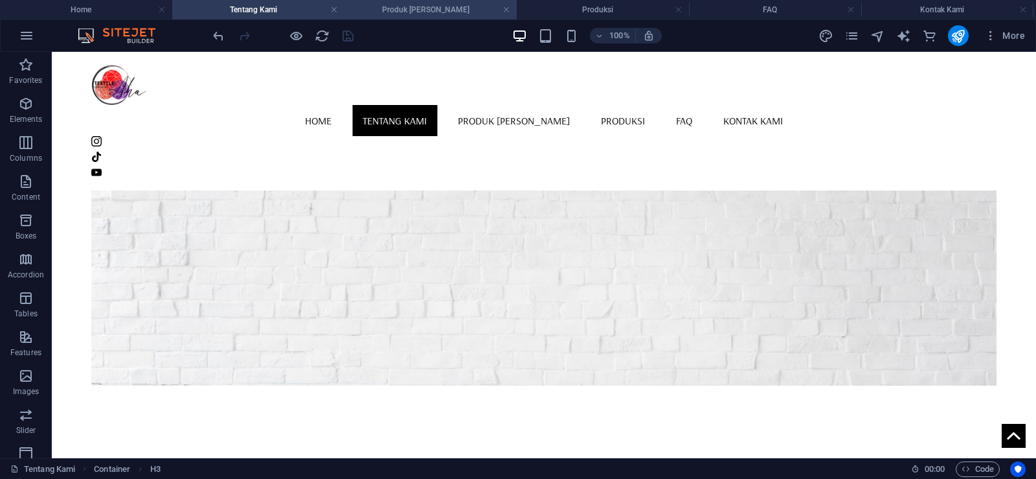
click at [399, 3] on h4 "Produk [PERSON_NAME]" at bounding box center [431, 10] width 172 height 14
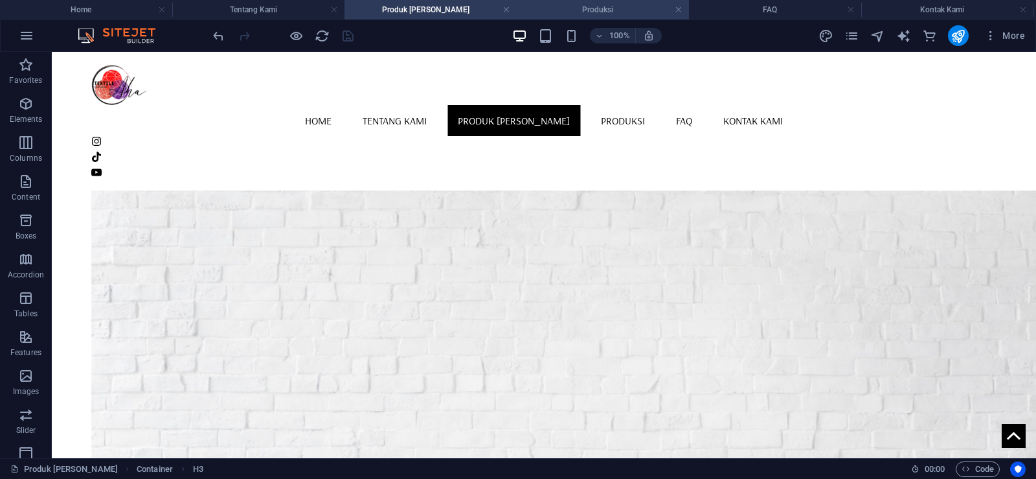
click at [576, 5] on h4 "Produksi" at bounding box center [603, 10] width 172 height 14
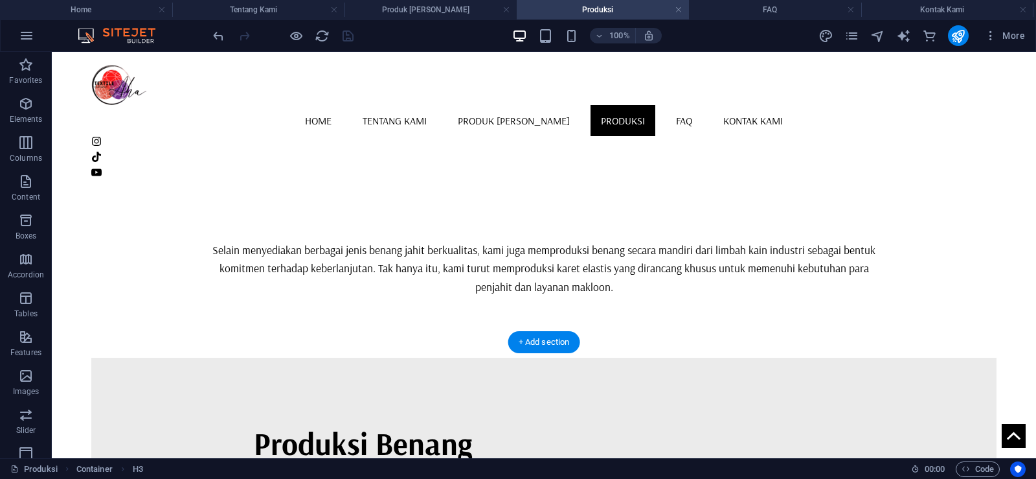
scroll to position [346, 0]
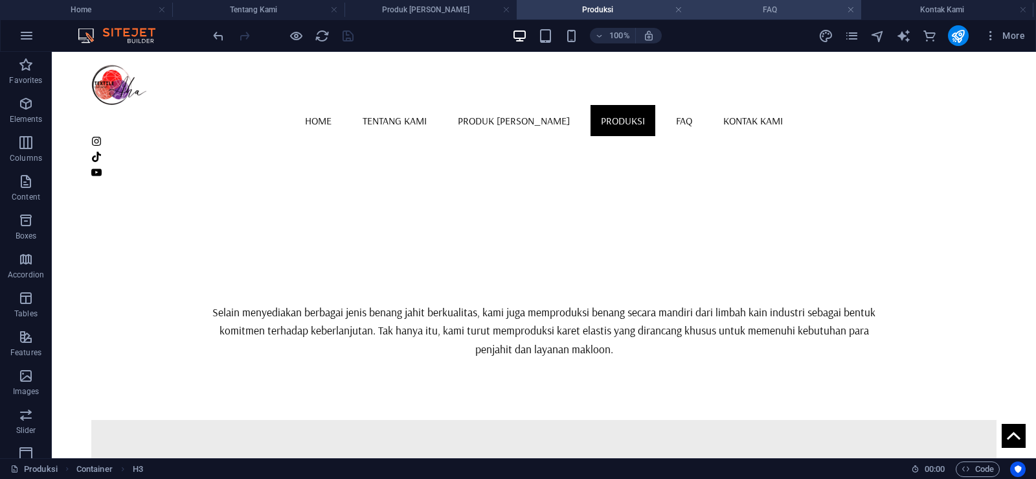
click at [747, 10] on h4 "FAQ" at bounding box center [775, 10] width 172 height 14
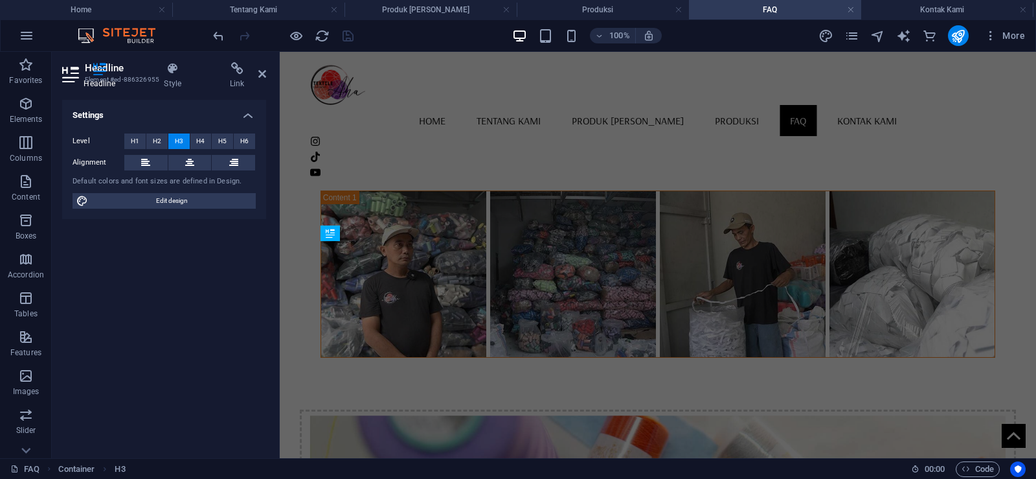
scroll to position [1054, 0]
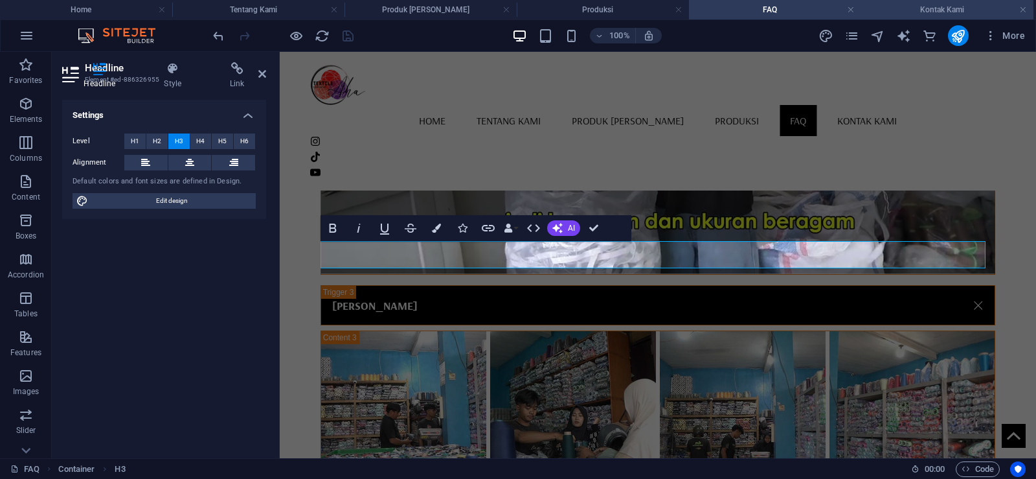
click at [910, 14] on h4 "Kontak Kami" at bounding box center [947, 10] width 172 height 14
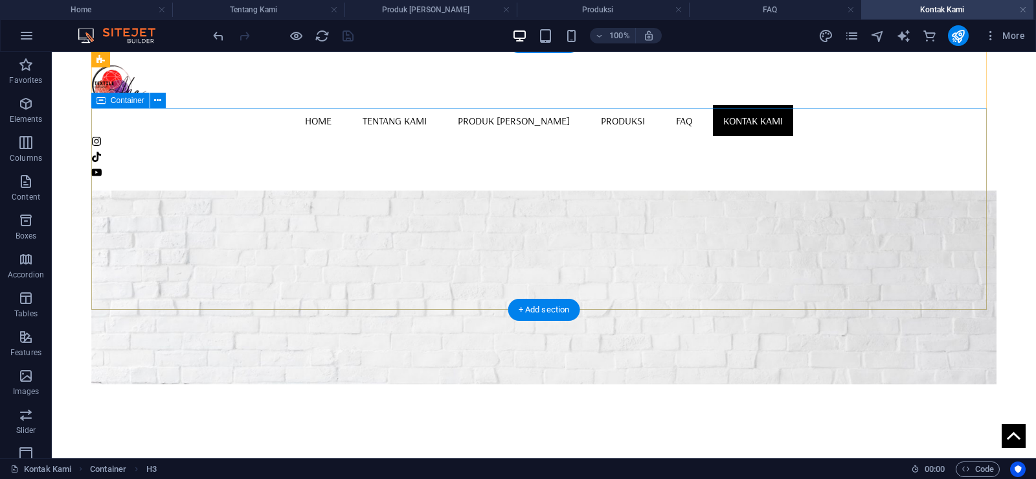
scroll to position [0, 0]
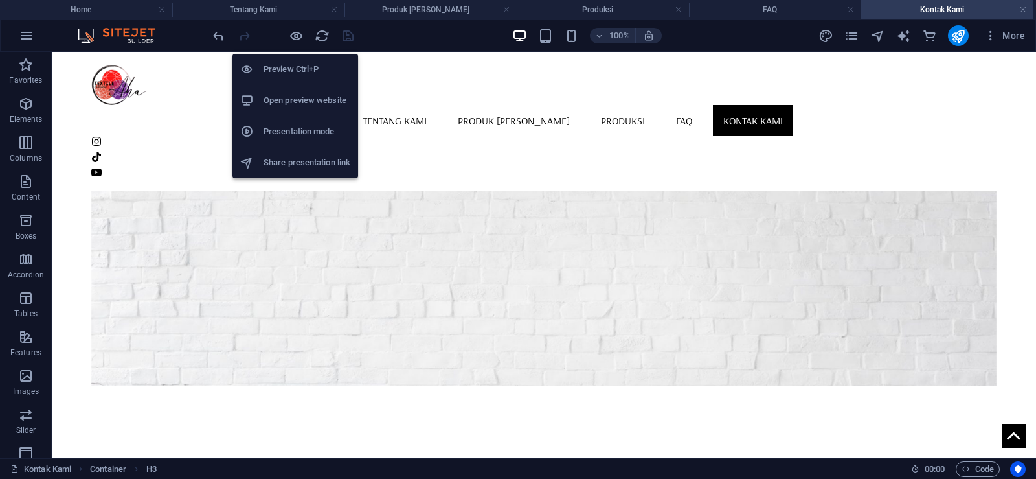
click at [307, 96] on h6 "Open preview website" at bounding box center [307, 101] width 87 height 16
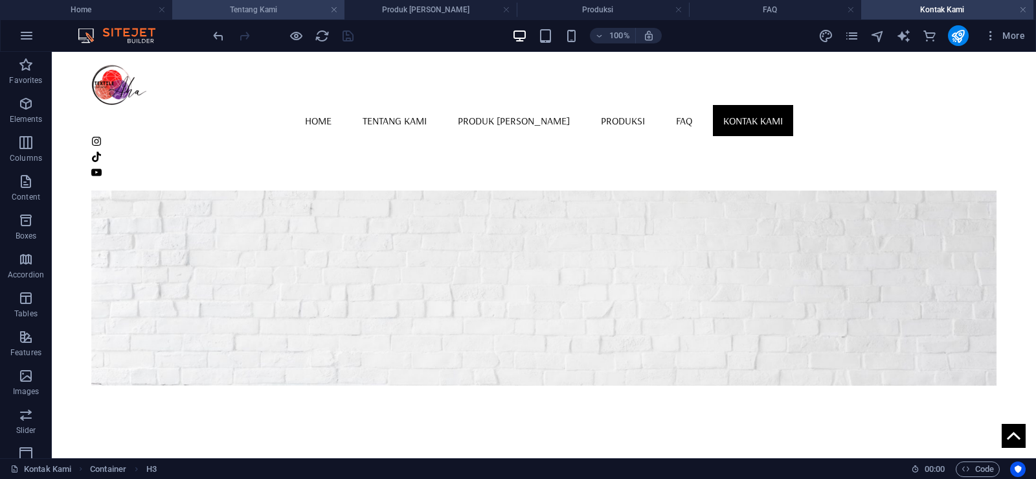
click at [314, 0] on li "Tentang Kami" at bounding box center [258, 9] width 172 height 19
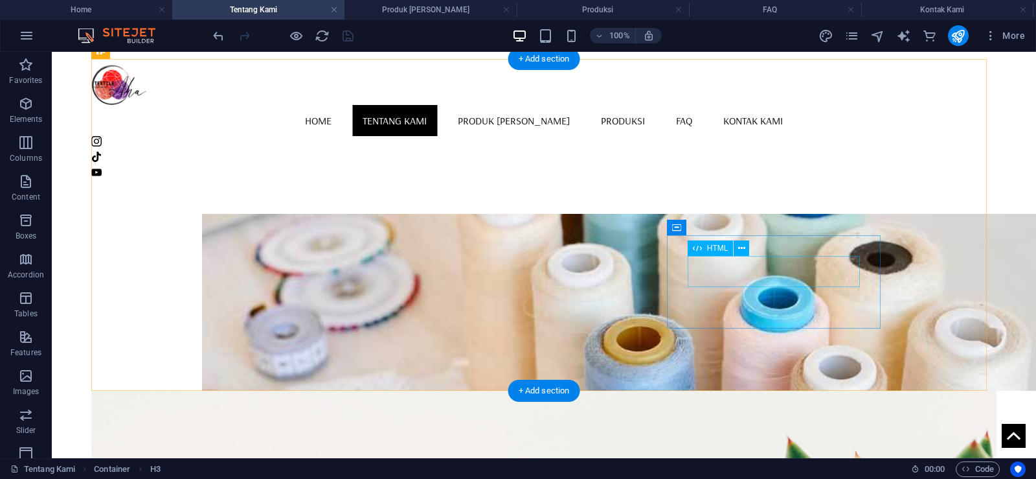
scroll to position [648, 0]
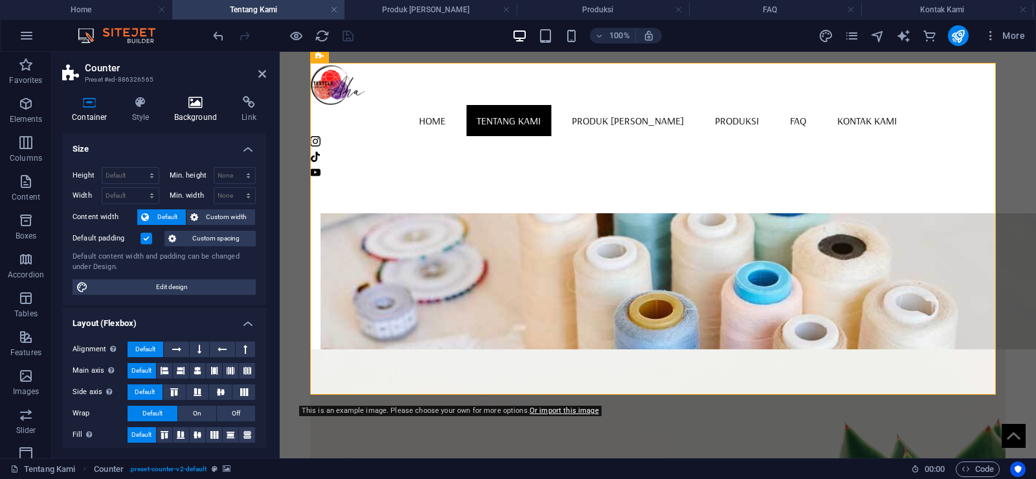
click at [197, 102] on icon at bounding box center [195, 102] width 63 height 13
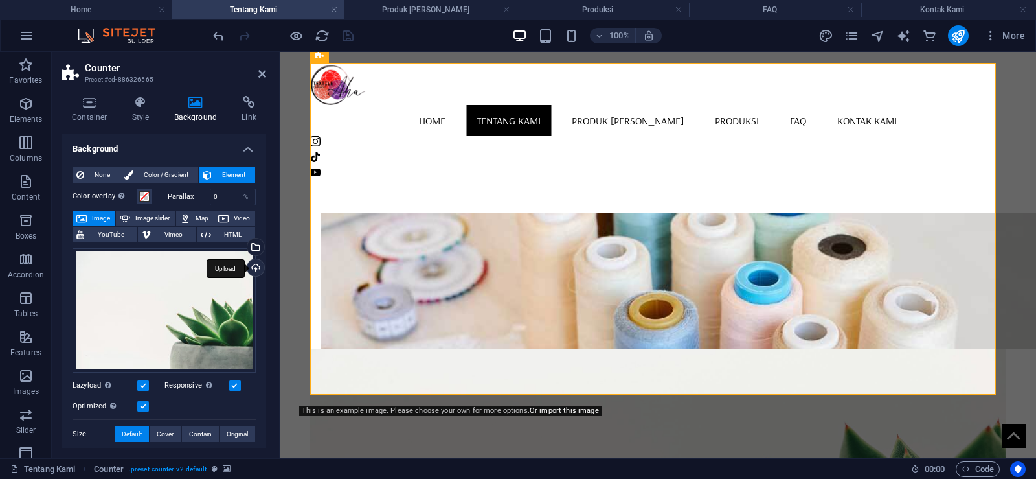
click at [251, 267] on div "Upload" at bounding box center [254, 268] width 19 height 19
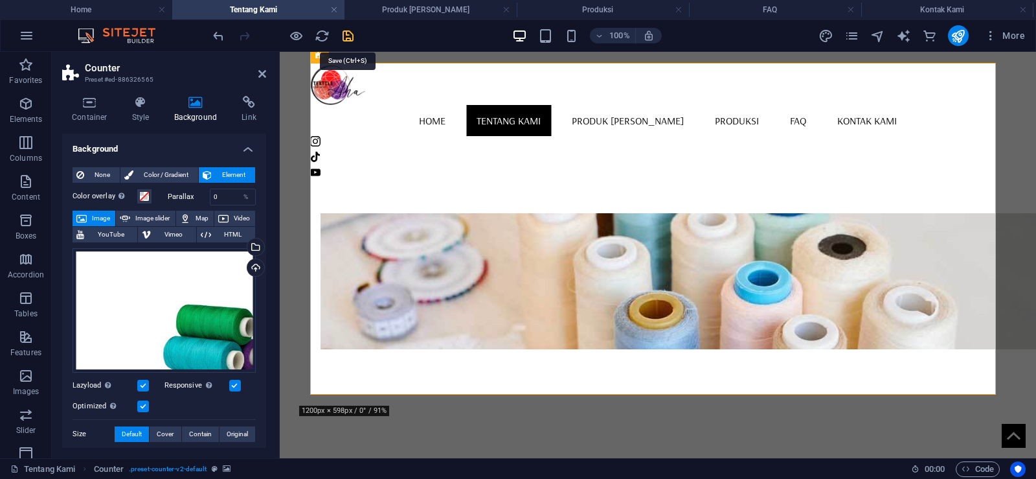
click at [351, 30] on icon "save" at bounding box center [348, 35] width 15 height 15
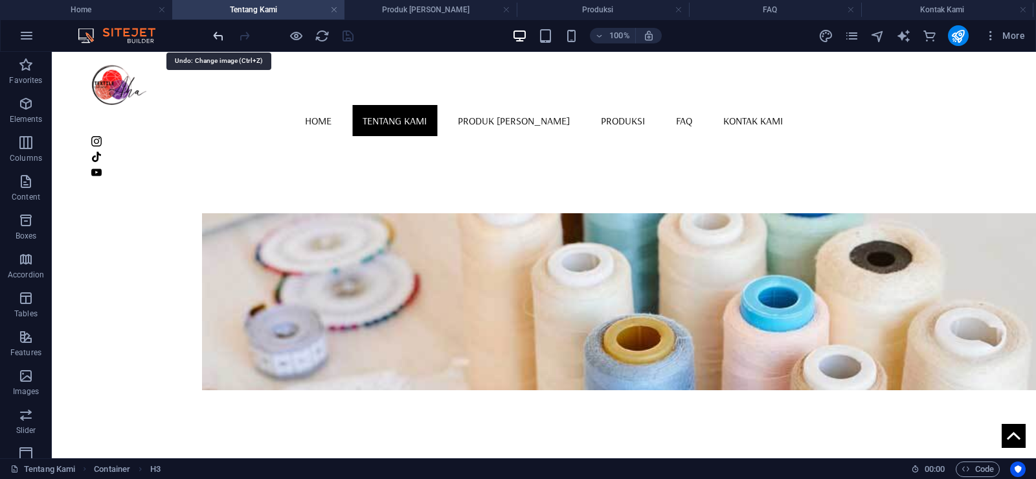
click at [221, 36] on icon "undo" at bounding box center [218, 35] width 15 height 15
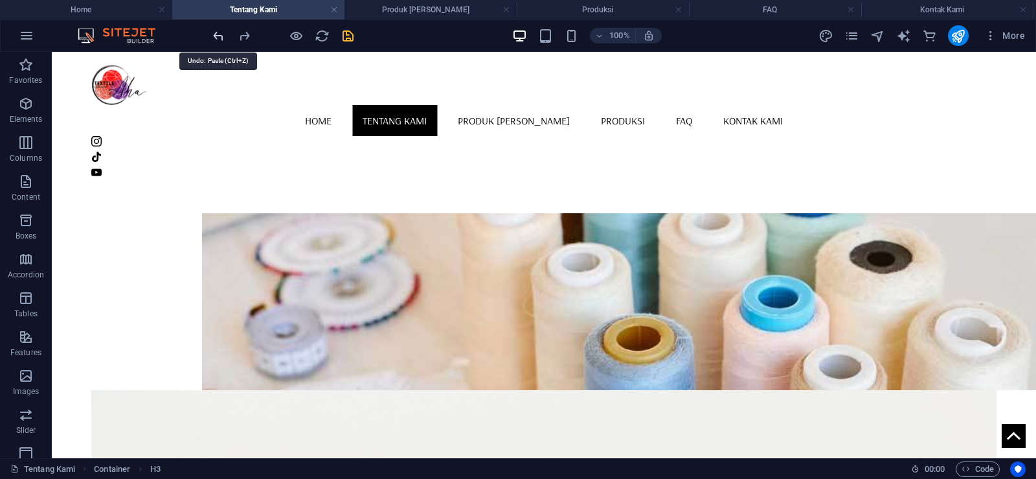
click at [221, 36] on icon "undo" at bounding box center [218, 35] width 15 height 15
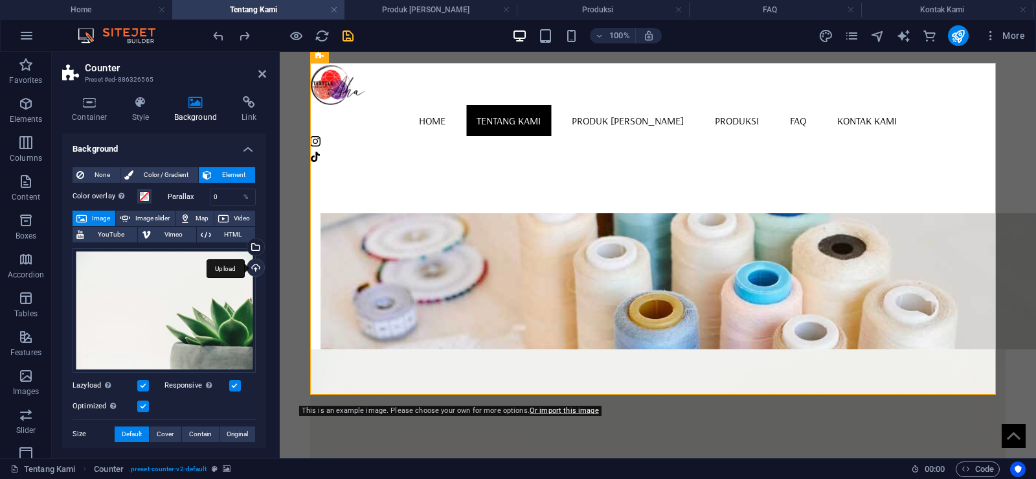
click at [255, 271] on div "Upload" at bounding box center [254, 268] width 19 height 19
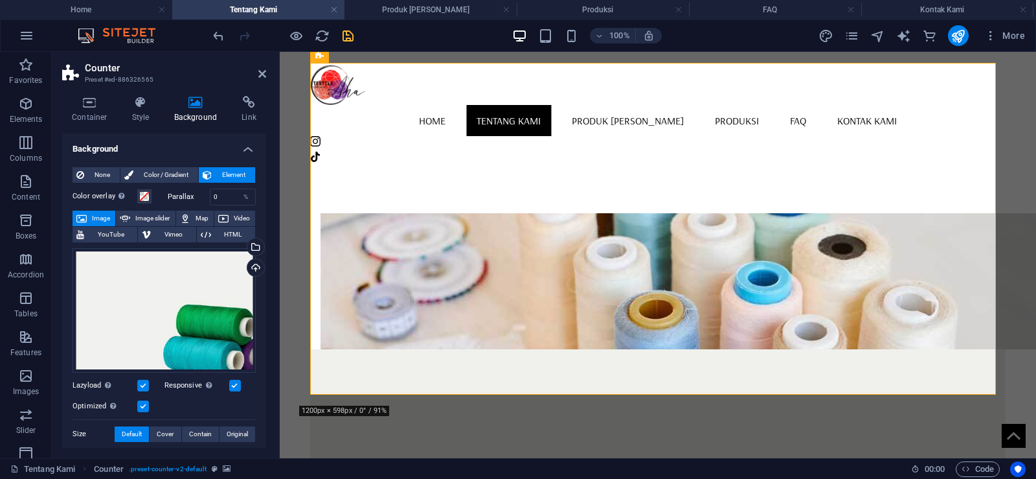
click at [339, 42] on div at bounding box center [282, 35] width 145 height 21
click at [345, 34] on icon "save" at bounding box center [348, 35] width 15 height 15
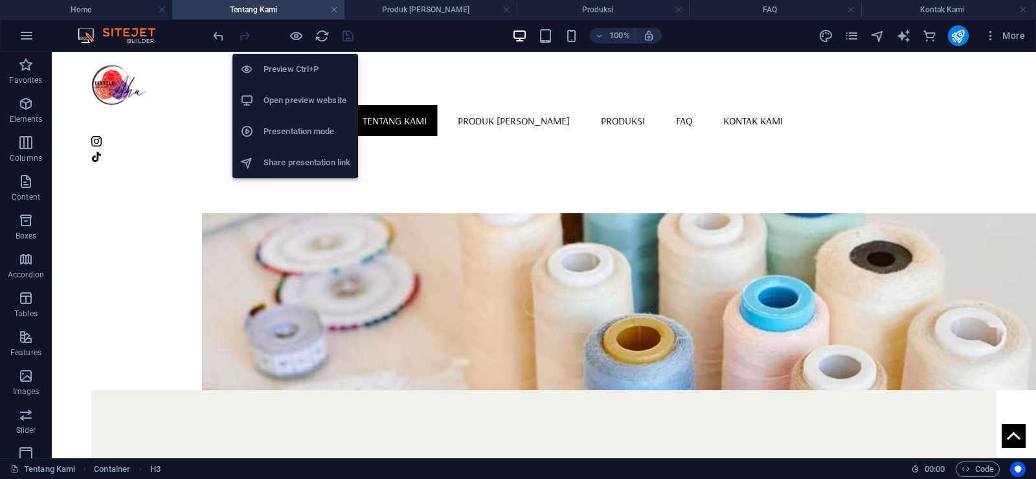
click at [310, 96] on h6 "Open preview website" at bounding box center [307, 101] width 87 height 16
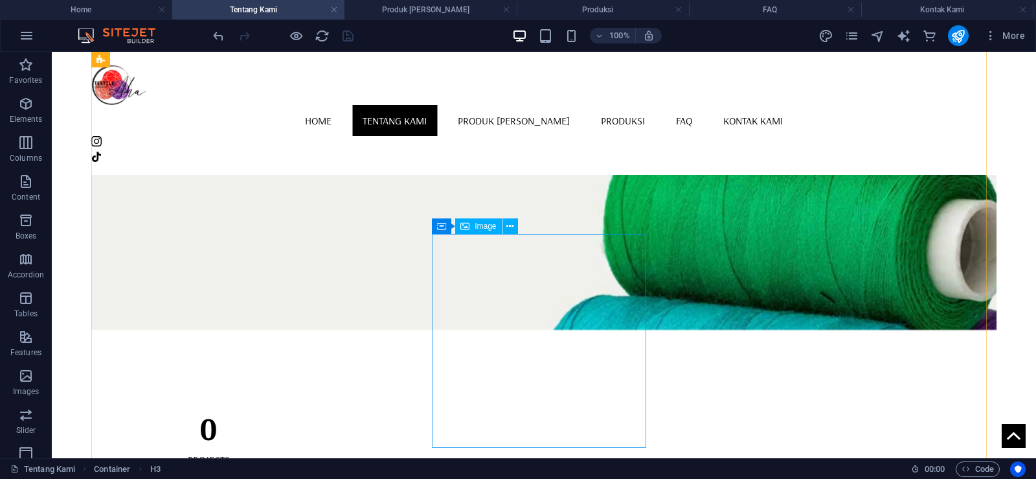
scroll to position [971, 0]
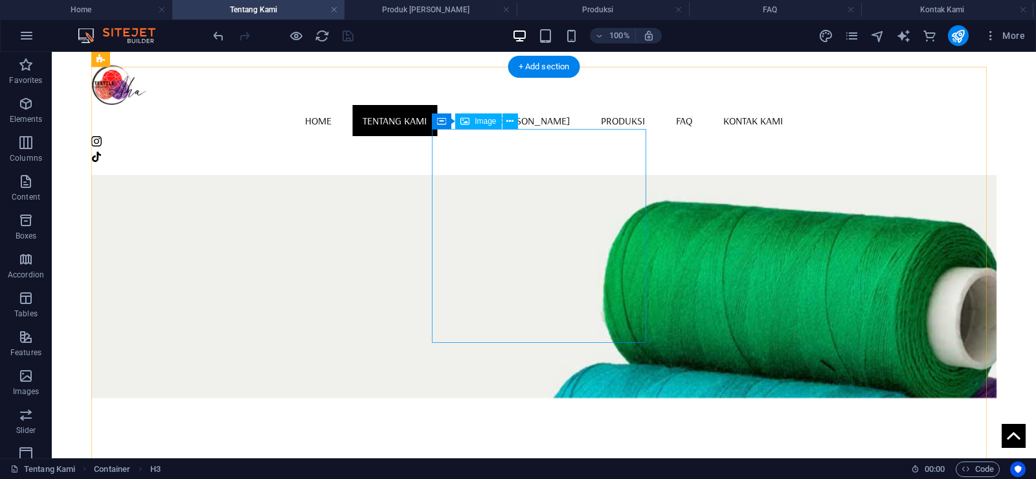
select select "%"
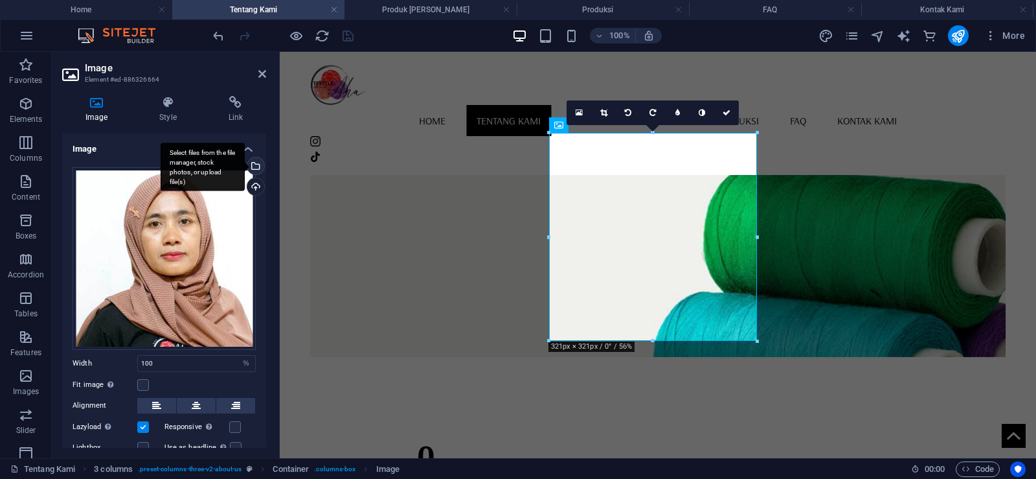
click at [245, 167] on div "Select files from the file manager, stock photos, or upload file(s)" at bounding box center [203, 166] width 84 height 49
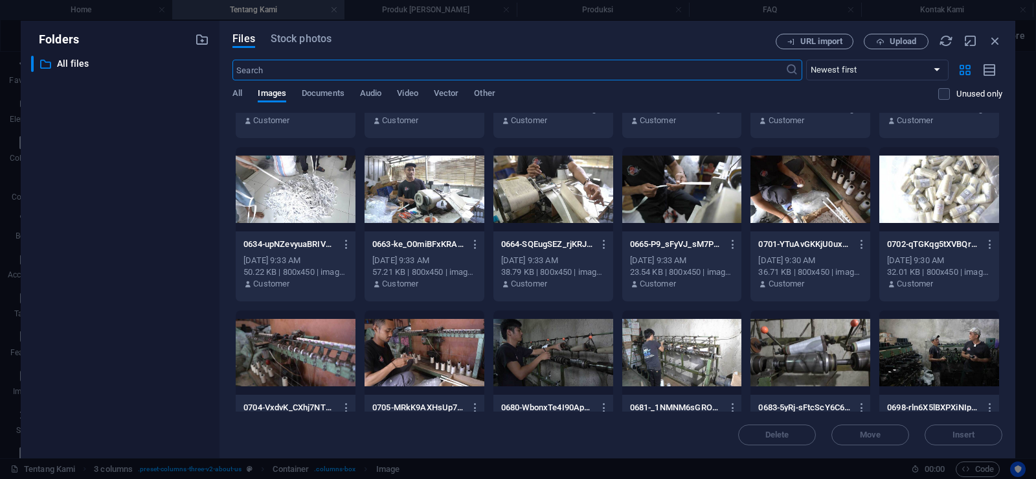
scroll to position [0, 0]
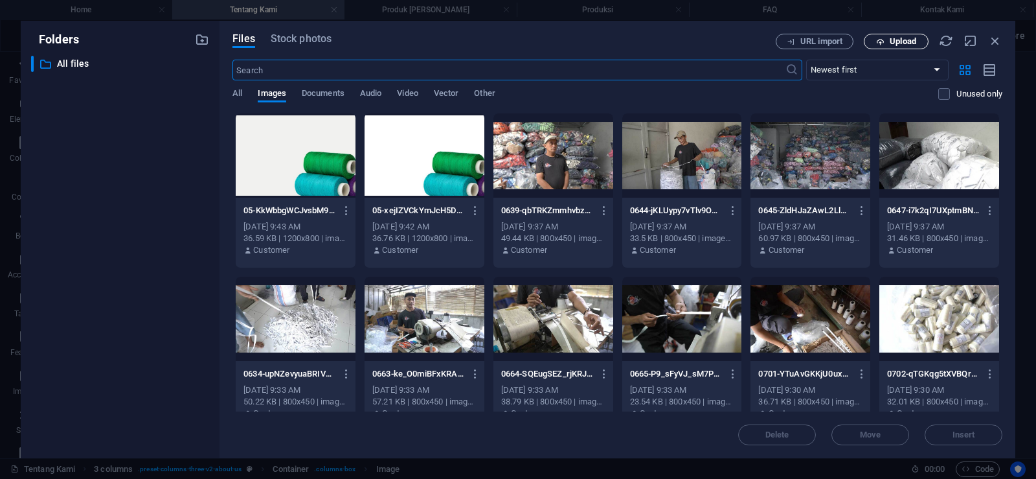
click at [890, 44] on span "Upload" at bounding box center [903, 42] width 27 height 8
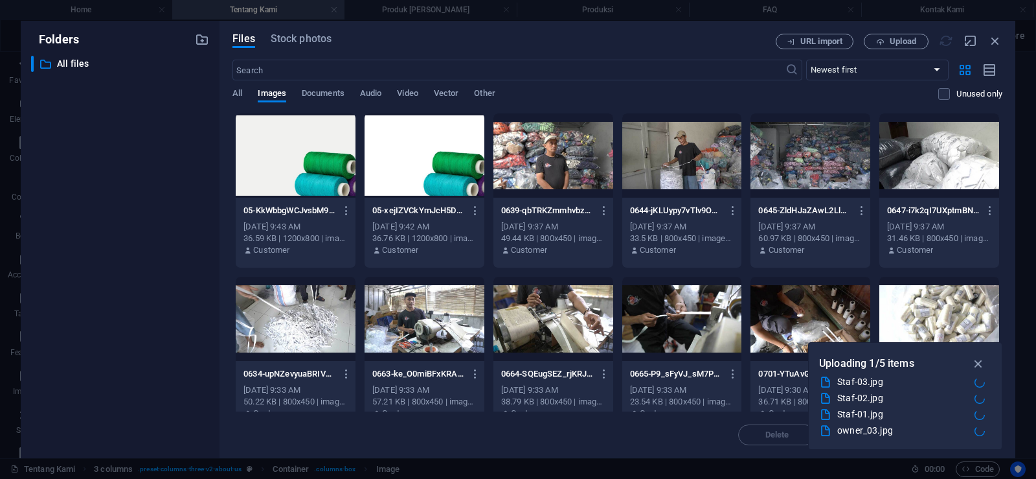
scroll to position [977, 0]
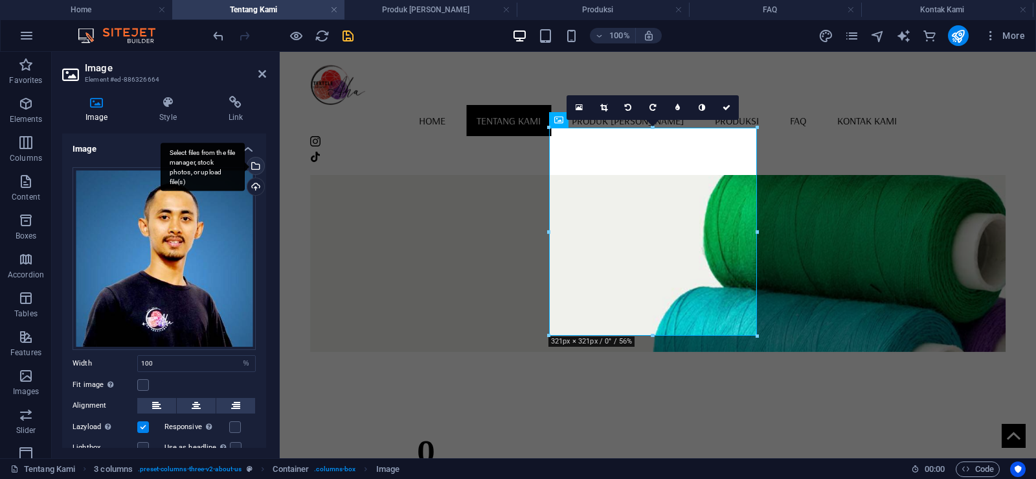
click at [254, 165] on div "Select files from the file manager, stock photos, or upload file(s)" at bounding box center [254, 166] width 19 height 19
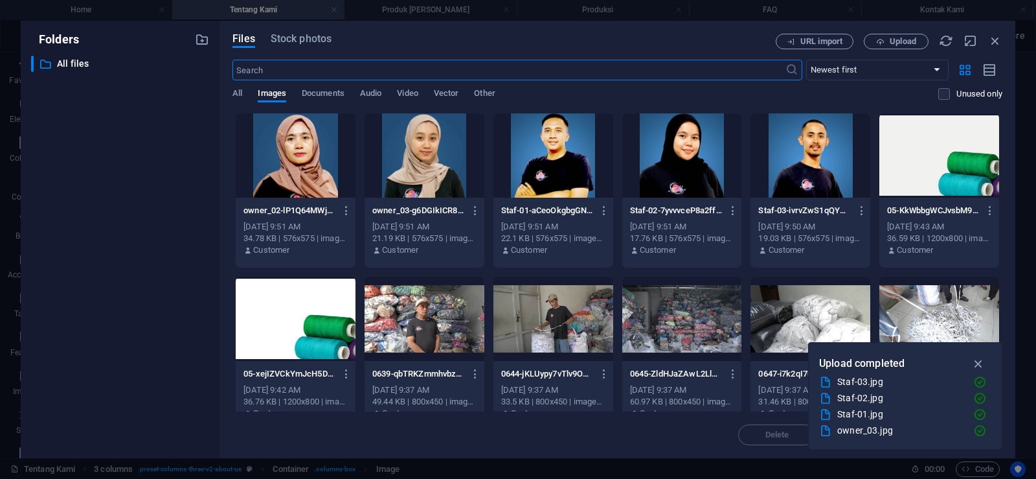
click at [292, 167] on div at bounding box center [296, 155] width 120 height 84
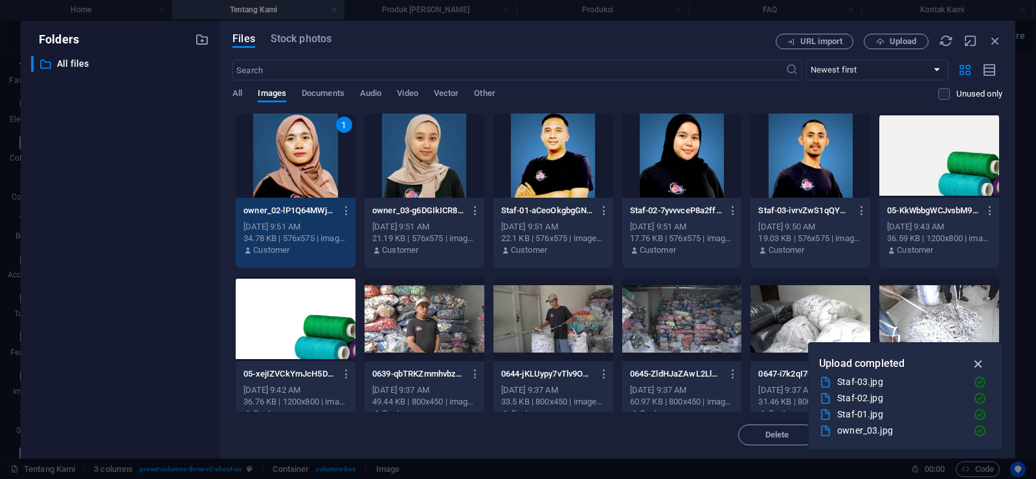
click at [983, 361] on icon "button" at bounding box center [978, 363] width 15 height 14
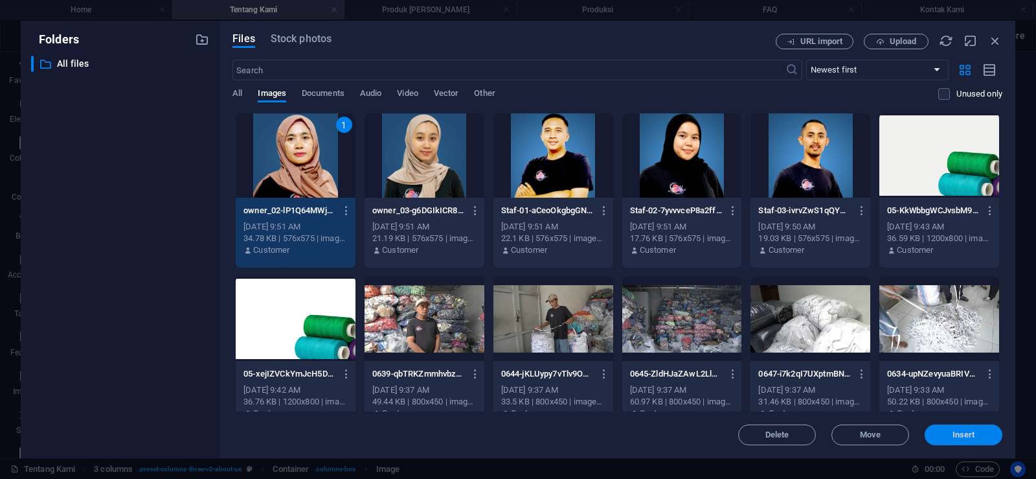
click at [960, 436] on span "Insert" at bounding box center [964, 435] width 23 height 8
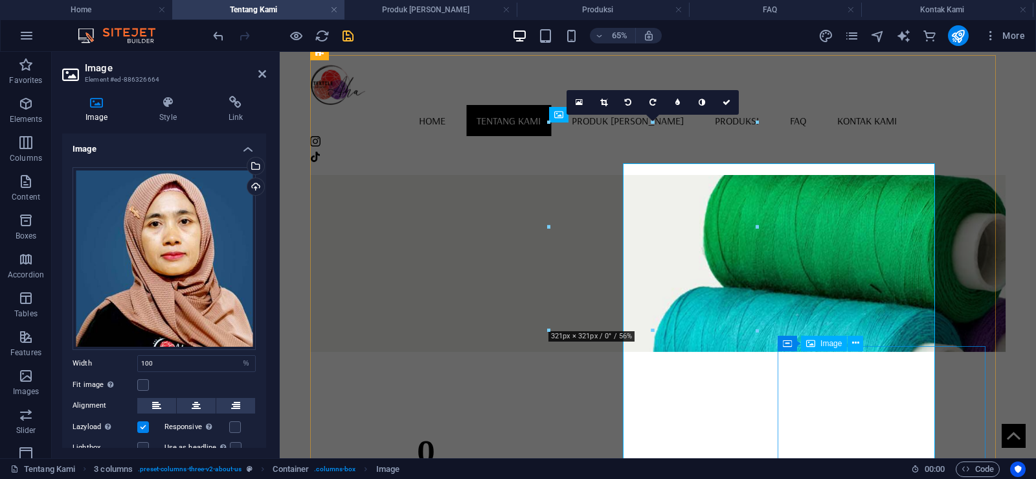
scroll to position [982, 0]
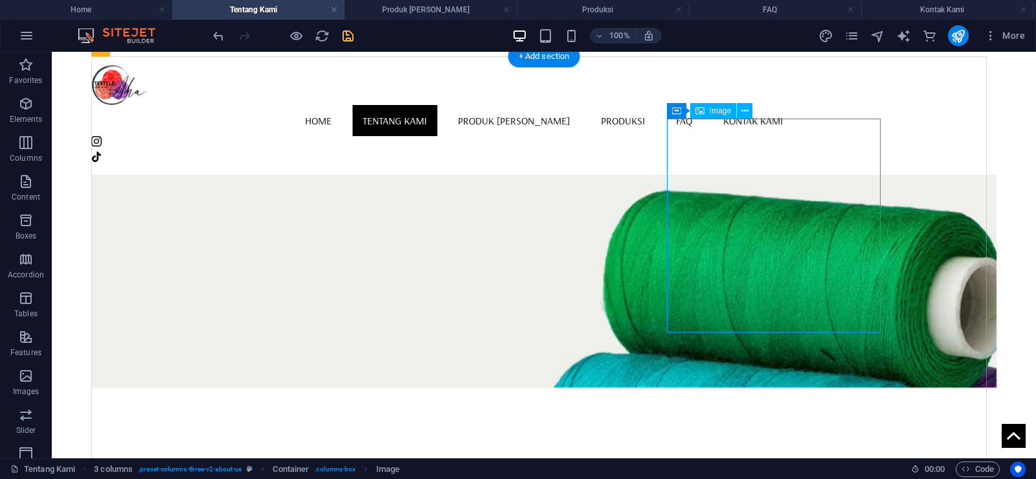
select select "%"
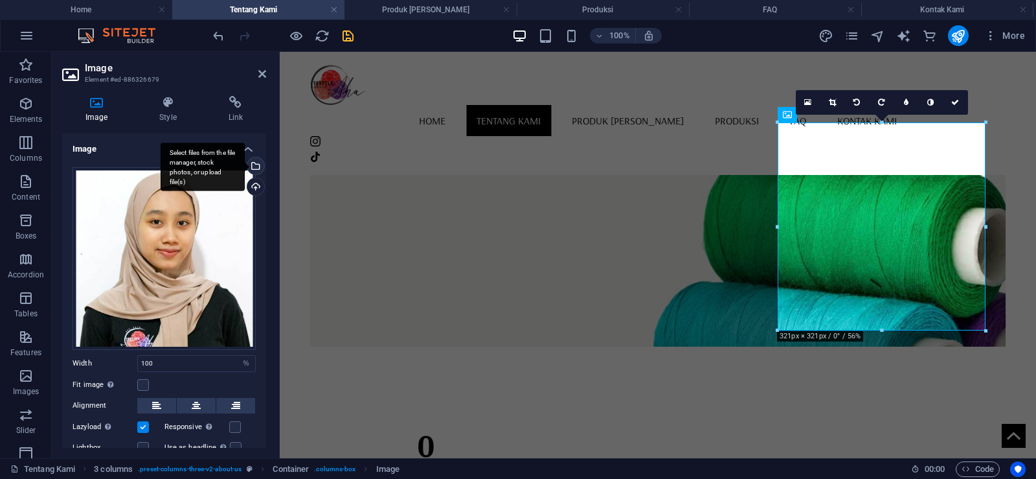
click at [254, 168] on div "Select files from the file manager, stock photos, or upload file(s)" at bounding box center [254, 166] width 19 height 19
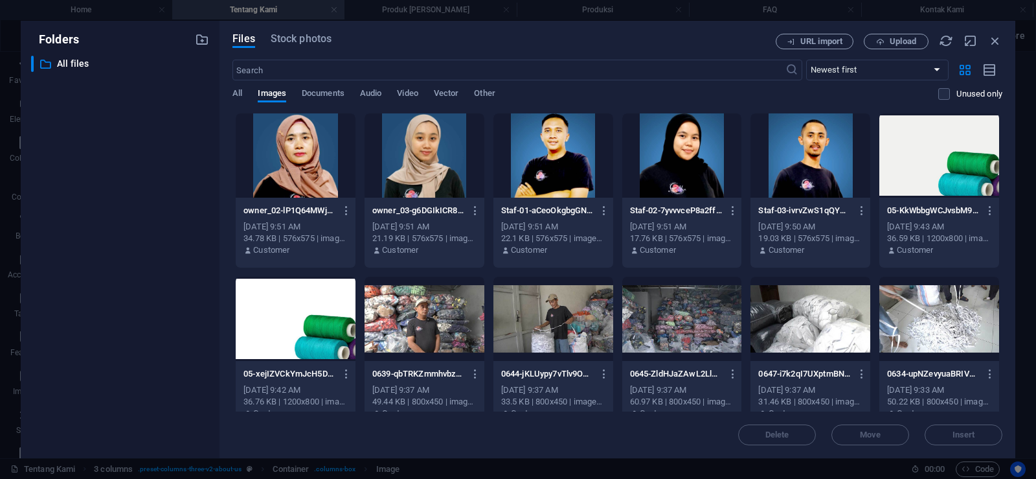
click at [415, 177] on div at bounding box center [425, 155] width 120 height 84
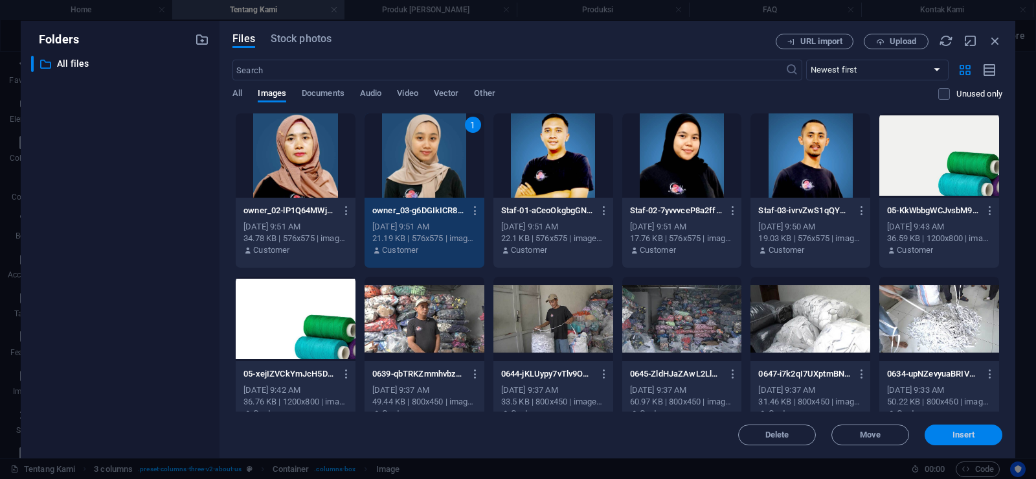
click at [955, 435] on span "Insert" at bounding box center [964, 435] width 23 height 8
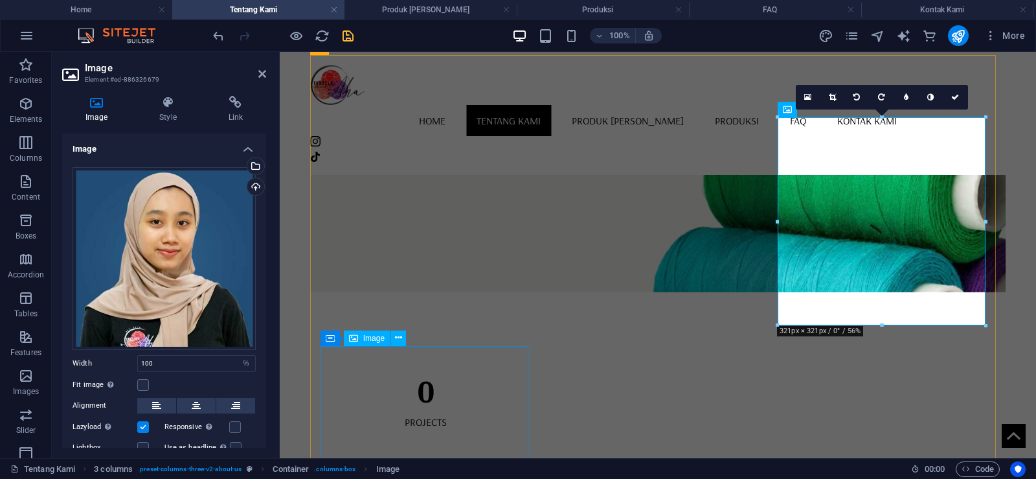
scroll to position [1052, 0]
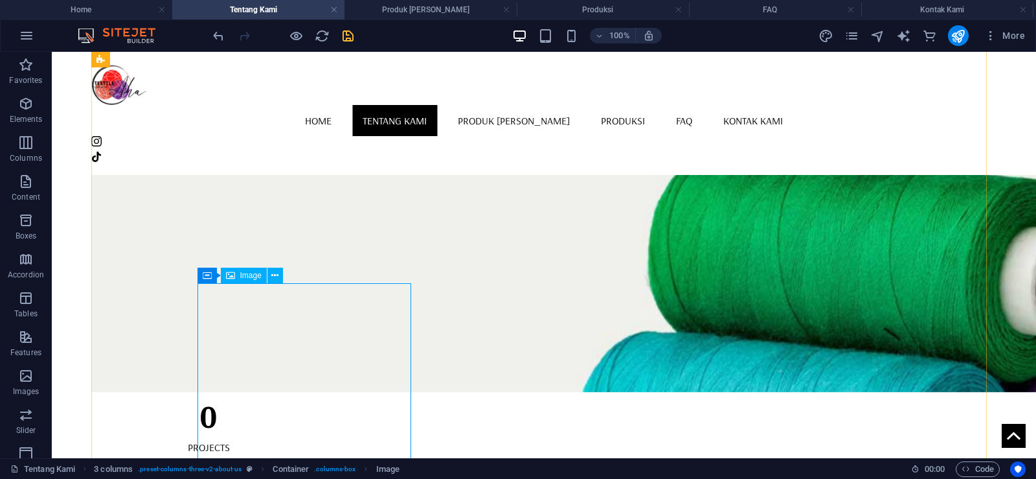
select select "%"
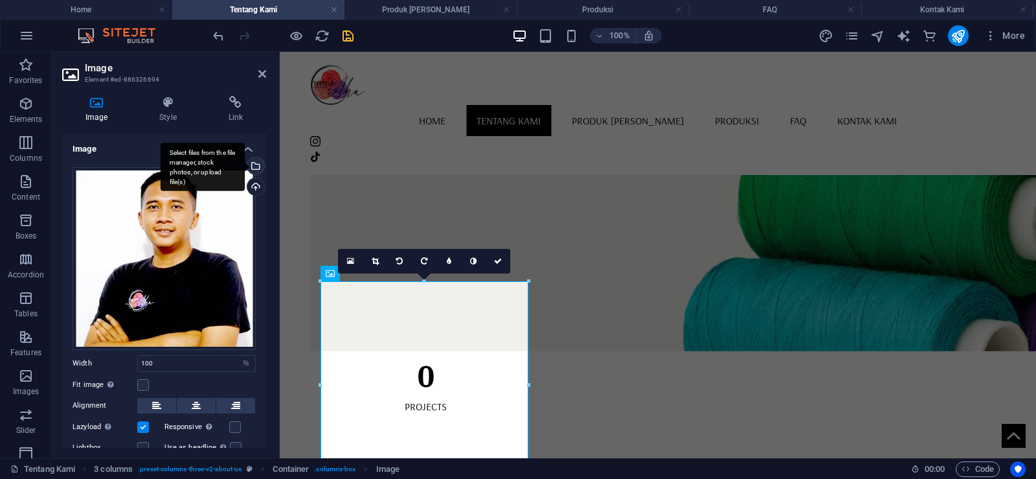
click at [245, 164] on div "Select files from the file manager, stock photos, or upload file(s)" at bounding box center [203, 166] width 84 height 49
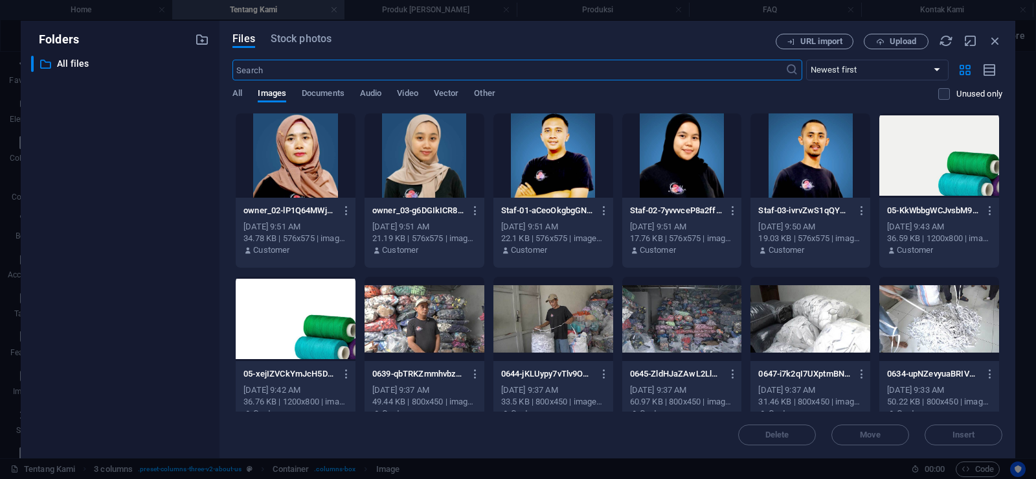
click at [561, 164] on div at bounding box center [553, 155] width 120 height 84
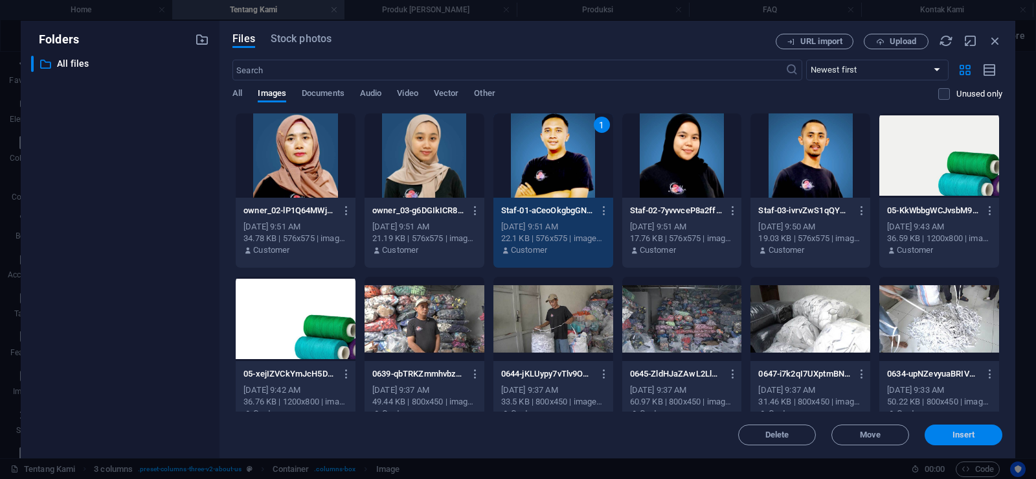
drag, startPoint x: 952, startPoint y: 436, endPoint x: 664, endPoint y: 381, distance: 293.4
click at [953, 436] on span "Insert" at bounding box center [964, 435] width 23 height 8
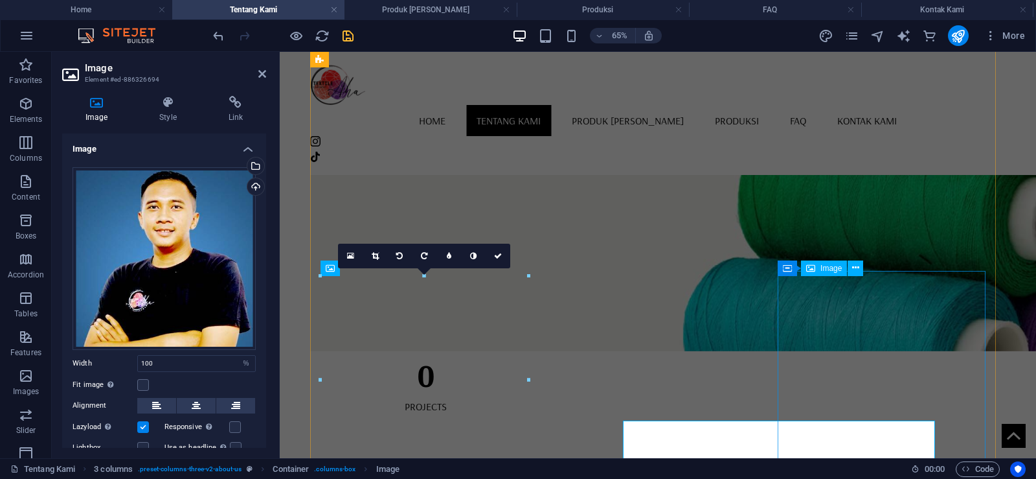
scroll to position [1057, 0]
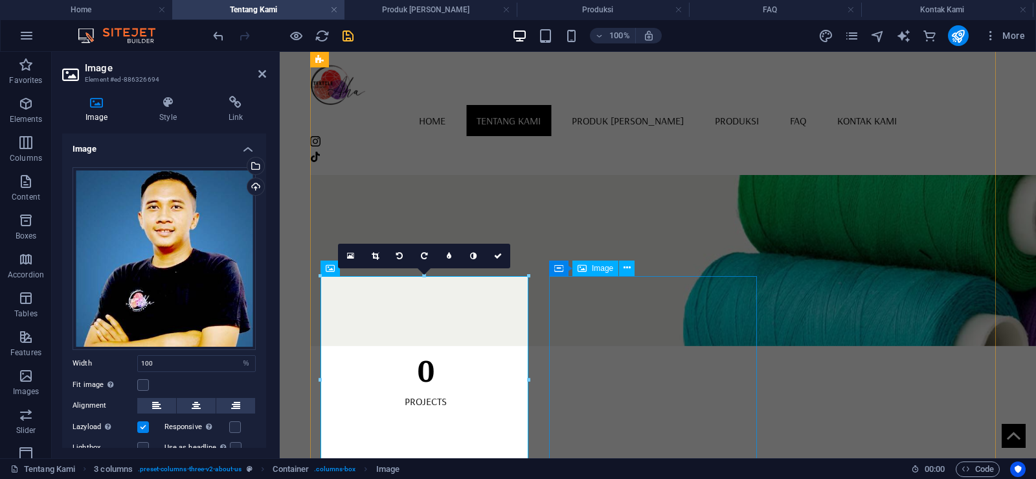
select select "%"
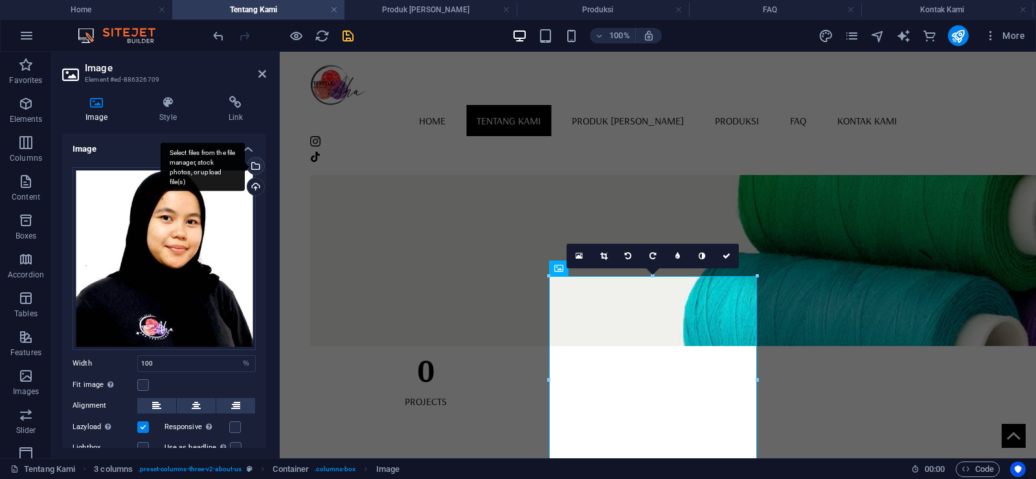
click at [256, 168] on div "Select files from the file manager, stock photos, or upload file(s)" at bounding box center [254, 166] width 19 height 19
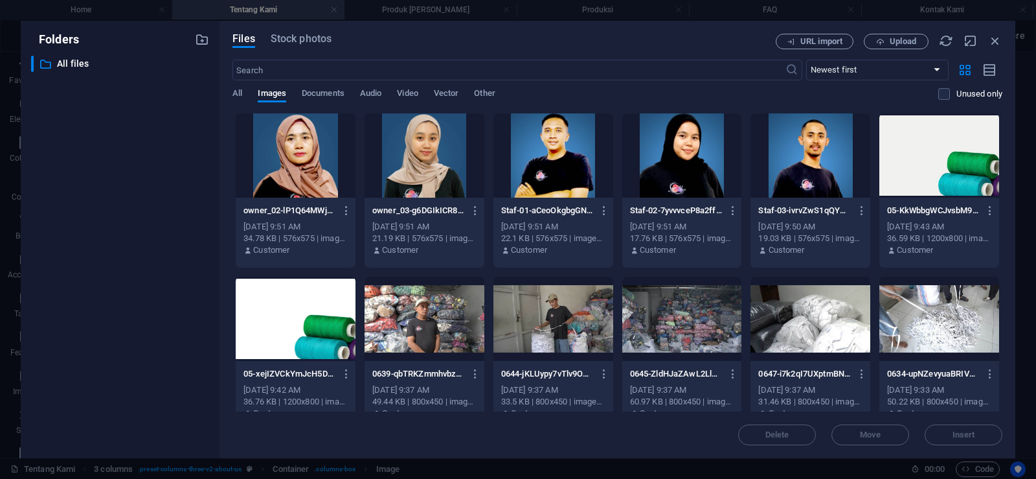
click at [677, 175] on div at bounding box center [682, 155] width 120 height 84
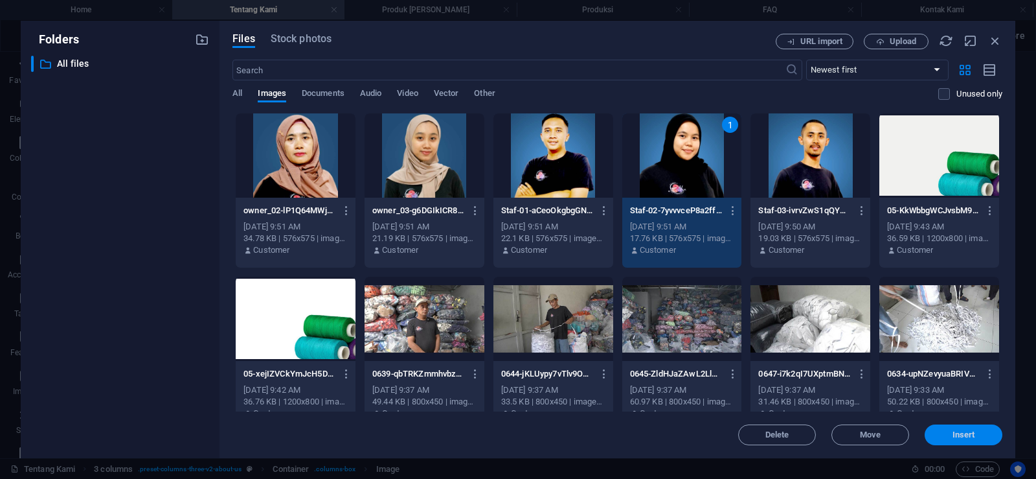
drag, startPoint x: 953, startPoint y: 428, endPoint x: 535, endPoint y: 320, distance: 431.5
click at [953, 428] on button "Insert" at bounding box center [964, 434] width 78 height 21
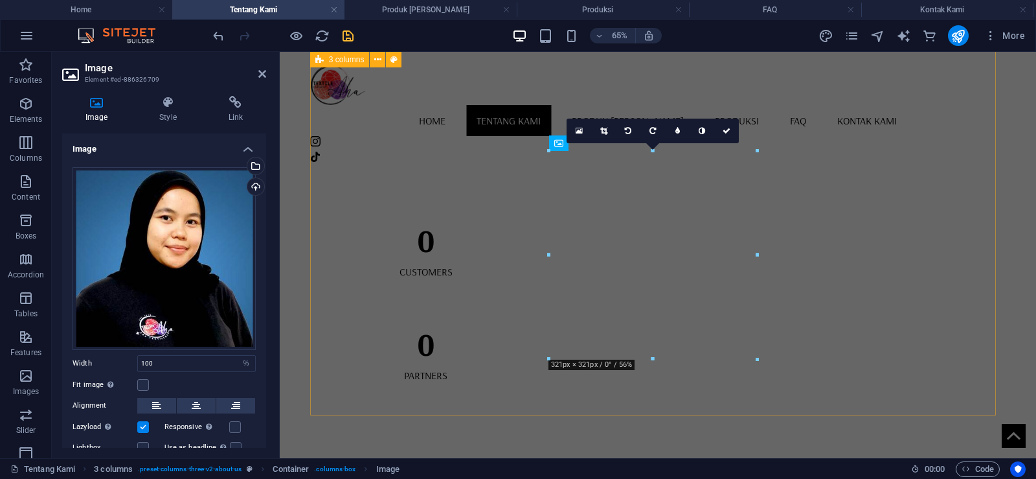
scroll to position [1182, 0]
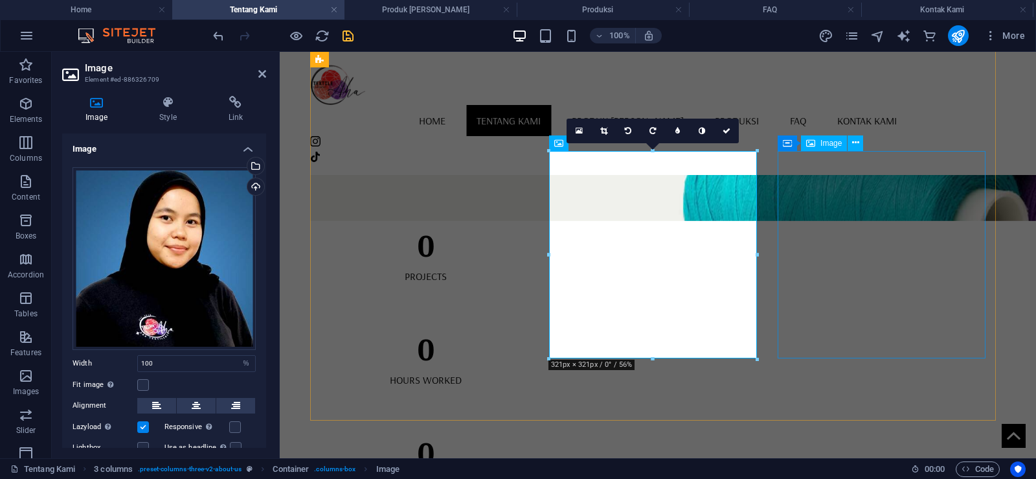
select select "%"
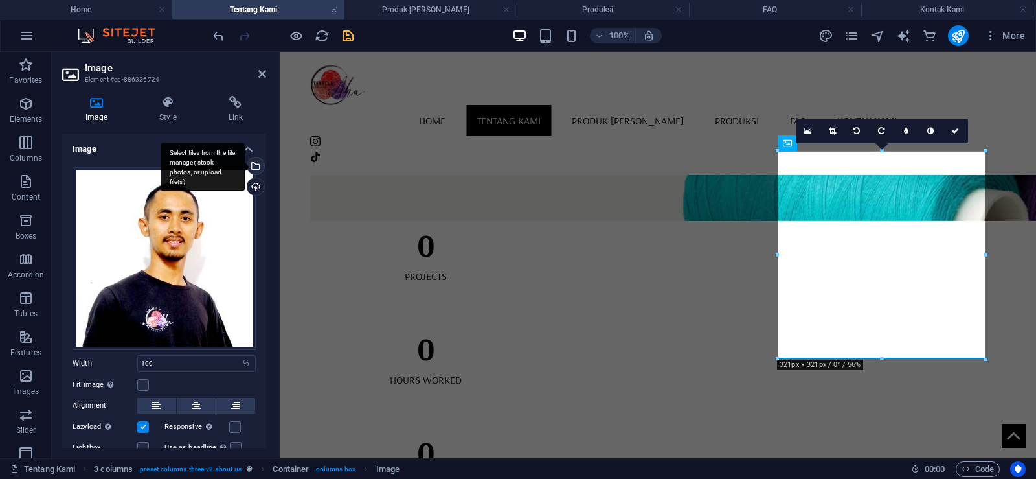
drag, startPoint x: 256, startPoint y: 168, endPoint x: 200, endPoint y: 177, distance: 56.3
click at [256, 168] on div "Select files from the file manager, stock photos, or upload file(s)" at bounding box center [254, 166] width 19 height 19
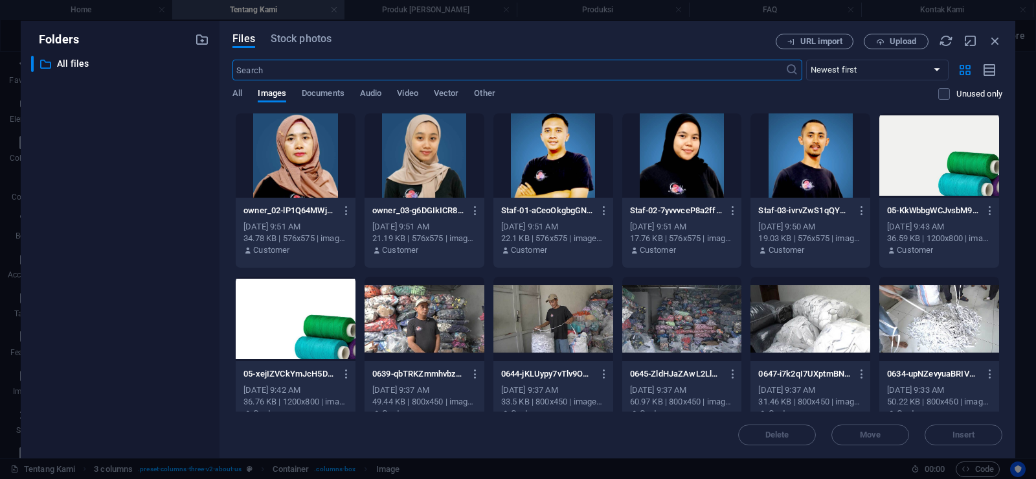
click at [801, 185] on div at bounding box center [811, 155] width 120 height 84
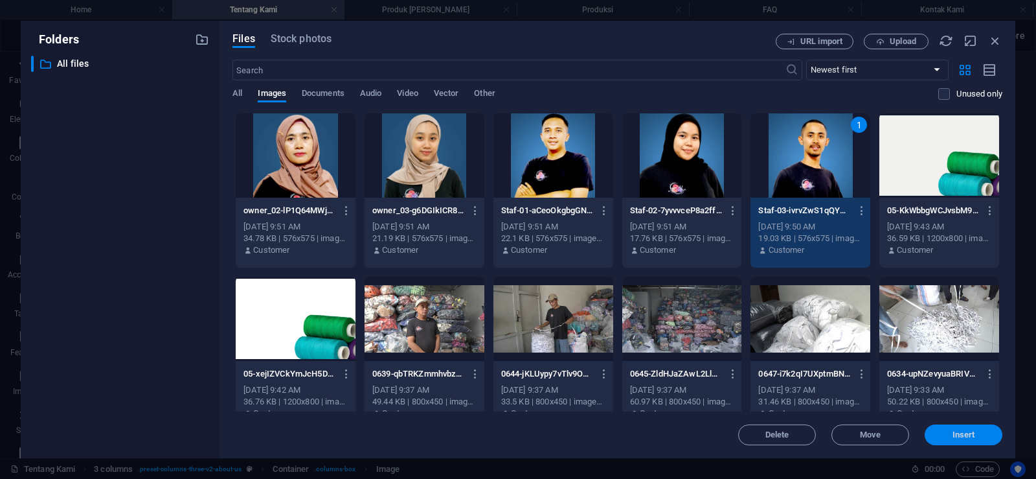
click at [960, 432] on span "Insert" at bounding box center [964, 435] width 23 height 8
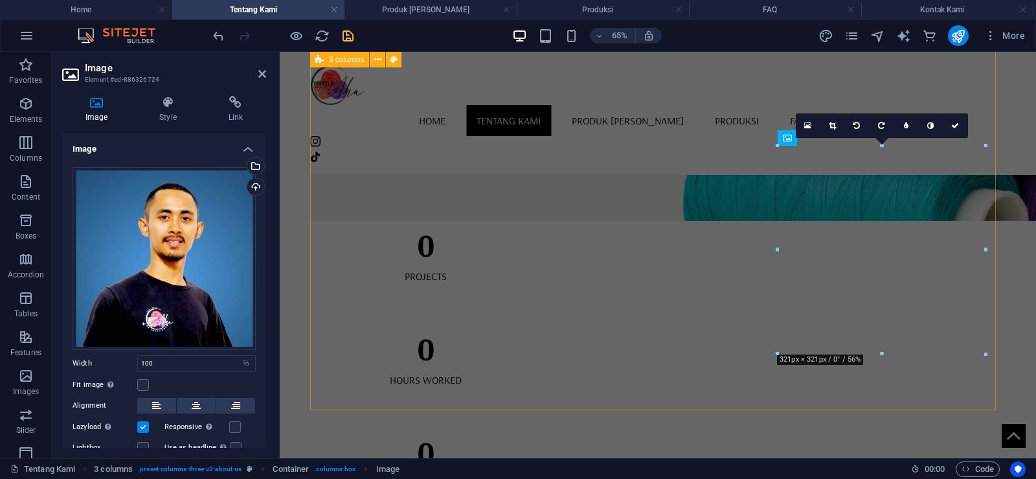
scroll to position [1187, 0]
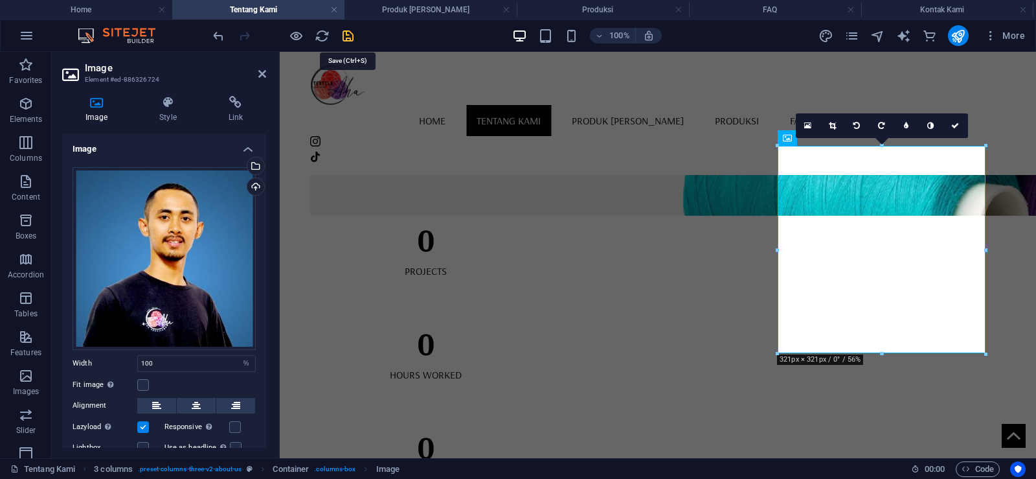
click at [348, 35] on icon "save" at bounding box center [348, 35] width 15 height 15
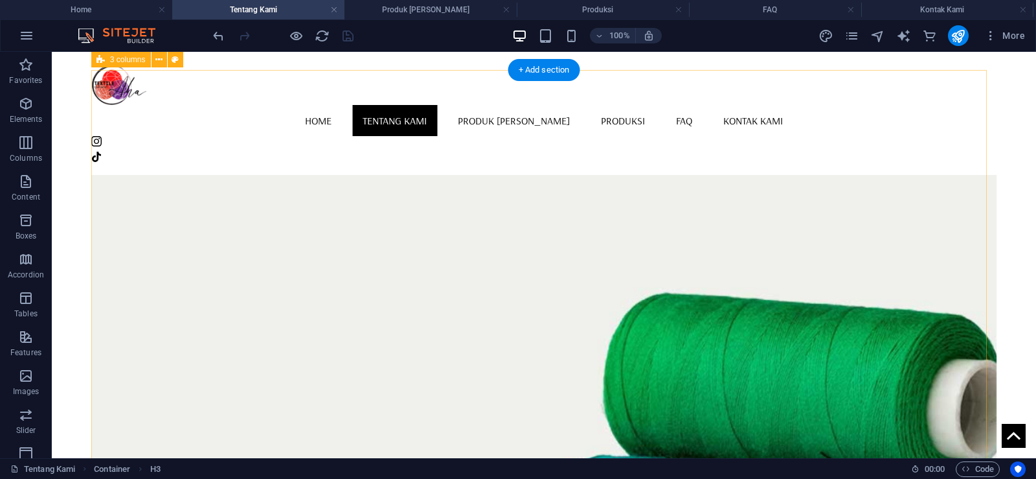
scroll to position [863, 0]
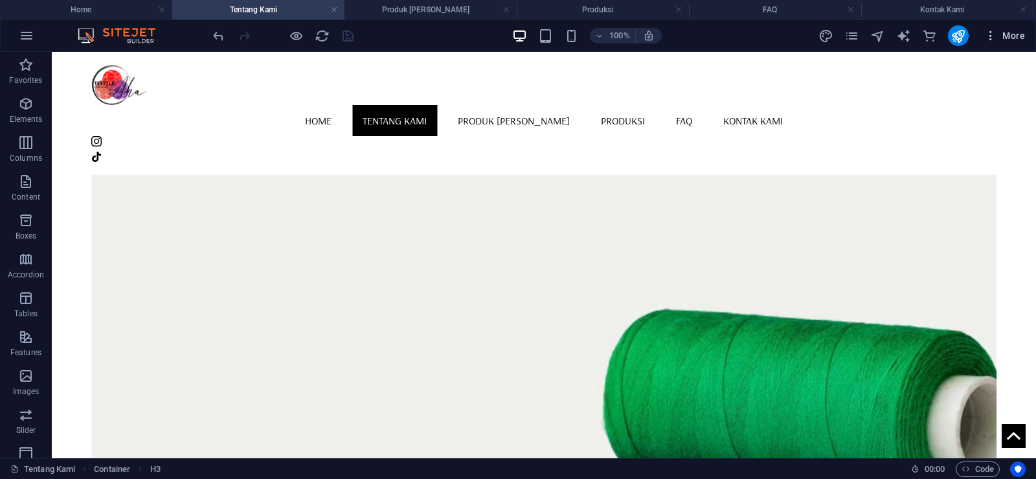
click at [1007, 31] on span "More" at bounding box center [1004, 35] width 41 height 13
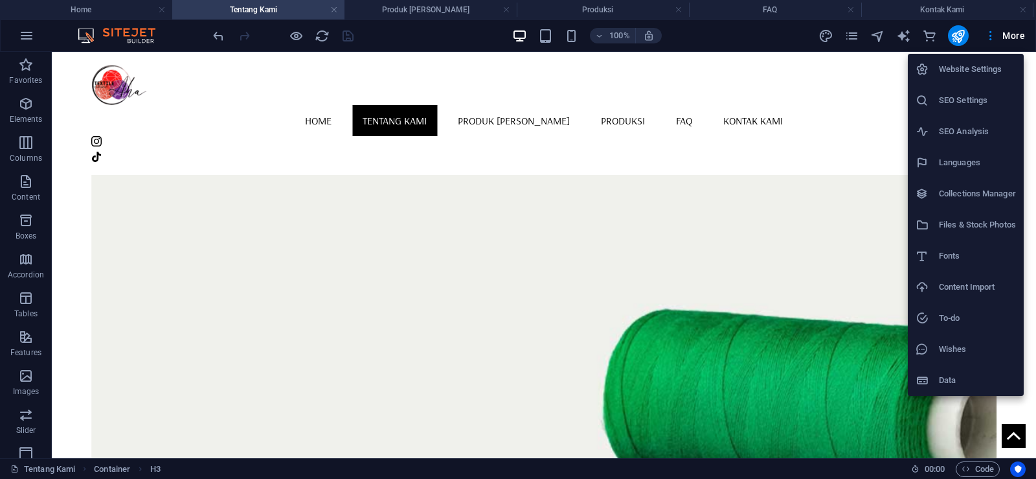
click at [986, 215] on li "Files & Stock Photos" at bounding box center [966, 224] width 116 height 31
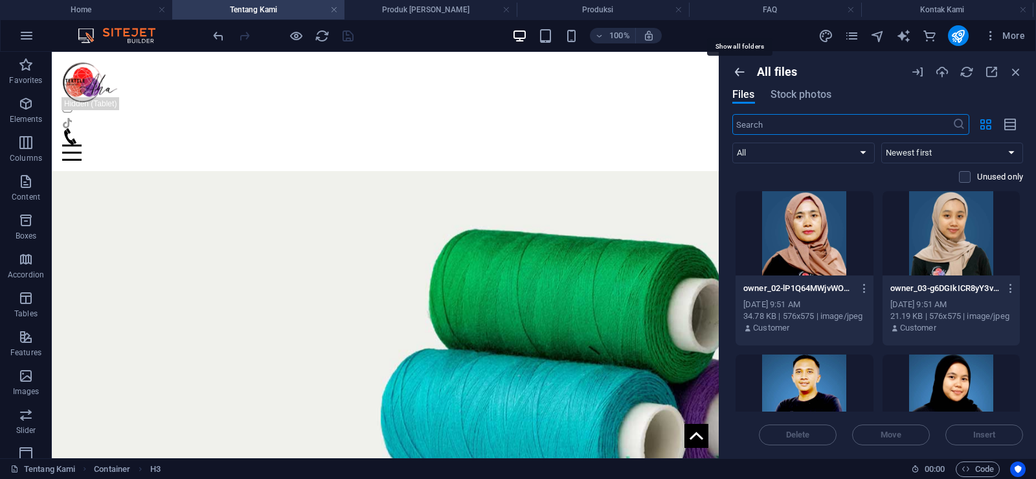
click at [739, 74] on icon "button" at bounding box center [739, 72] width 14 height 14
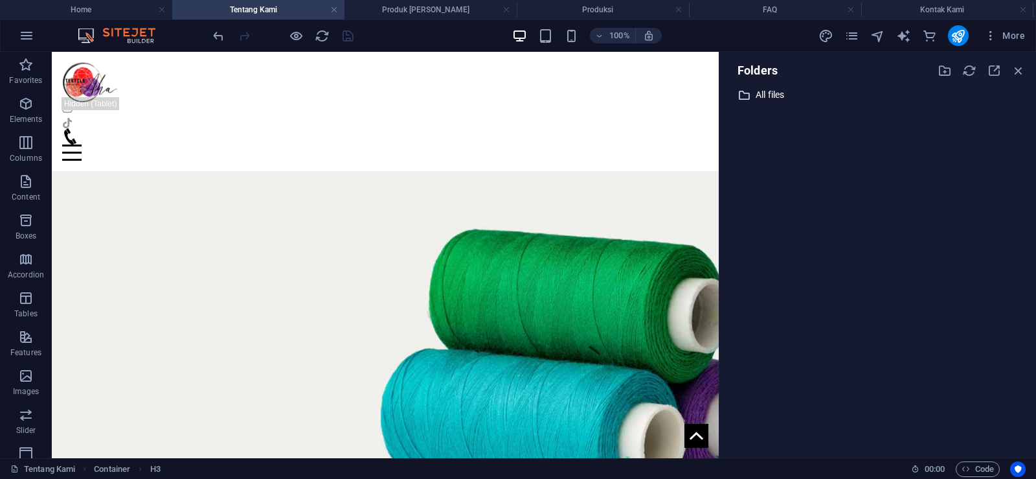
click at [758, 94] on p "All files" at bounding box center [879, 94] width 246 height 15
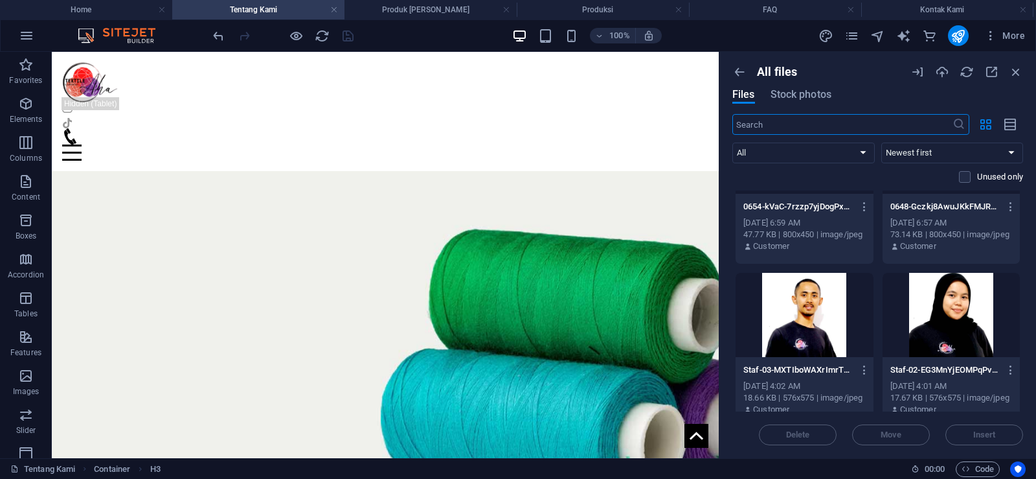
scroll to position [2267, 0]
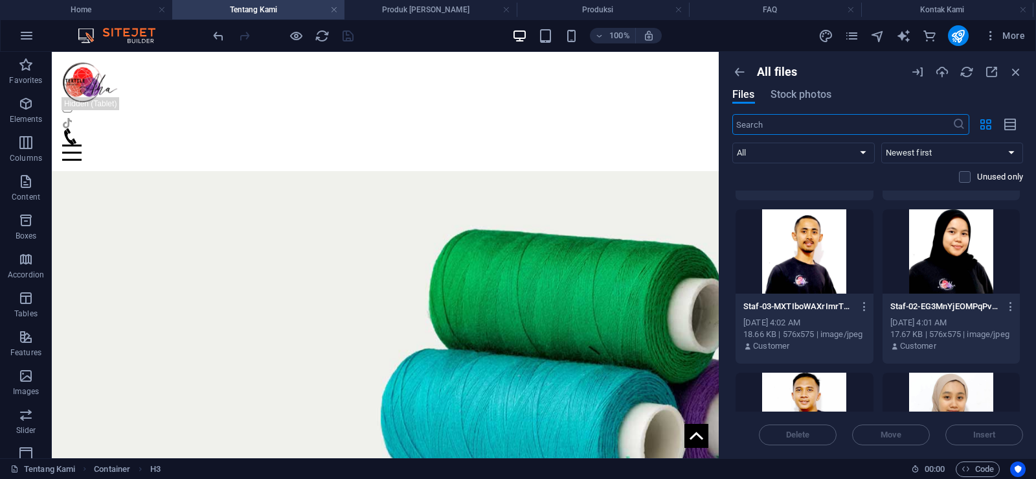
click at [810, 237] on div at bounding box center [805, 251] width 138 height 84
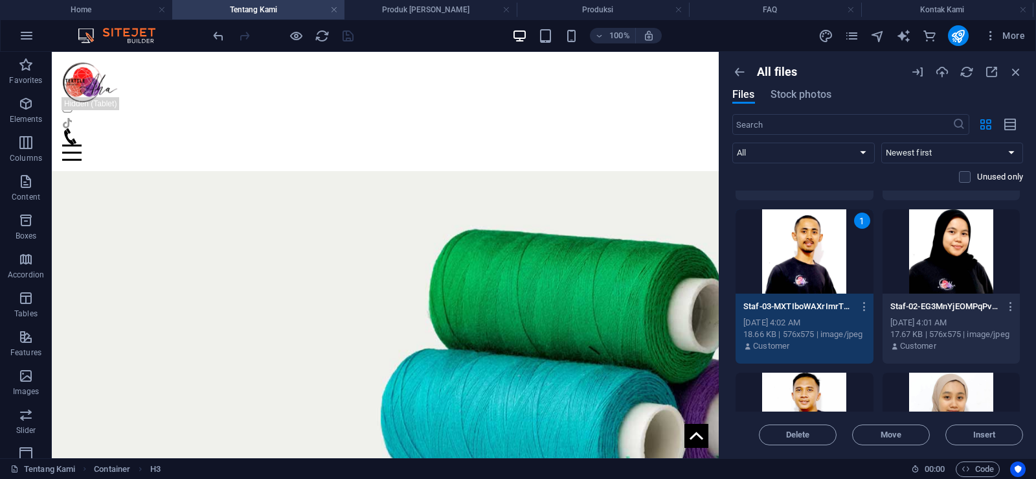
click at [936, 254] on div at bounding box center [952, 251] width 138 height 84
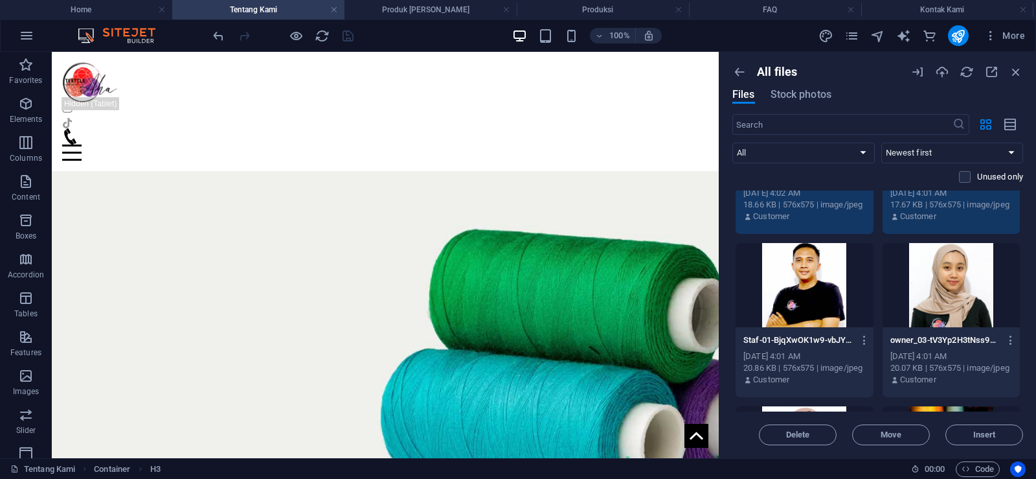
scroll to position [2461, 0]
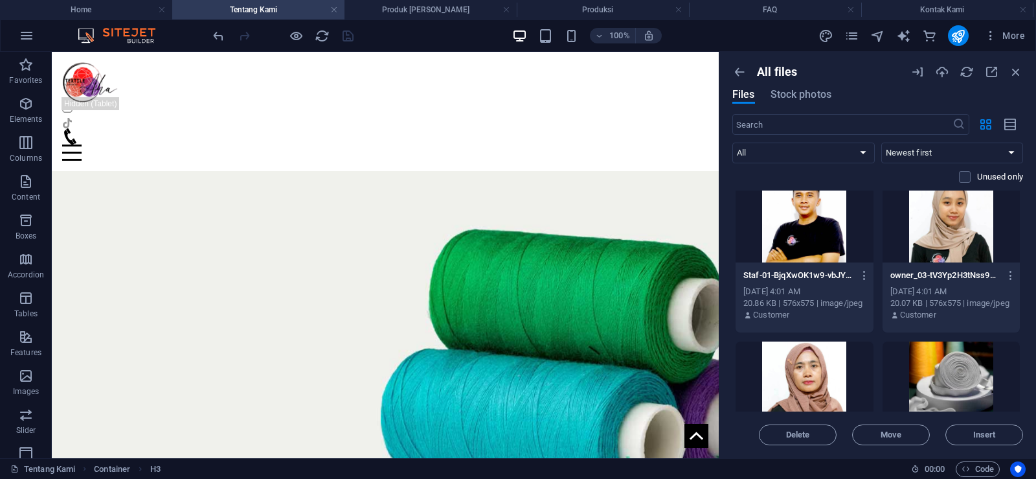
click at [830, 359] on div at bounding box center [805, 383] width 138 height 84
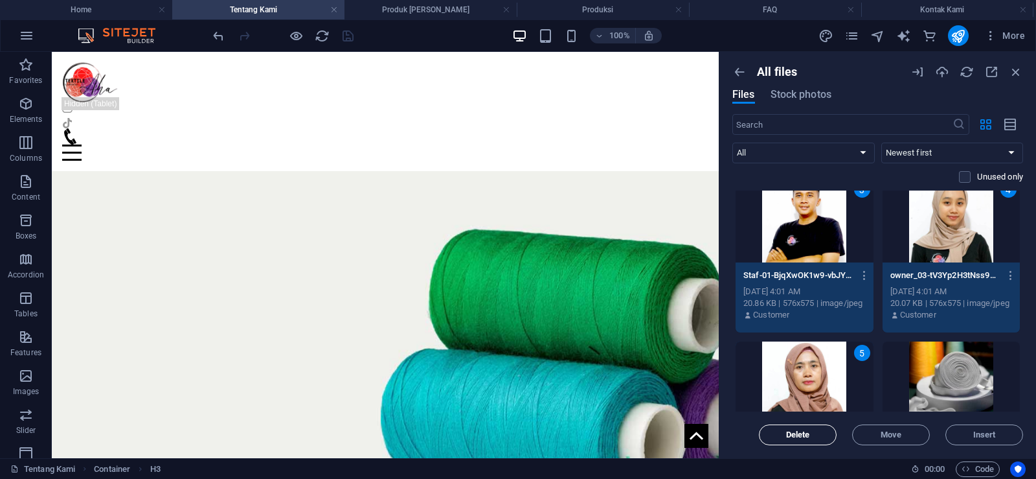
click at [808, 438] on span "Delete" at bounding box center [798, 435] width 24 height 8
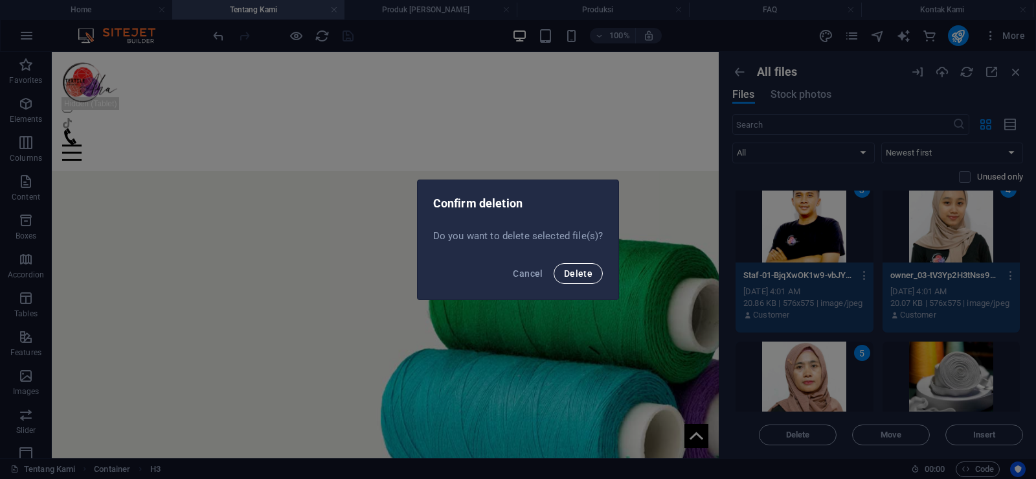
click at [581, 270] on span "Delete" at bounding box center [578, 273] width 28 height 10
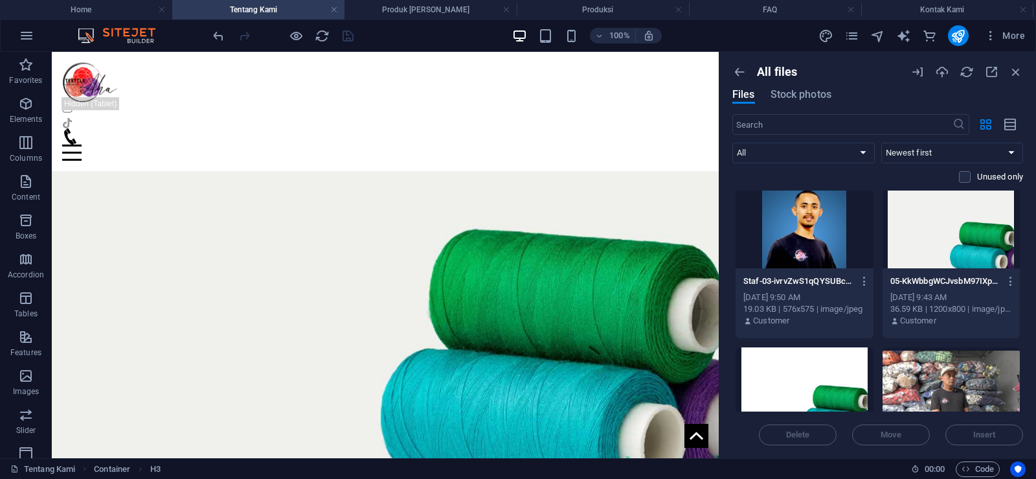
scroll to position [256, 0]
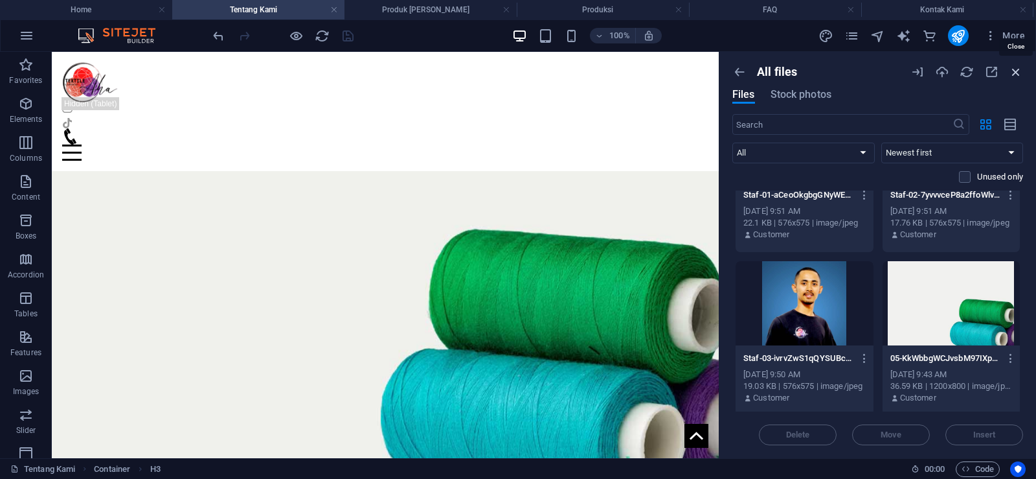
click at [1021, 74] on icon "button" at bounding box center [1016, 72] width 14 height 14
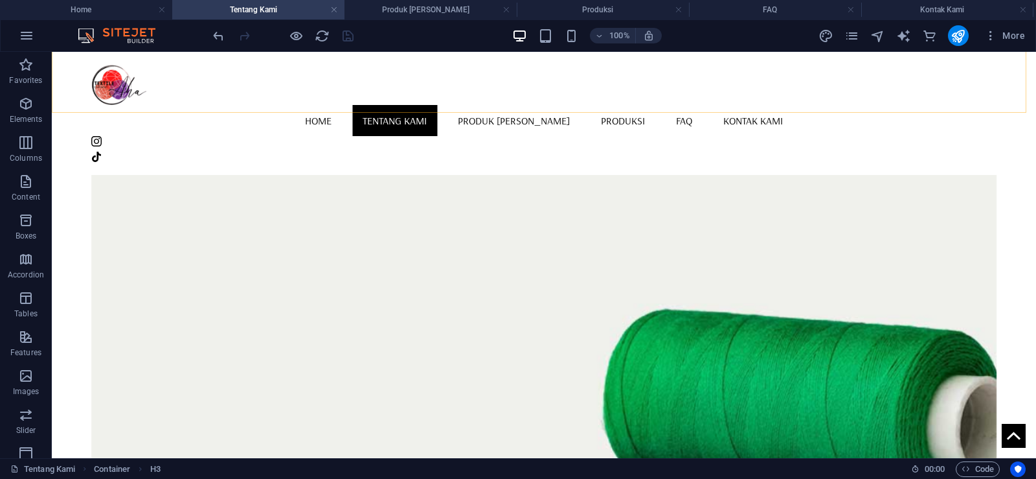
scroll to position [868, 0]
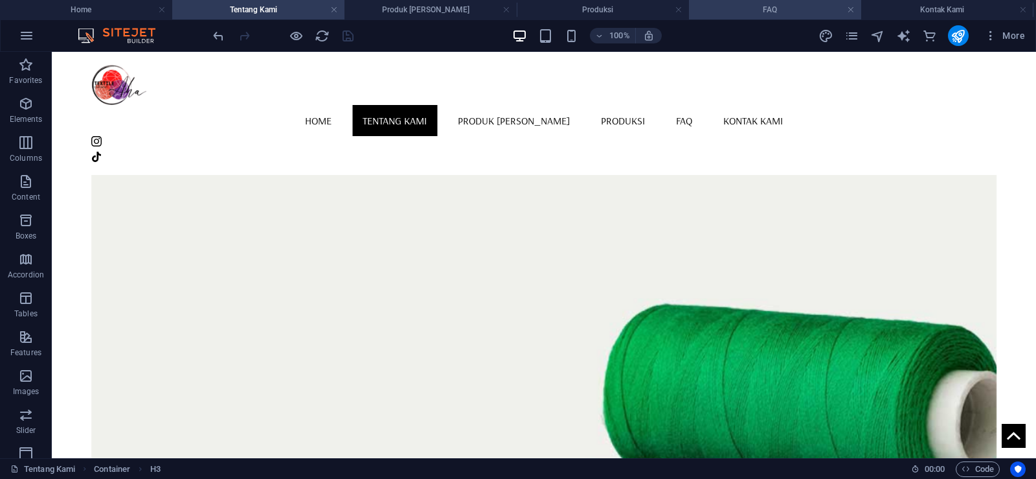
click at [746, 5] on h4 "FAQ" at bounding box center [775, 10] width 172 height 14
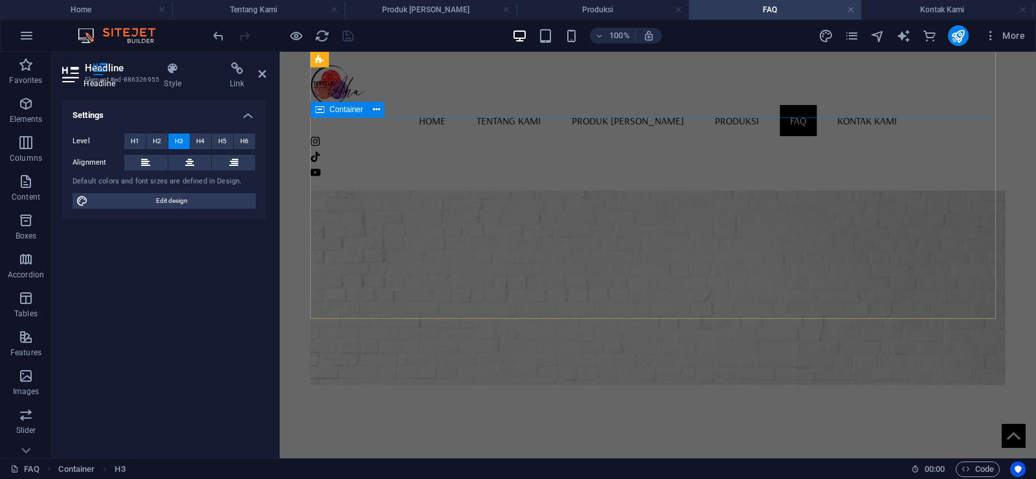
scroll to position [0, 0]
click at [705, 447] on div "Any questions?" at bounding box center [658, 476] width 675 height 59
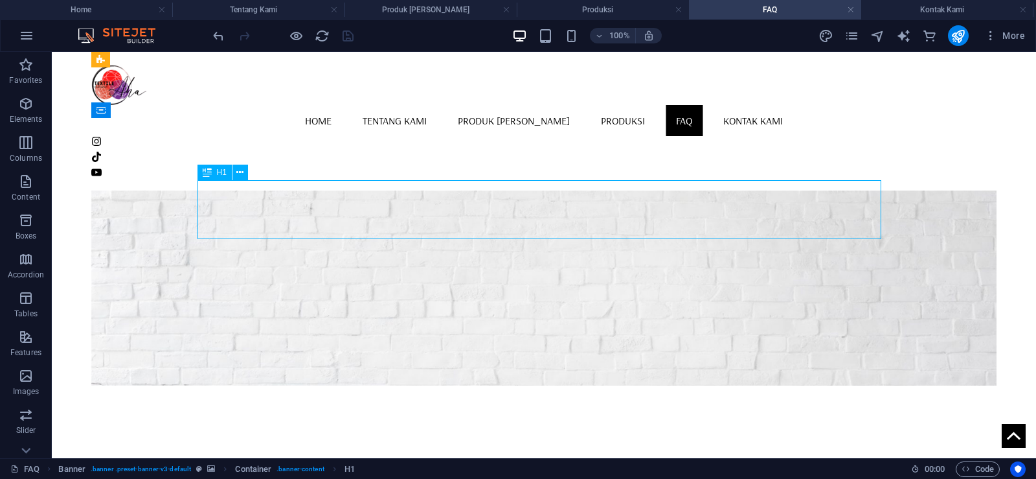
click at [622, 447] on div "Any questions?" at bounding box center [544, 476] width 684 height 59
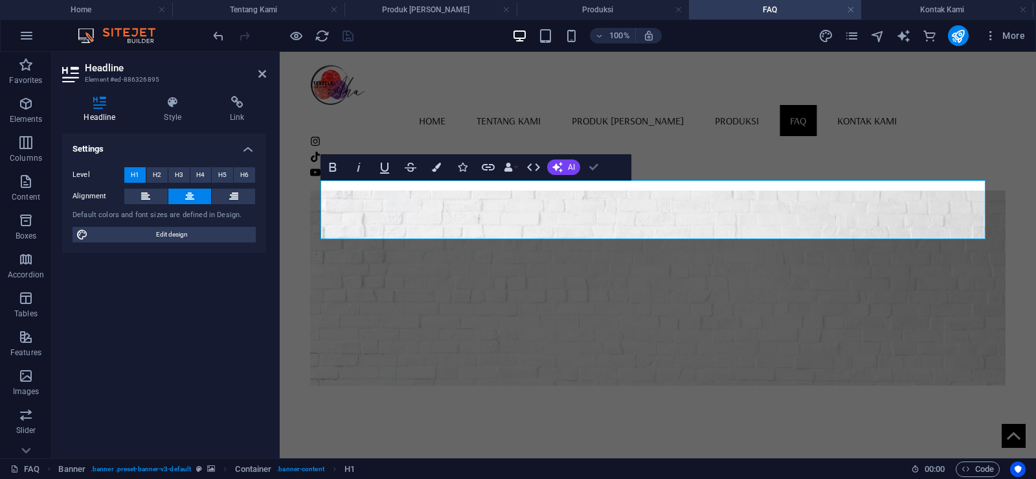
drag, startPoint x: 596, startPoint y: 168, endPoint x: 545, endPoint y: 116, distance: 72.8
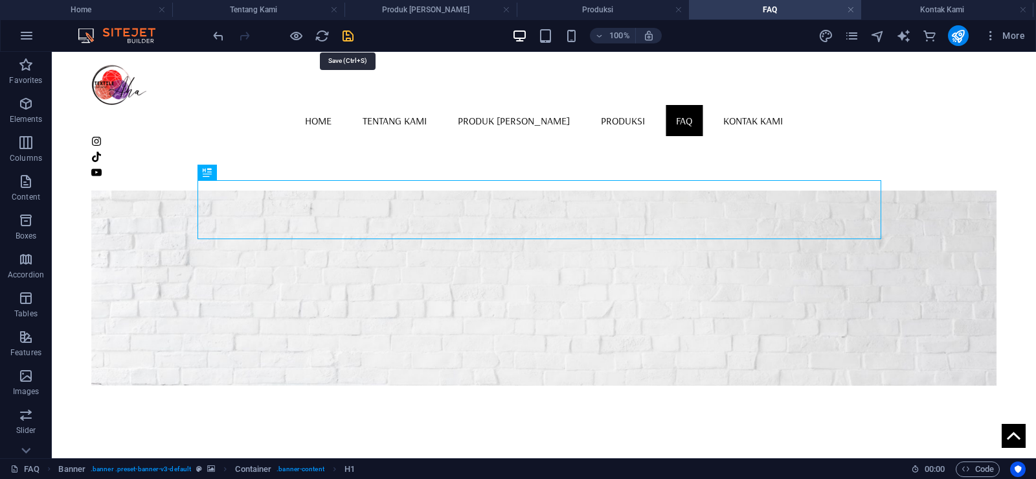
click at [348, 40] on icon "save" at bounding box center [348, 35] width 15 height 15
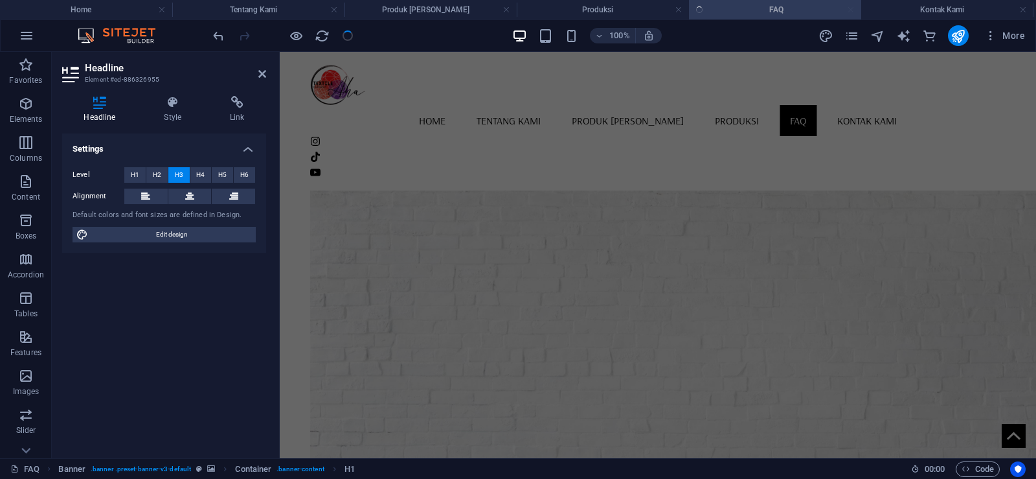
scroll to position [1054, 0]
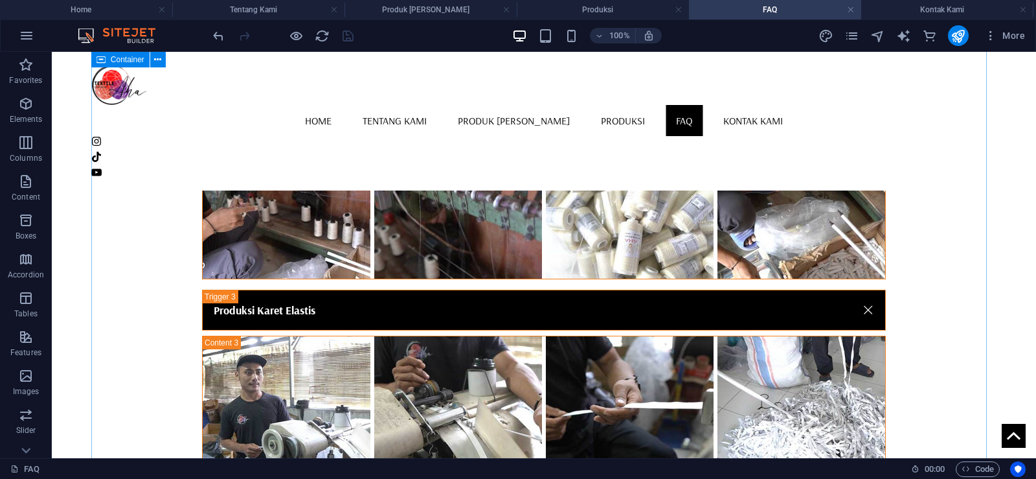
scroll to position [1896, 0]
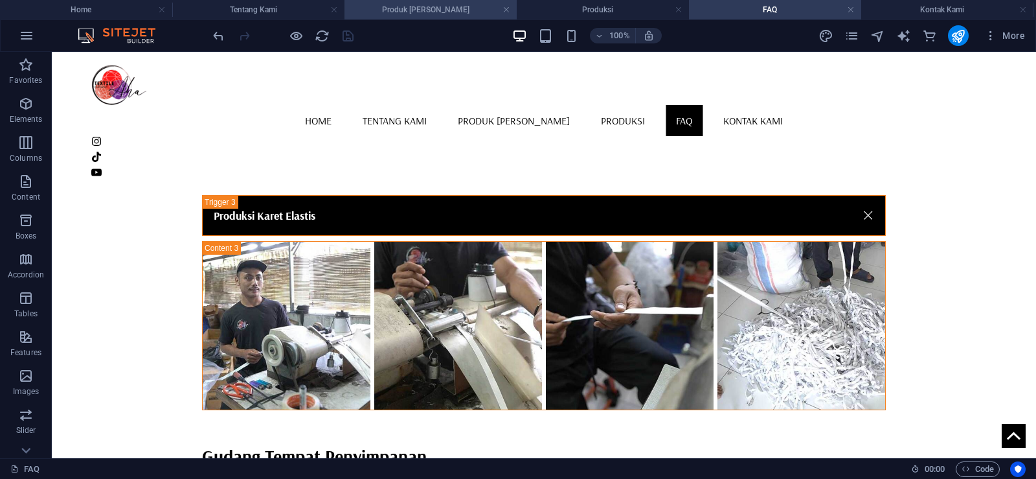
click at [429, 10] on h4 "Produk [PERSON_NAME]" at bounding box center [431, 10] width 172 height 14
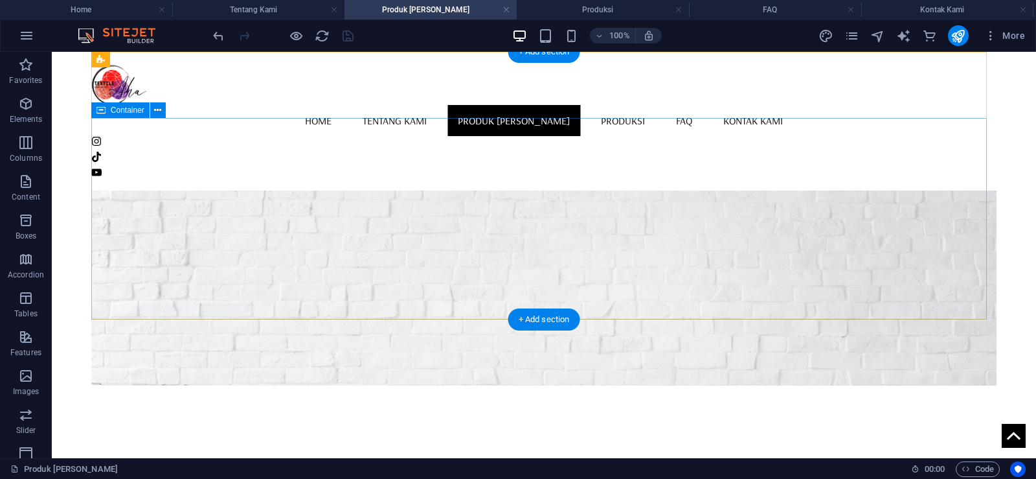
scroll to position [130, 0]
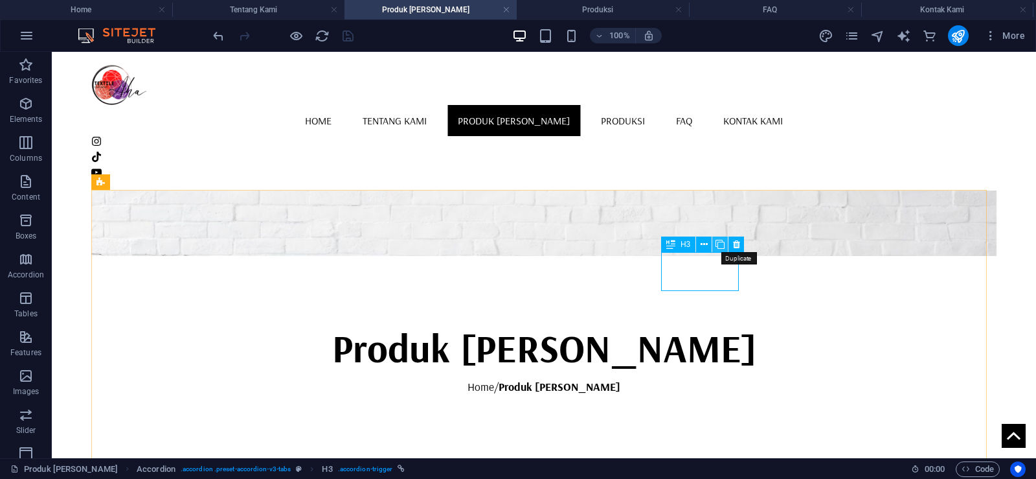
click at [717, 243] on icon at bounding box center [720, 245] width 9 height 14
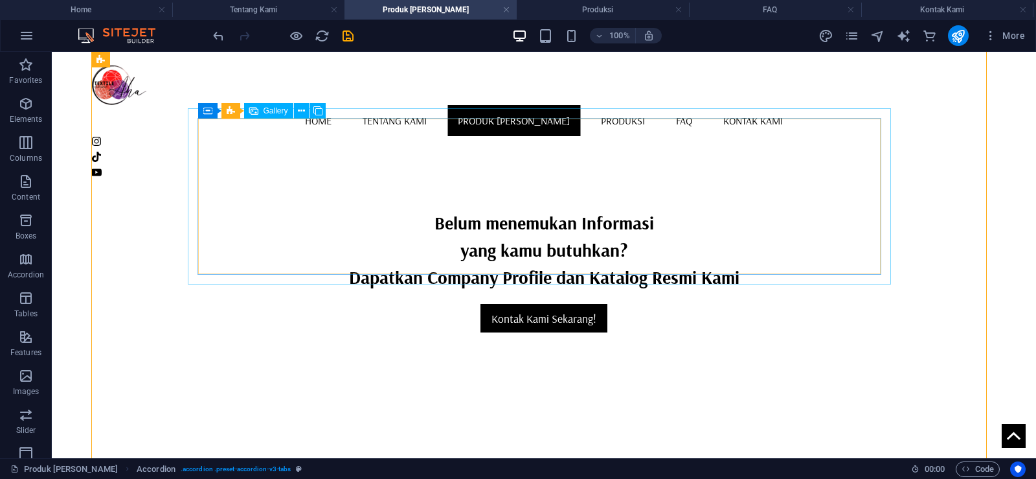
scroll to position [971, 0]
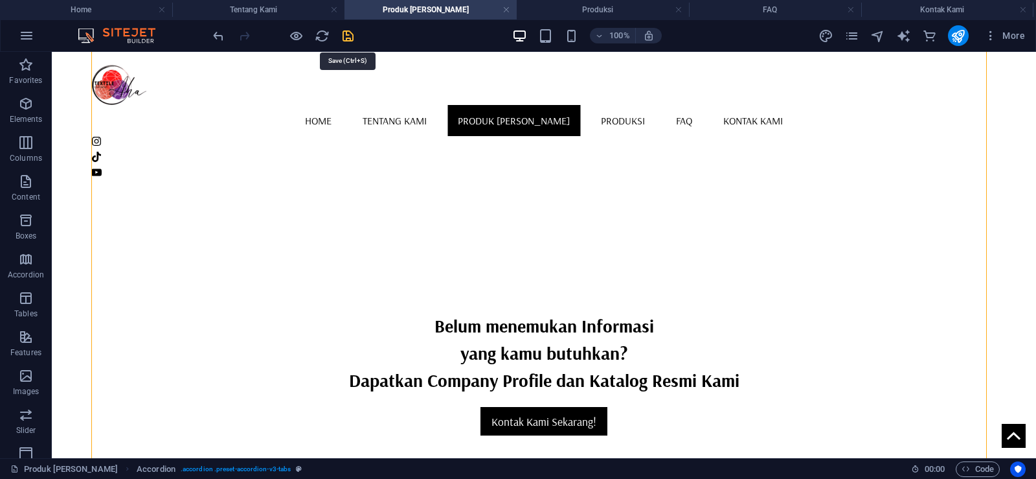
click at [348, 34] on icon "save" at bounding box center [348, 35] width 15 height 15
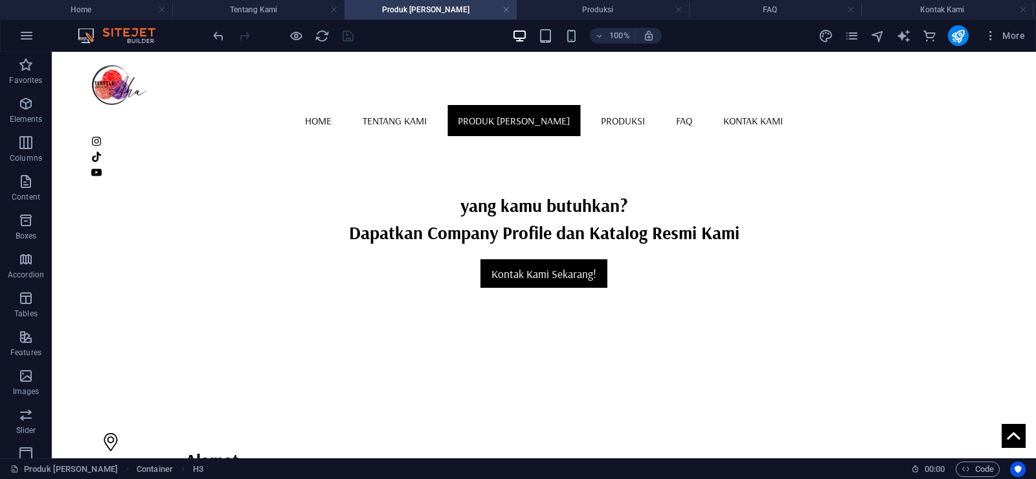
scroll to position [1230, 0]
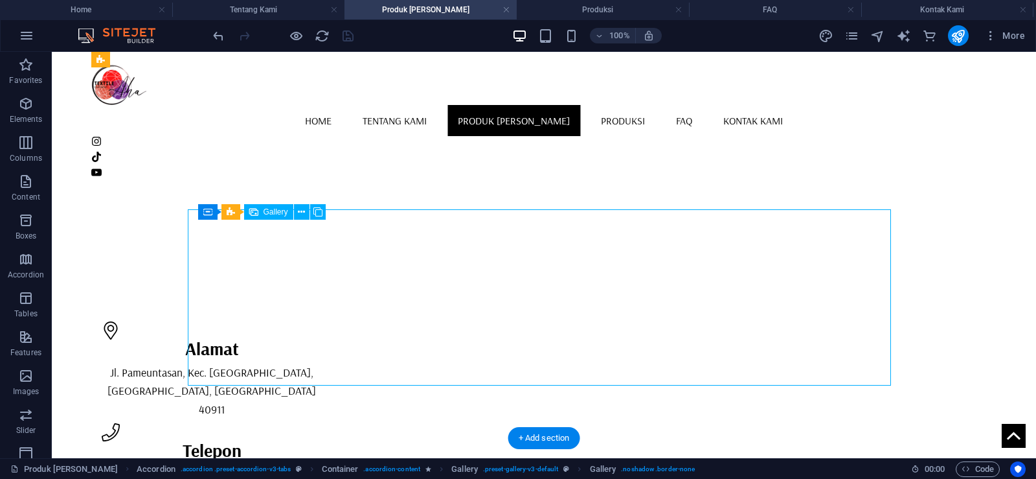
select select "4"
select select "px"
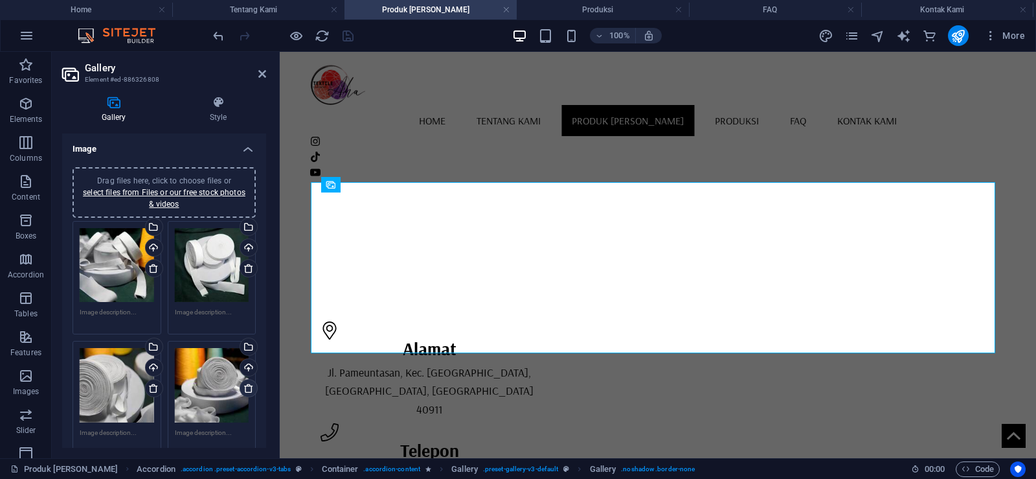
click at [248, 387] on icon at bounding box center [248, 388] width 10 height 10
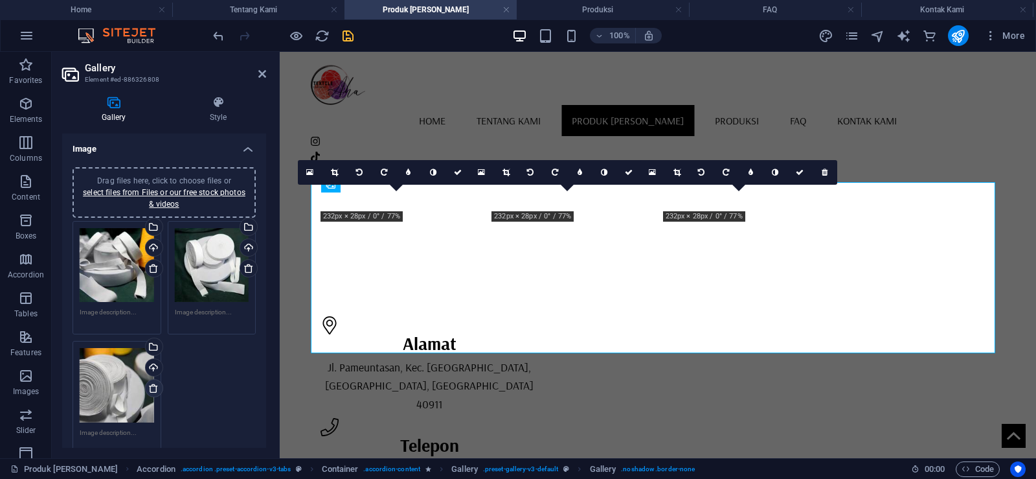
click at [156, 387] on icon at bounding box center [153, 388] width 10 height 10
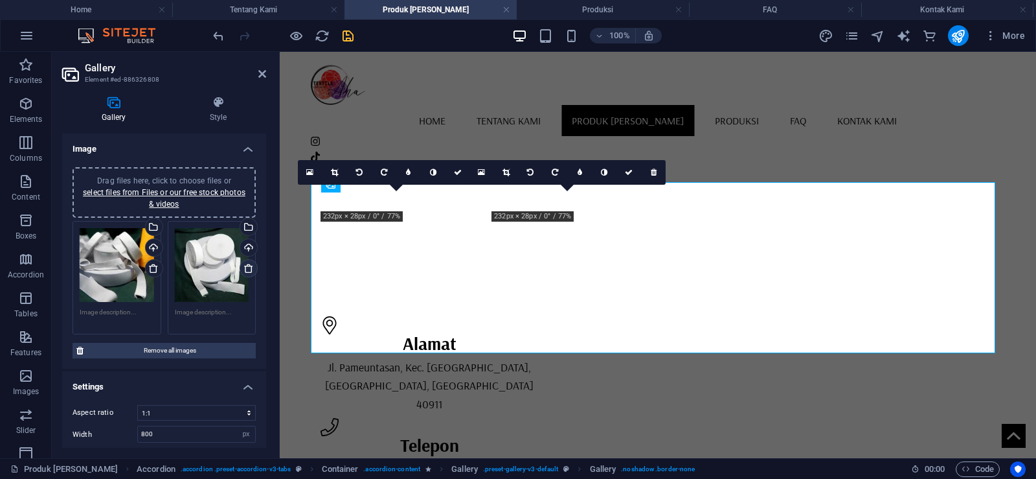
click at [247, 269] on icon at bounding box center [248, 268] width 10 height 10
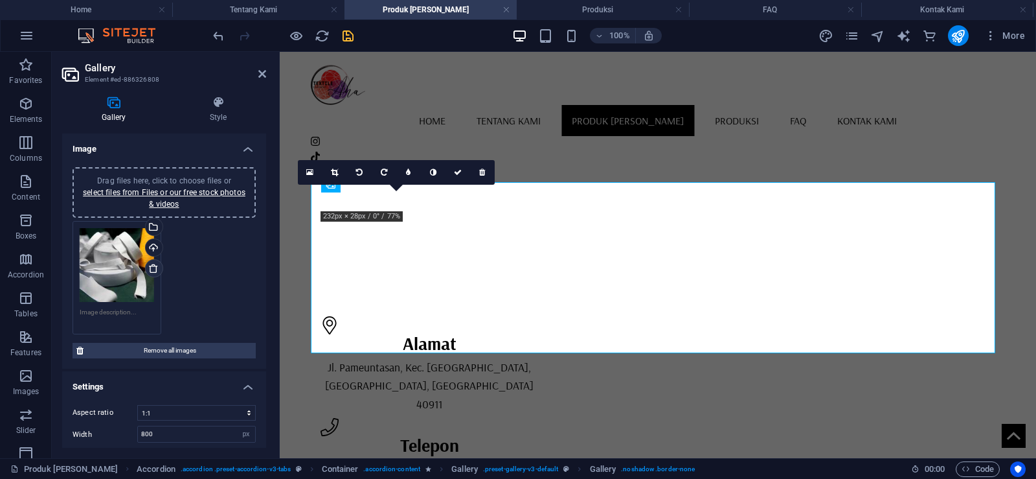
click at [153, 269] on icon at bounding box center [153, 268] width 10 height 10
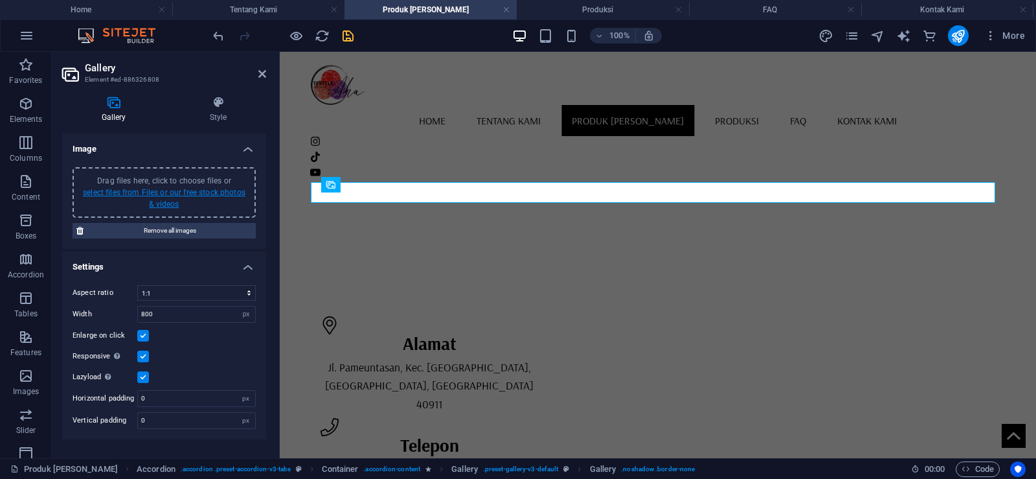
click at [181, 194] on link "select files from Files or our free stock photos & videos" at bounding box center [164, 198] width 163 height 21
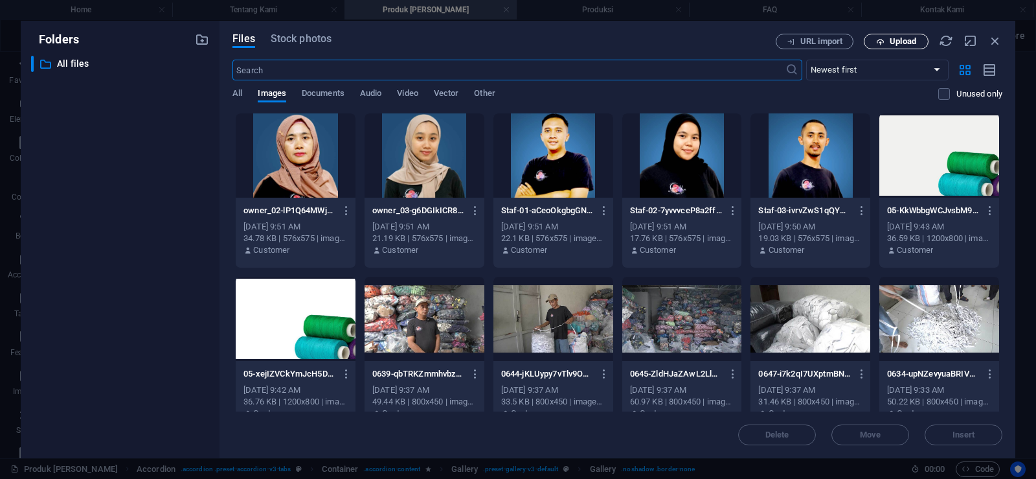
click at [904, 42] on span "Upload" at bounding box center [903, 42] width 27 height 8
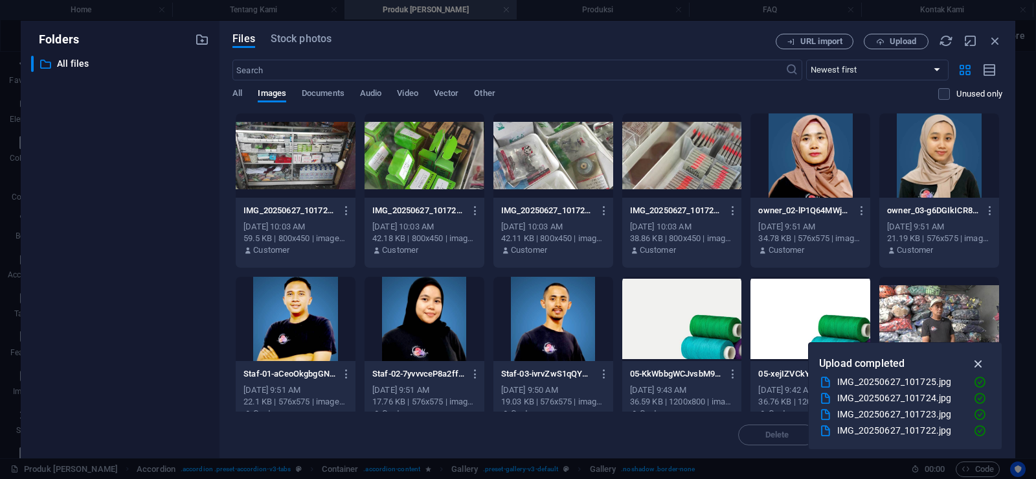
click at [980, 370] on icon "button" at bounding box center [978, 363] width 15 height 14
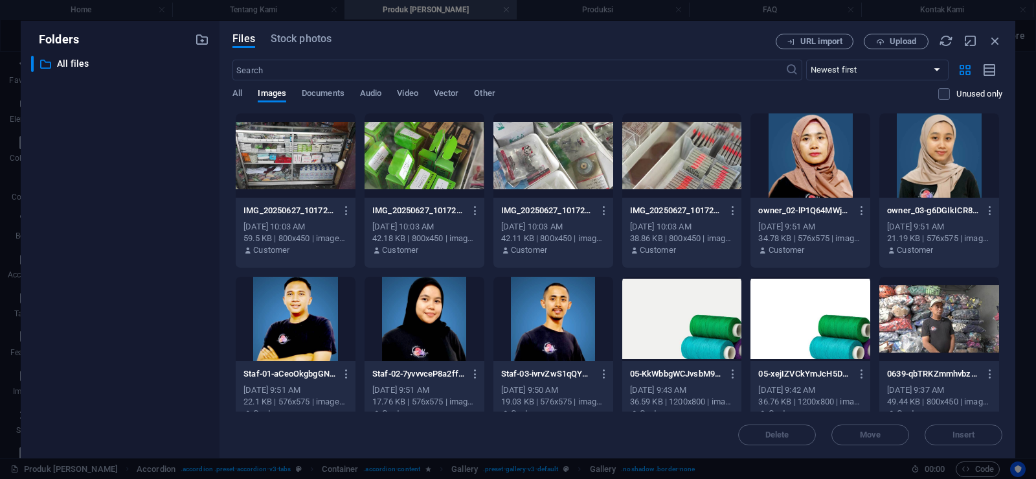
click at [332, 164] on div at bounding box center [296, 155] width 120 height 84
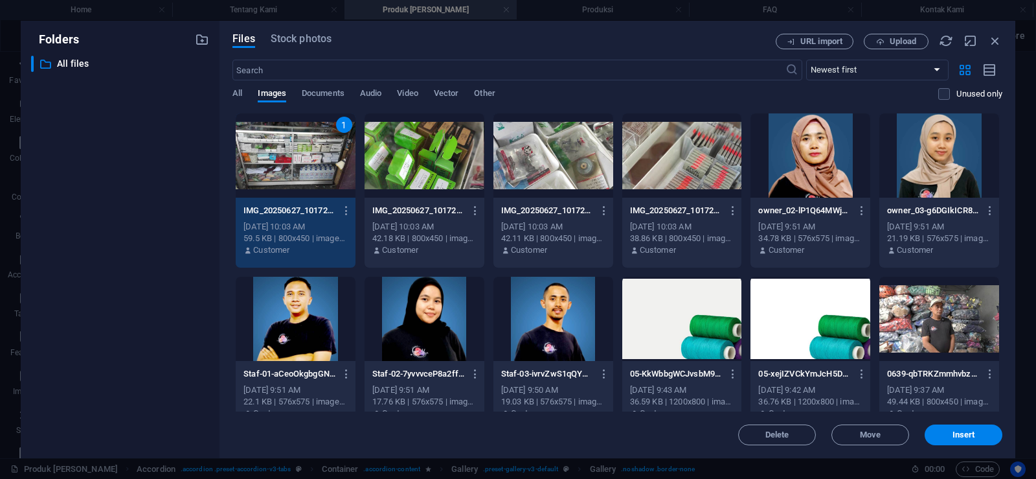
click at [443, 156] on div at bounding box center [425, 155] width 120 height 84
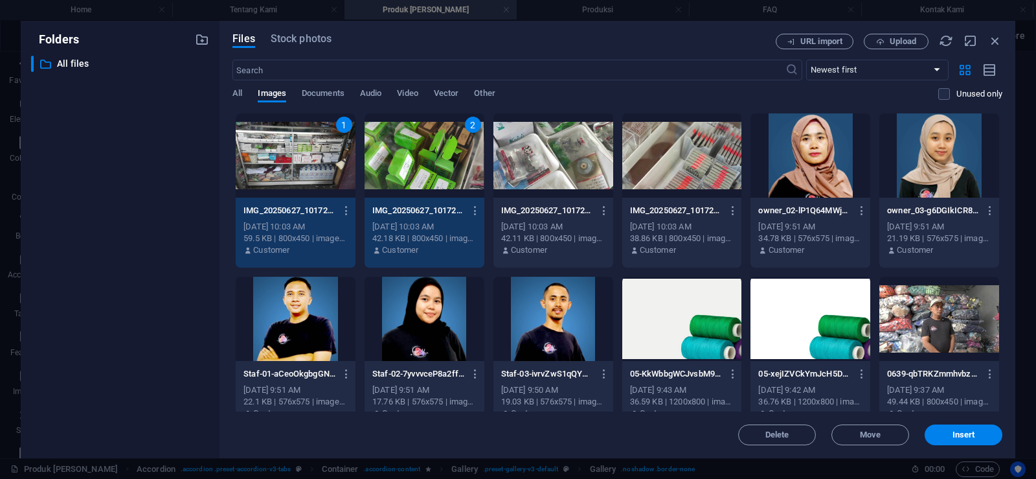
click at [554, 156] on div at bounding box center [553, 155] width 120 height 84
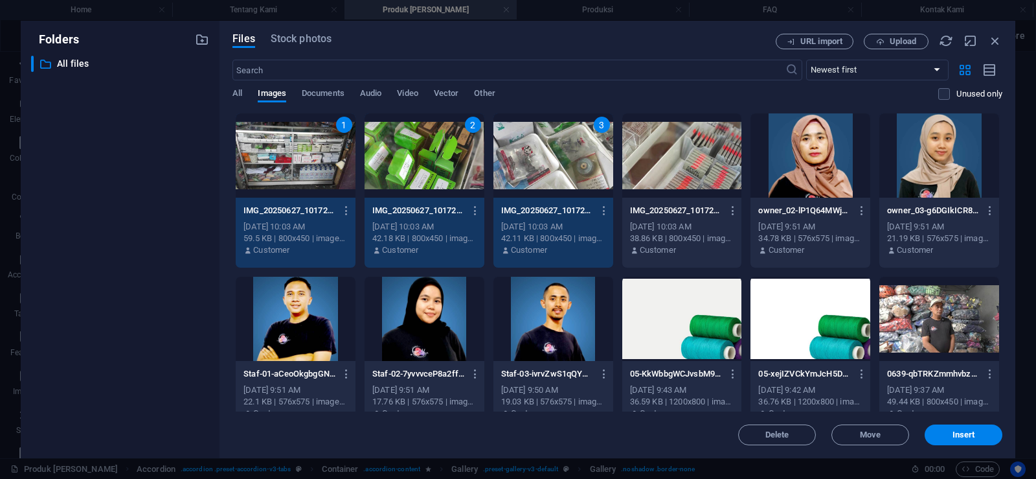
click at [684, 156] on div at bounding box center [682, 155] width 120 height 84
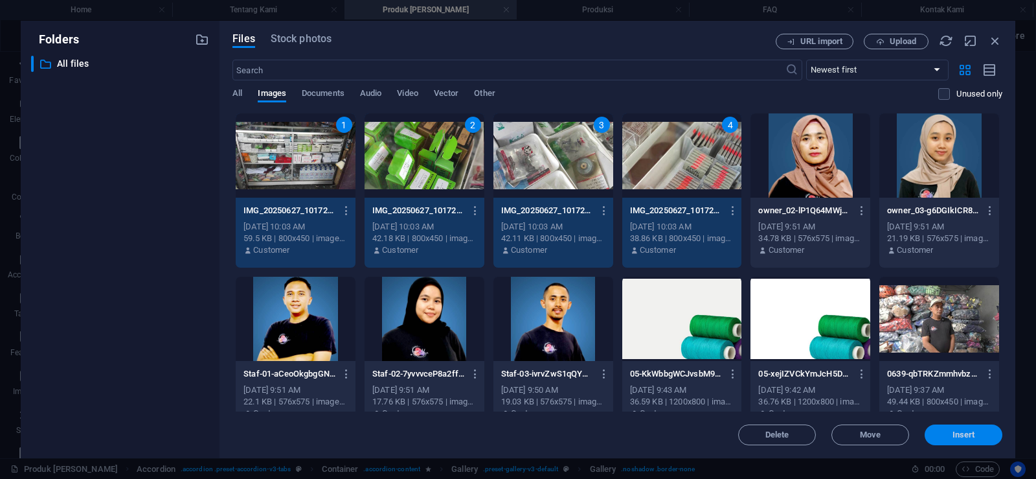
click at [950, 430] on button "Insert" at bounding box center [964, 434] width 78 height 21
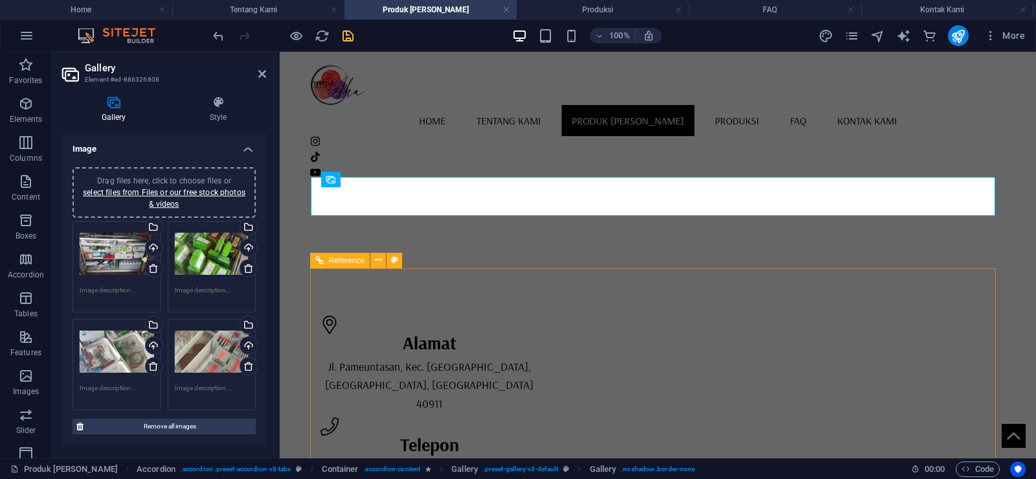
scroll to position [1236, 0]
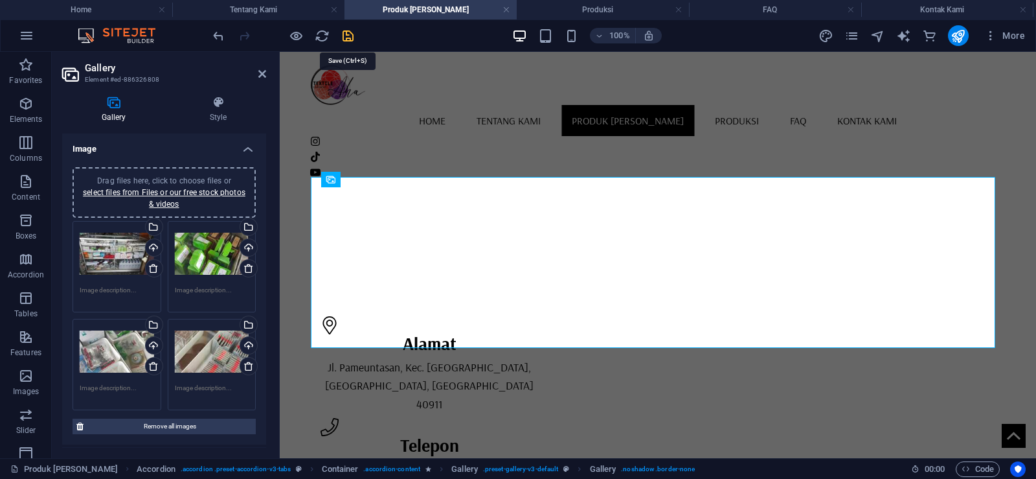
click at [349, 35] on icon "save" at bounding box center [348, 35] width 15 height 15
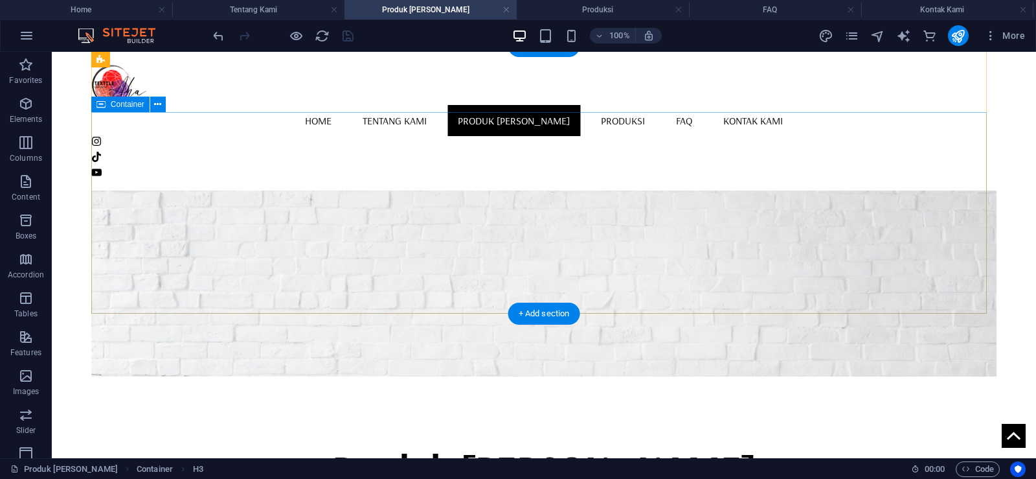
scroll to position [5, 0]
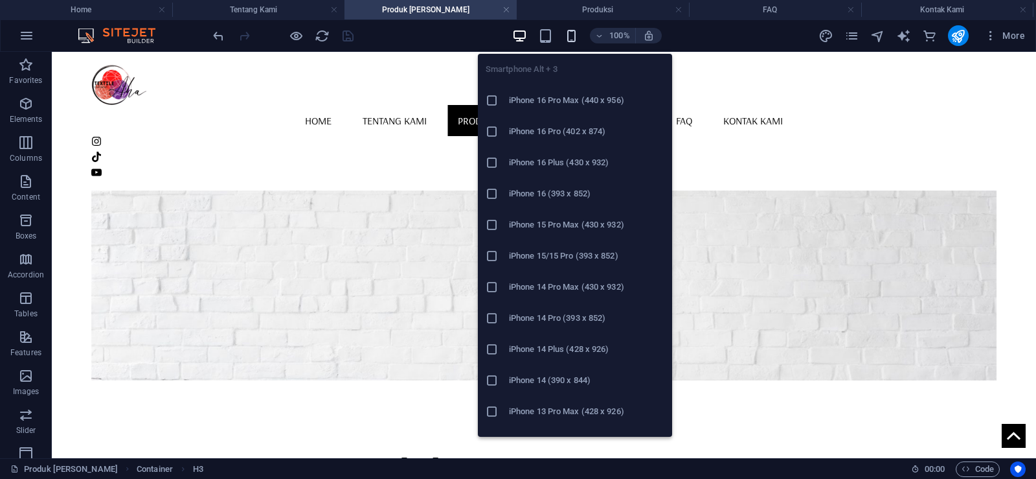
click at [568, 39] on icon "button" at bounding box center [571, 35] width 15 height 15
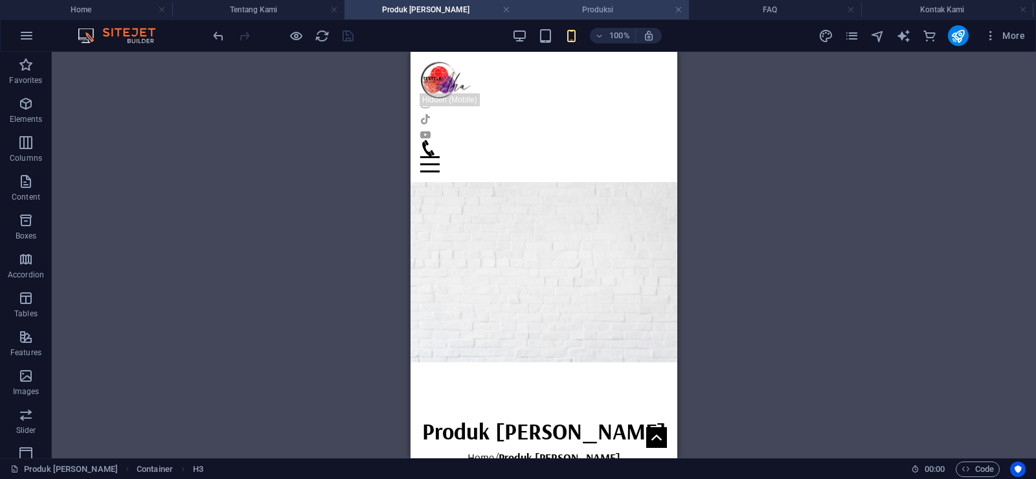
click at [581, 8] on h4 "Produksi" at bounding box center [603, 10] width 172 height 14
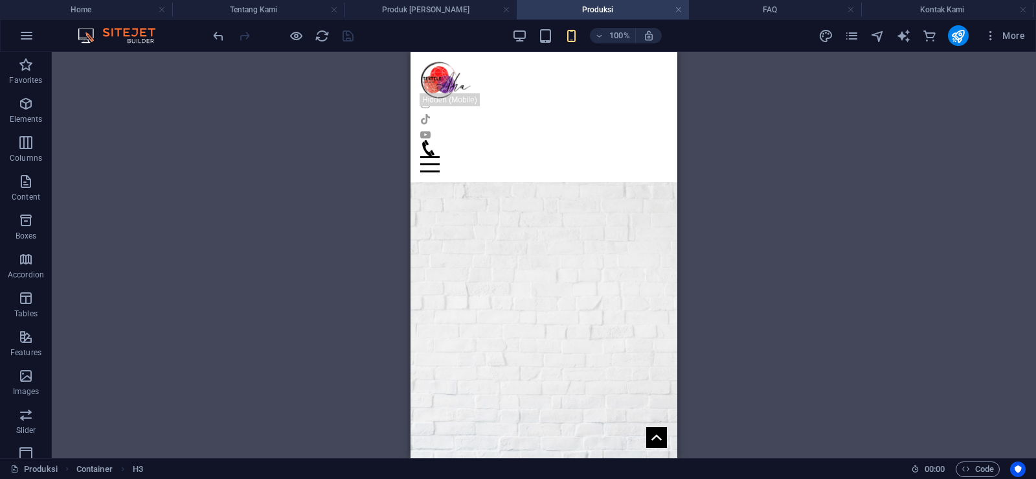
scroll to position [346, 0]
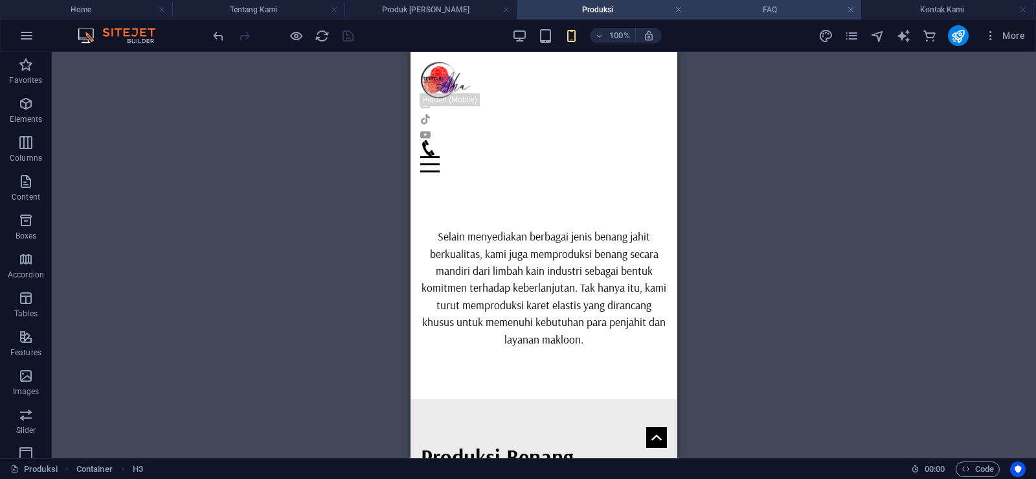
click at [747, 5] on h4 "FAQ" at bounding box center [775, 10] width 172 height 14
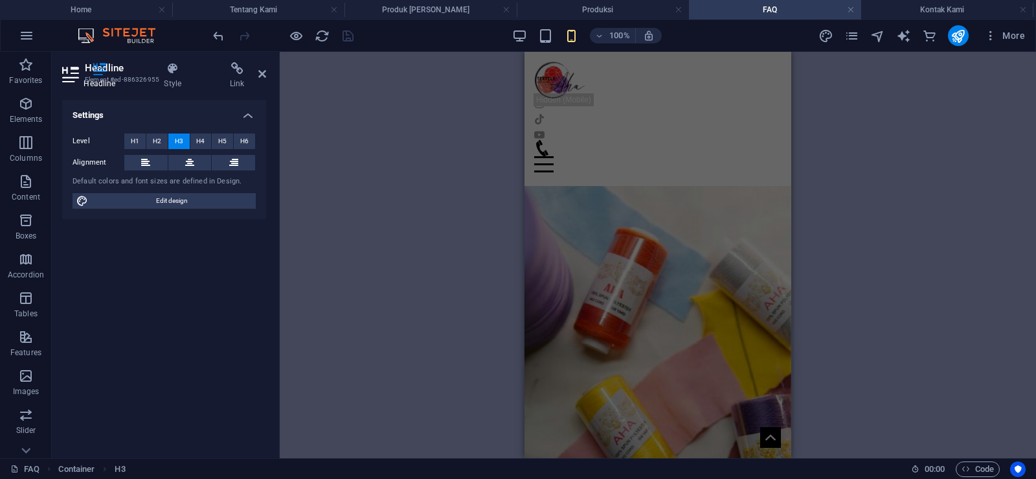
scroll to position [940, 0]
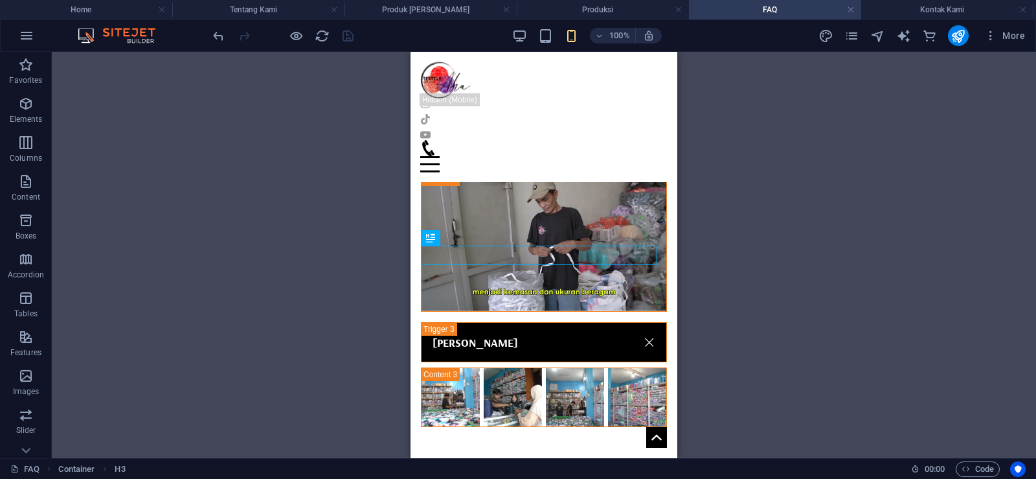
click at [742, 202] on div "H1 Banner Container Reference Text H3 Container Accordion H3 Container Accordio…" at bounding box center [544, 255] width 984 height 406
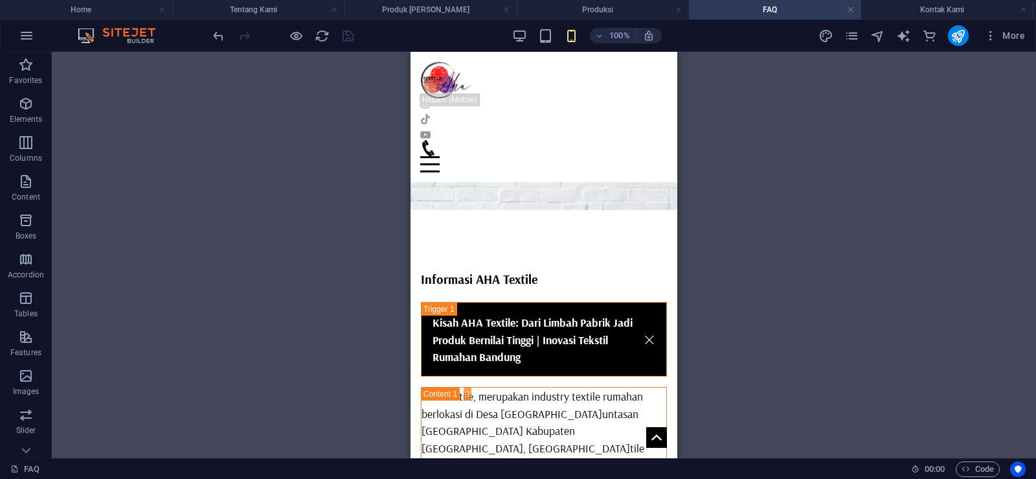
scroll to position [246, 0]
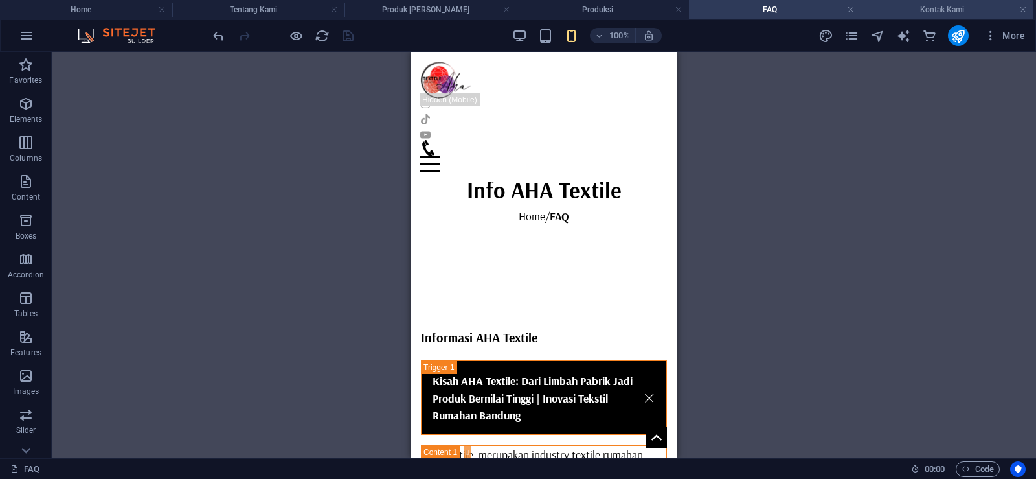
click at [906, 11] on h4 "Kontak Kami" at bounding box center [947, 10] width 172 height 14
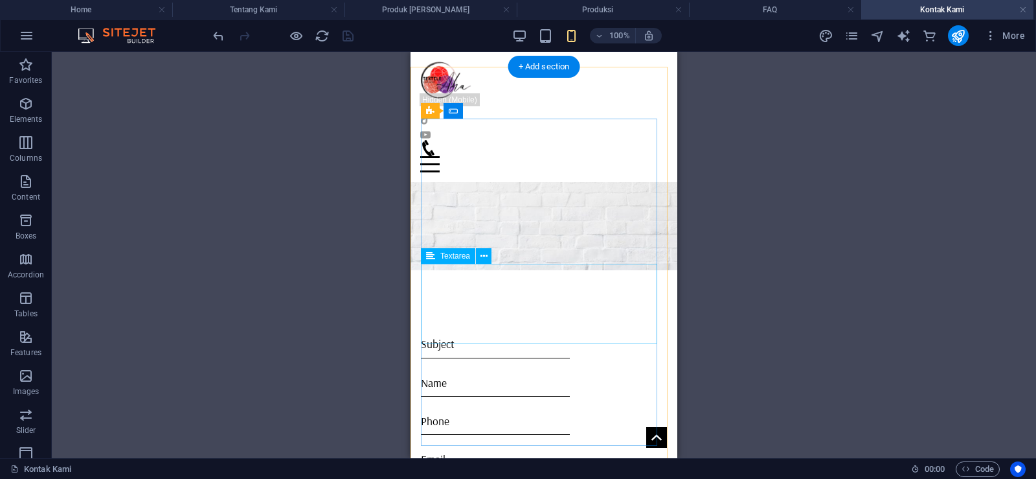
scroll to position [203, 0]
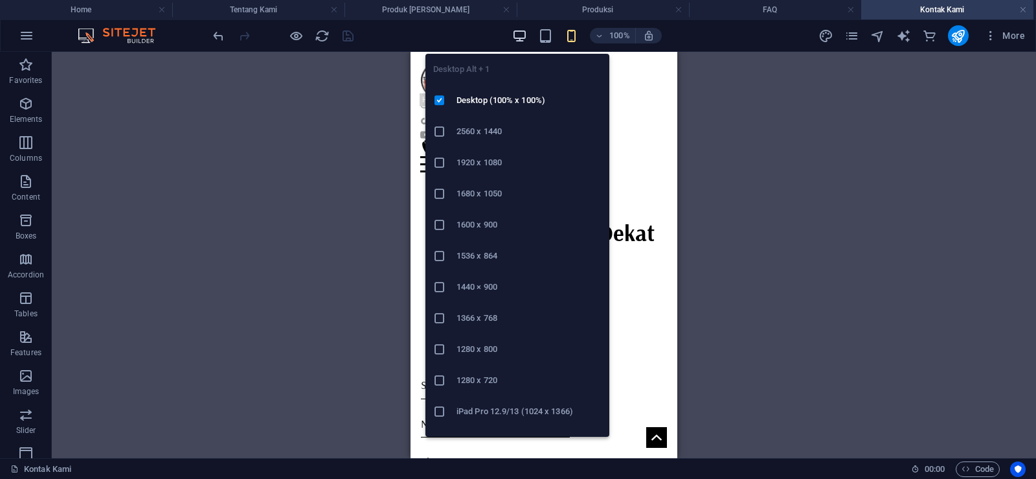
click at [520, 34] on icon "button" at bounding box center [519, 35] width 15 height 15
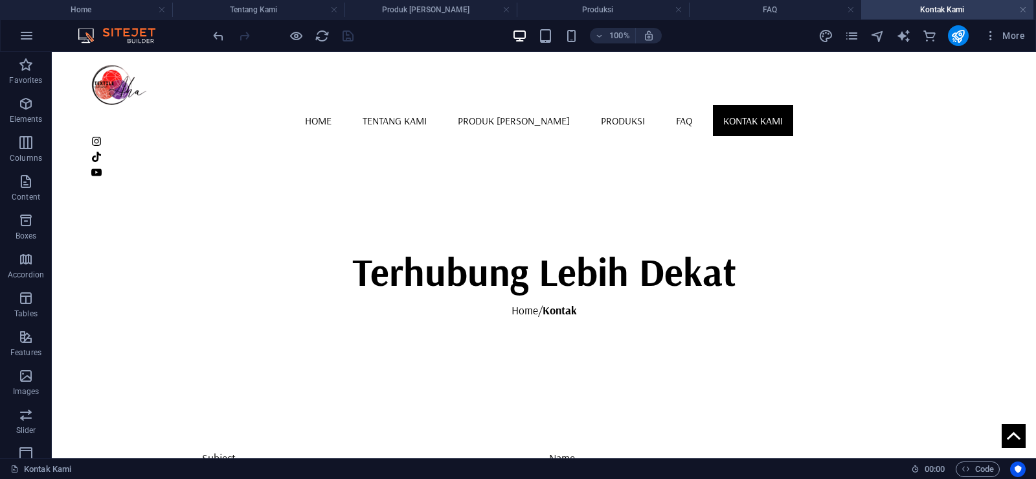
click at [346, 33] on div at bounding box center [282, 35] width 145 height 21
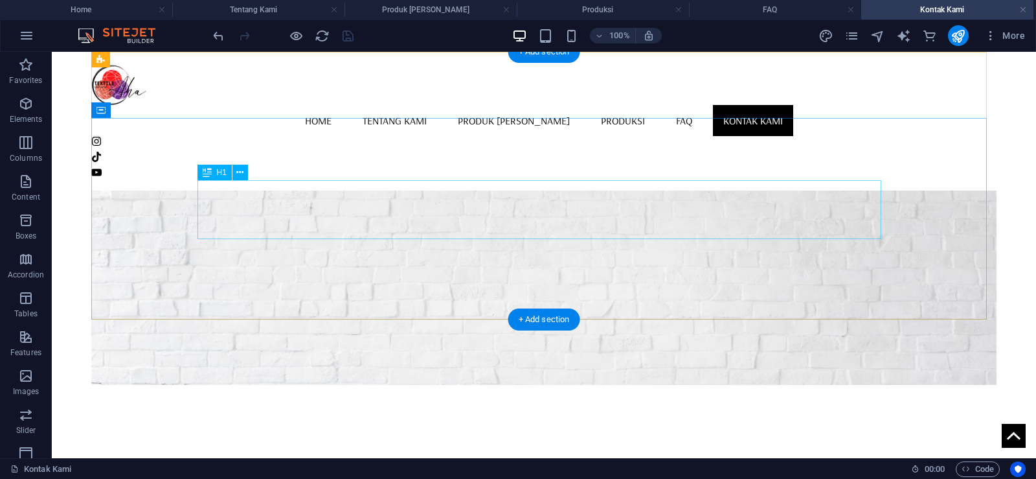
scroll to position [0, 0]
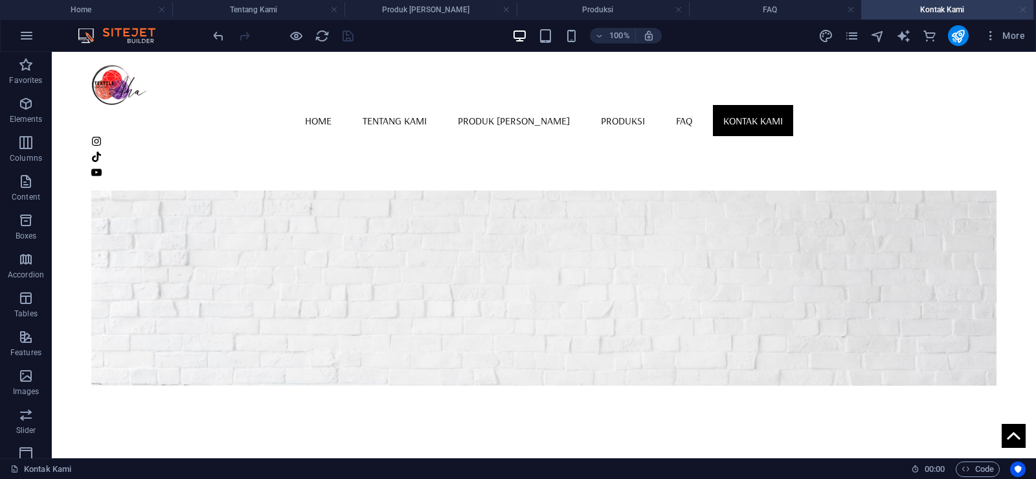
click at [1023, 8] on link at bounding box center [1023, 10] width 8 height 12
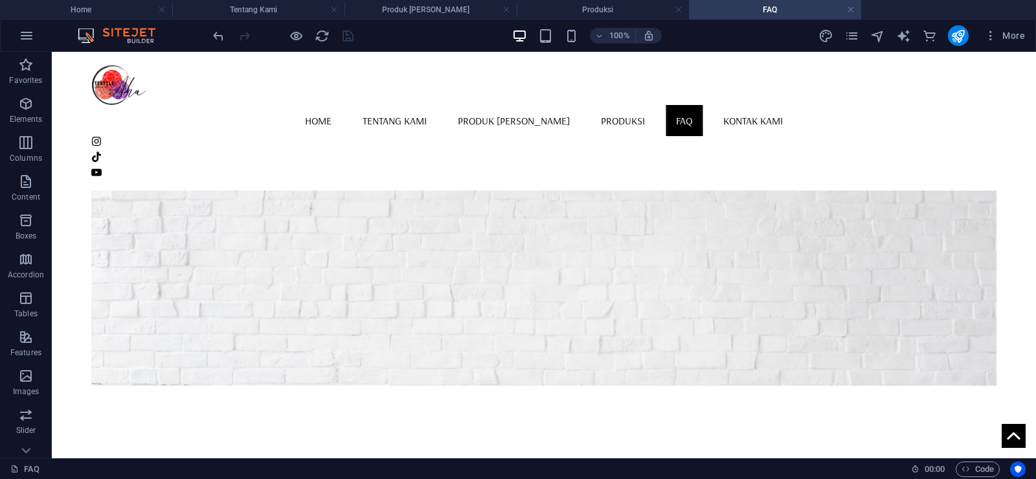
scroll to position [246, 0]
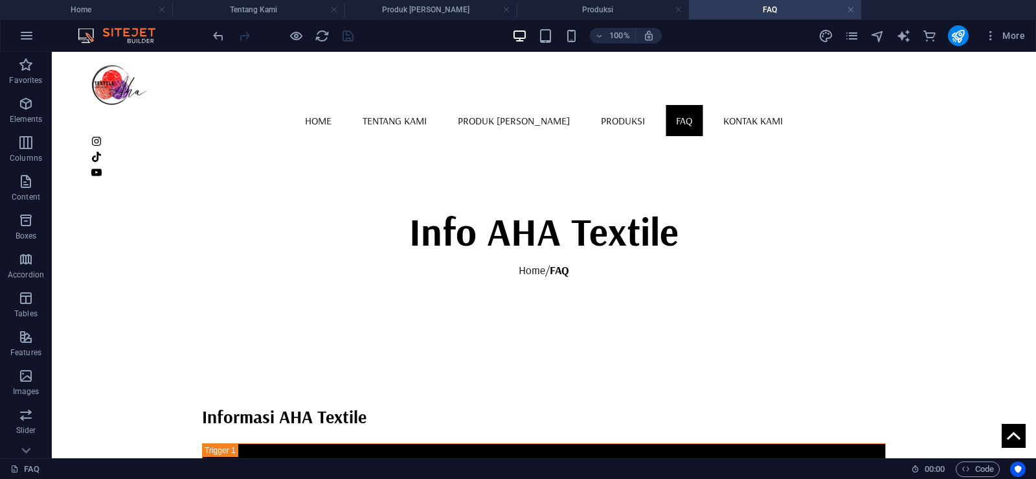
click at [855, 7] on h4 "FAQ" at bounding box center [775, 10] width 172 height 14
click at [848, 8] on link at bounding box center [851, 10] width 8 height 12
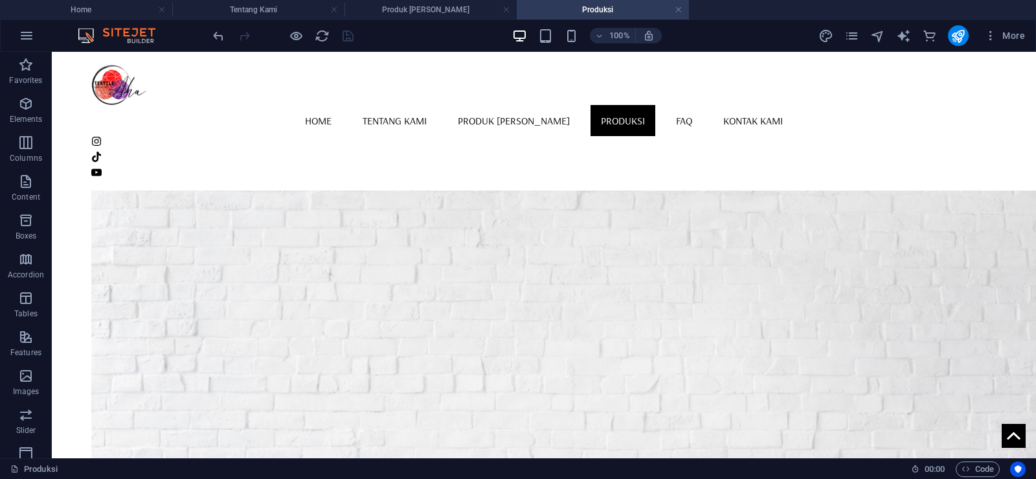
scroll to position [346, 0]
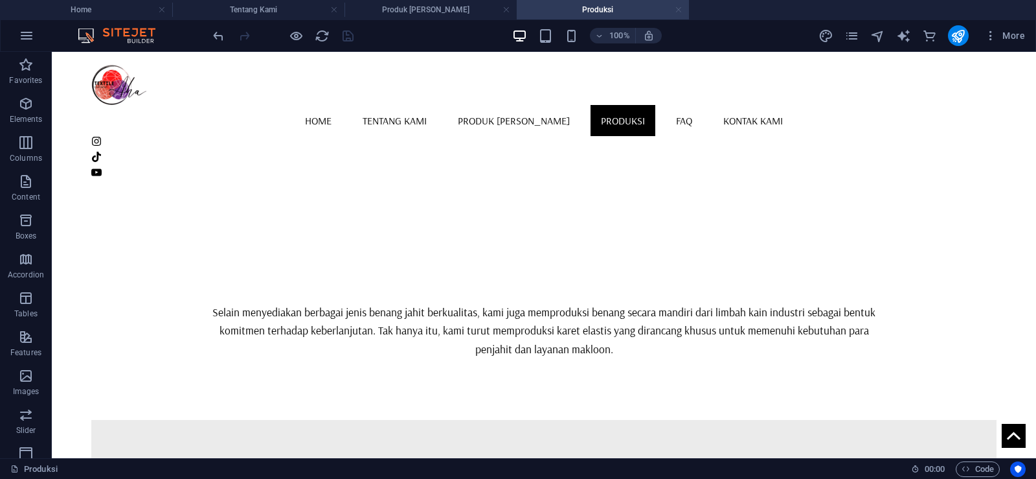
click at [681, 6] on link at bounding box center [679, 10] width 8 height 12
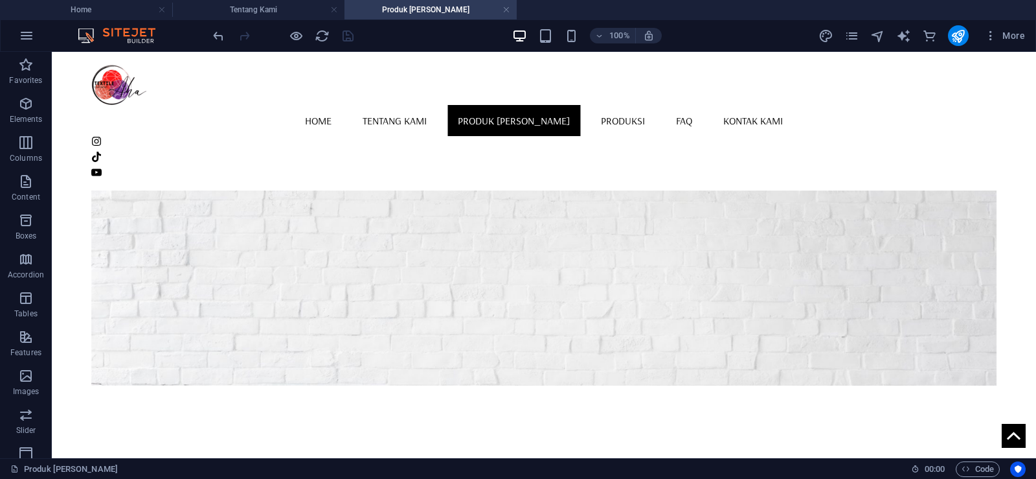
scroll to position [5, 0]
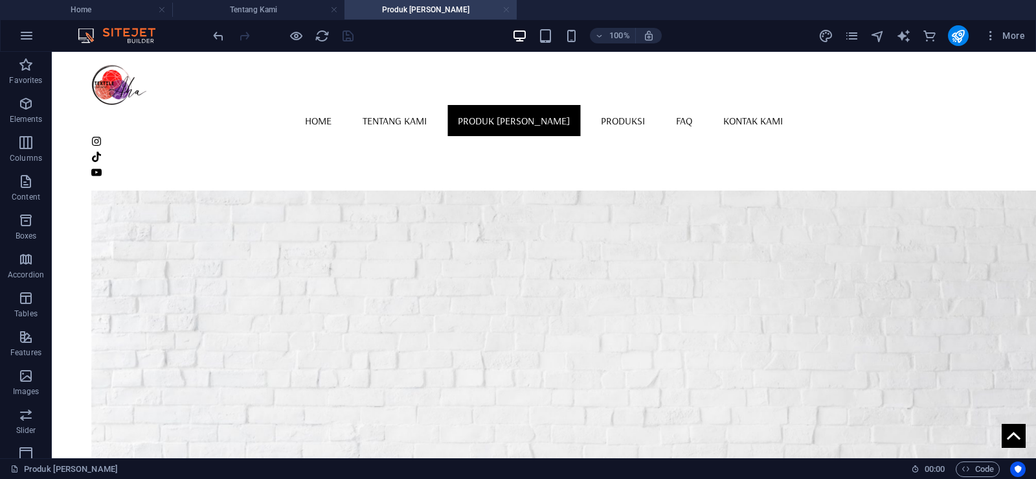
click at [508, 10] on link at bounding box center [507, 10] width 8 height 12
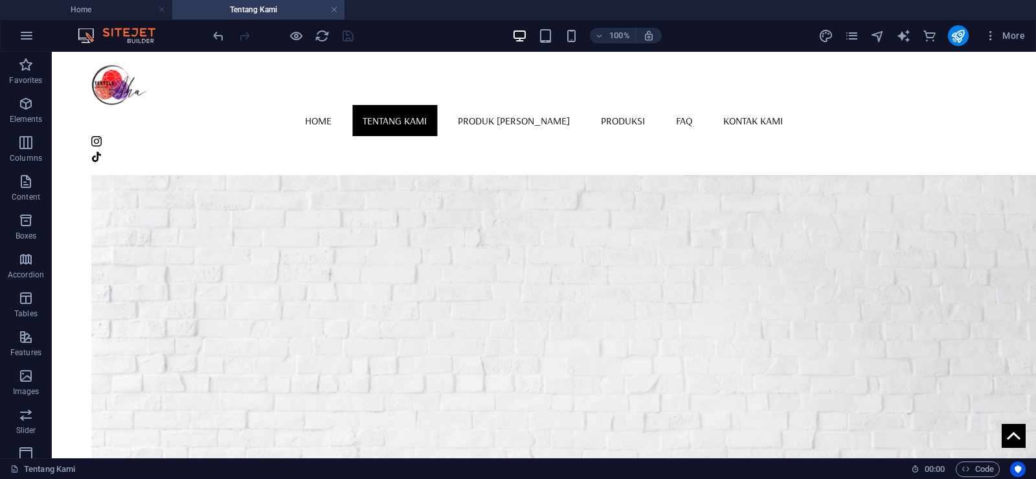
scroll to position [868, 0]
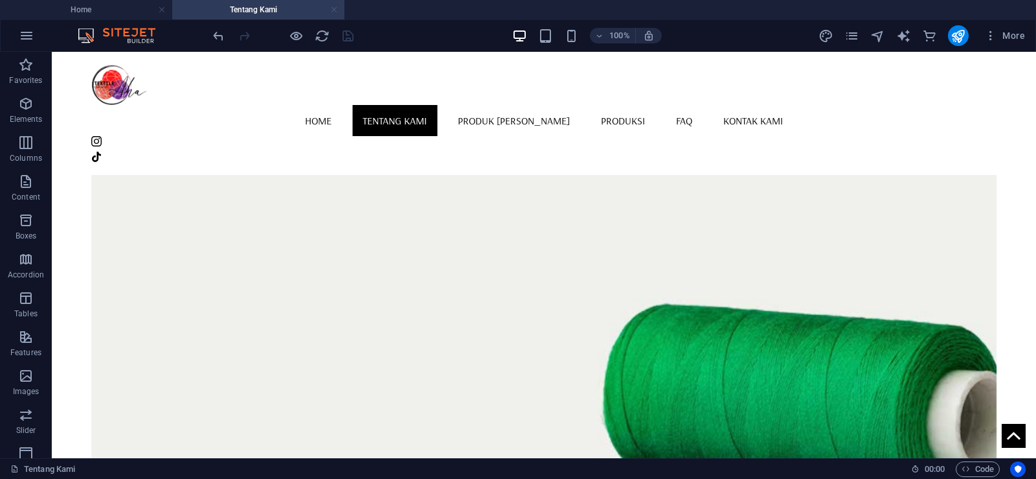
click at [337, 6] on link at bounding box center [334, 10] width 8 height 12
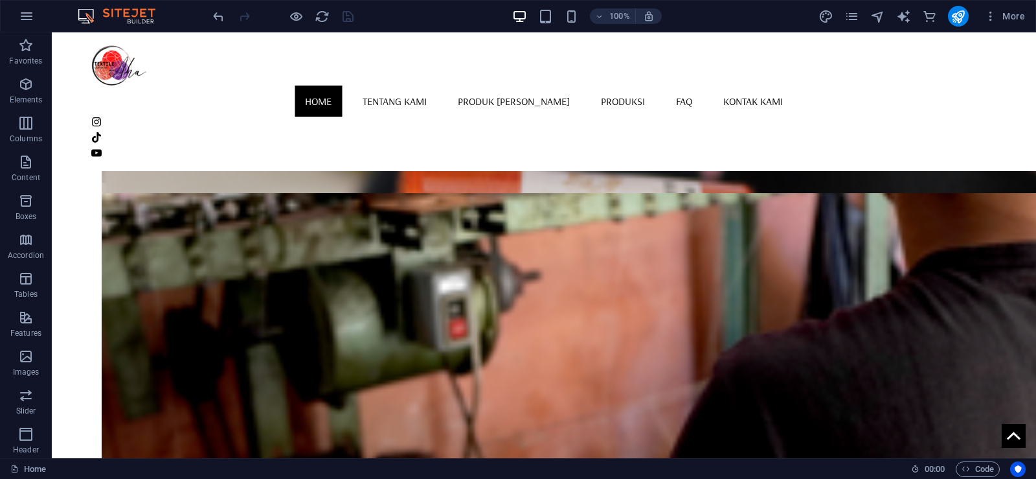
scroll to position [0, 0]
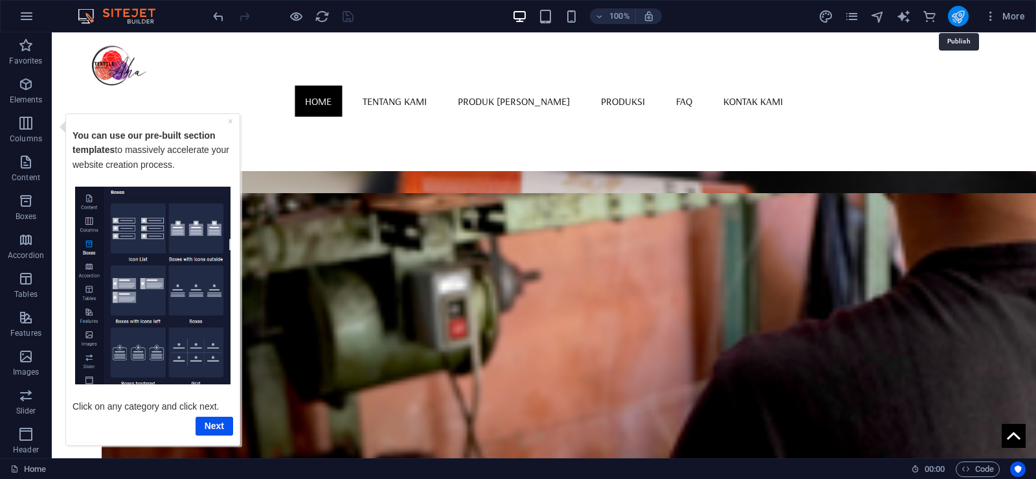
click at [958, 14] on icon "publish" at bounding box center [958, 16] width 15 height 15
click at [338, 17] on div at bounding box center [282, 16] width 145 height 21
click at [953, 9] on icon "publish" at bounding box center [958, 16] width 15 height 15
